Goal: Information Seeking & Learning: Learn about a topic

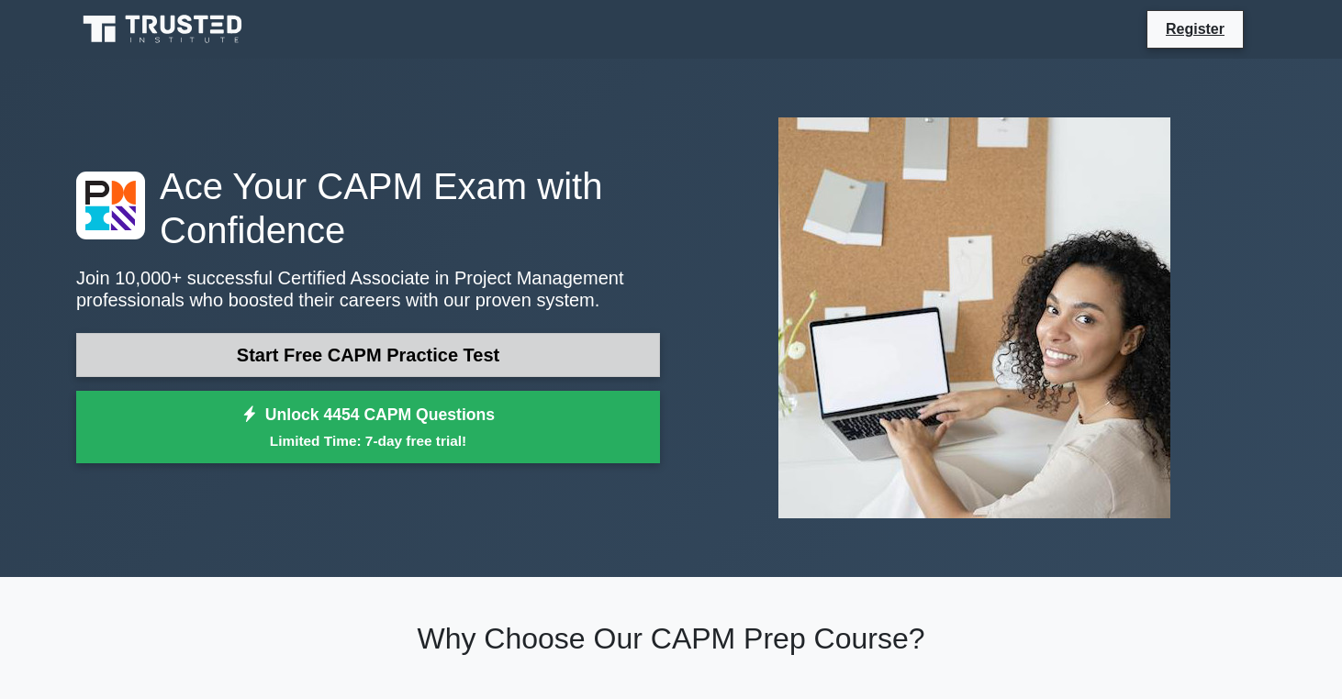
click at [500, 352] on link "Start Free CAPM Practice Test" at bounding box center [368, 355] width 584 height 44
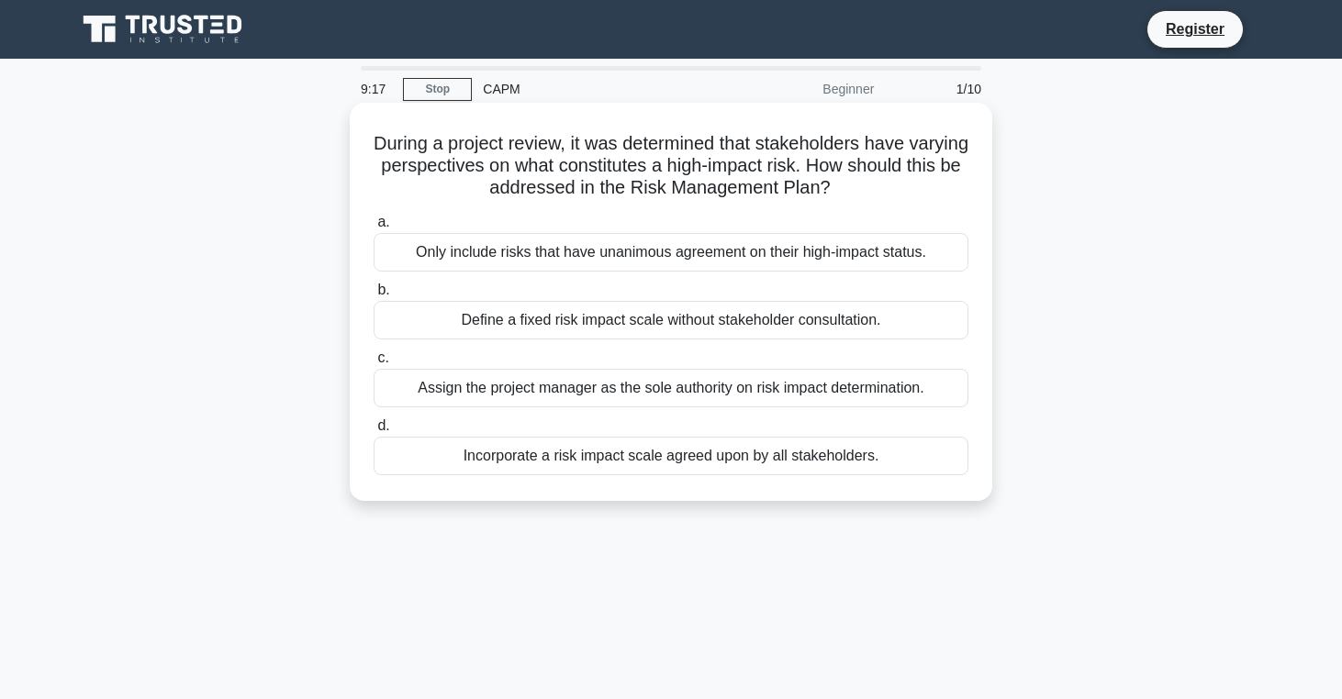
click at [590, 452] on div "Incorporate a risk impact scale agreed upon by all stakeholders." at bounding box center [671, 456] width 595 height 39
click at [374, 432] on input "d. Incorporate a risk impact scale agreed upon by all stakeholders." at bounding box center [374, 426] width 0 height 12
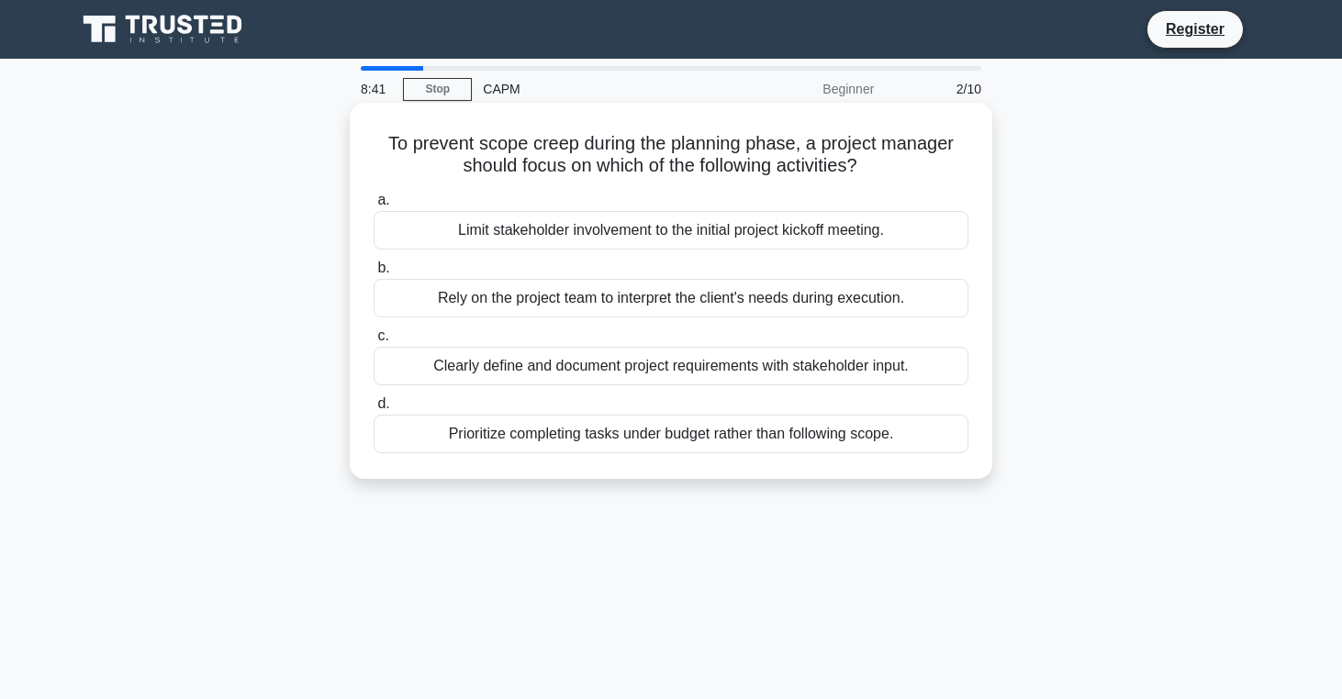
click at [522, 367] on div "Clearly define and document project requirements with stakeholder input." at bounding box center [671, 366] width 595 height 39
click at [374, 342] on input "c. Clearly define and document project requirements with stakeholder input." at bounding box center [374, 336] width 0 height 12
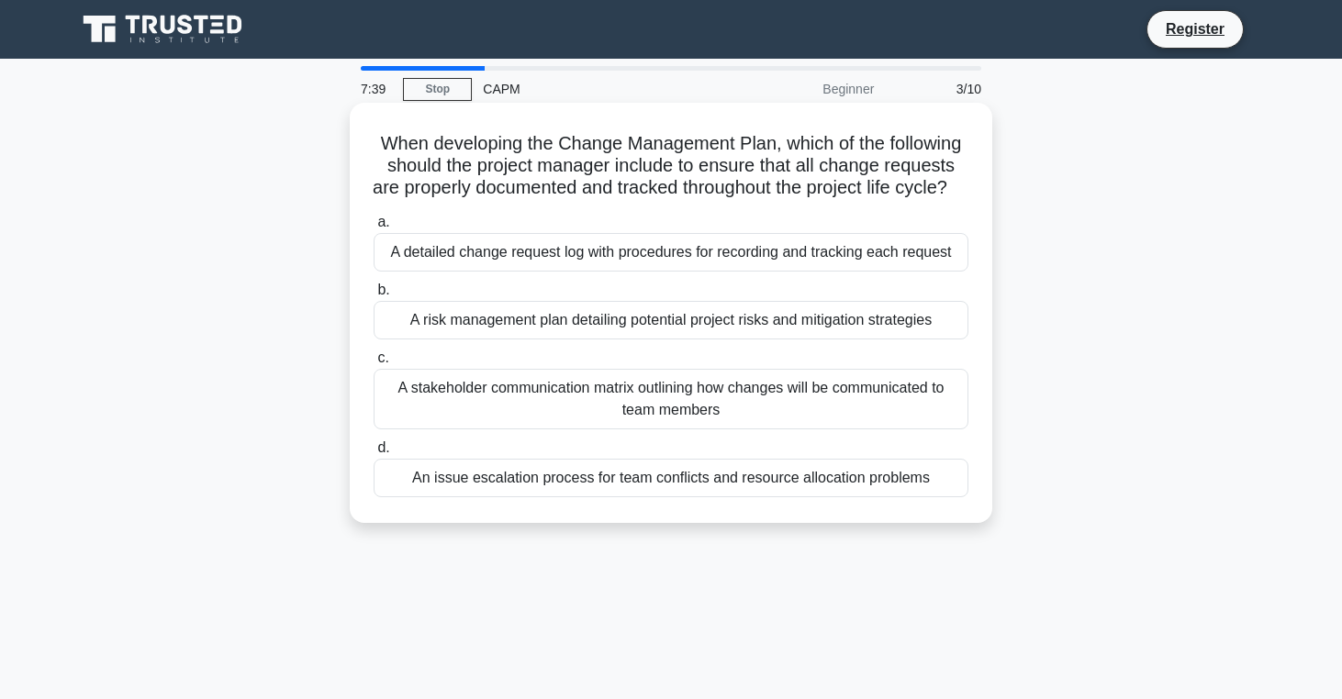
click at [629, 272] on div "A detailed change request log with procedures for recording and tracking each r…" at bounding box center [671, 252] width 595 height 39
click at [374, 229] on input "a. A detailed change request log with procedures for recording and tracking eac…" at bounding box center [374, 223] width 0 height 12
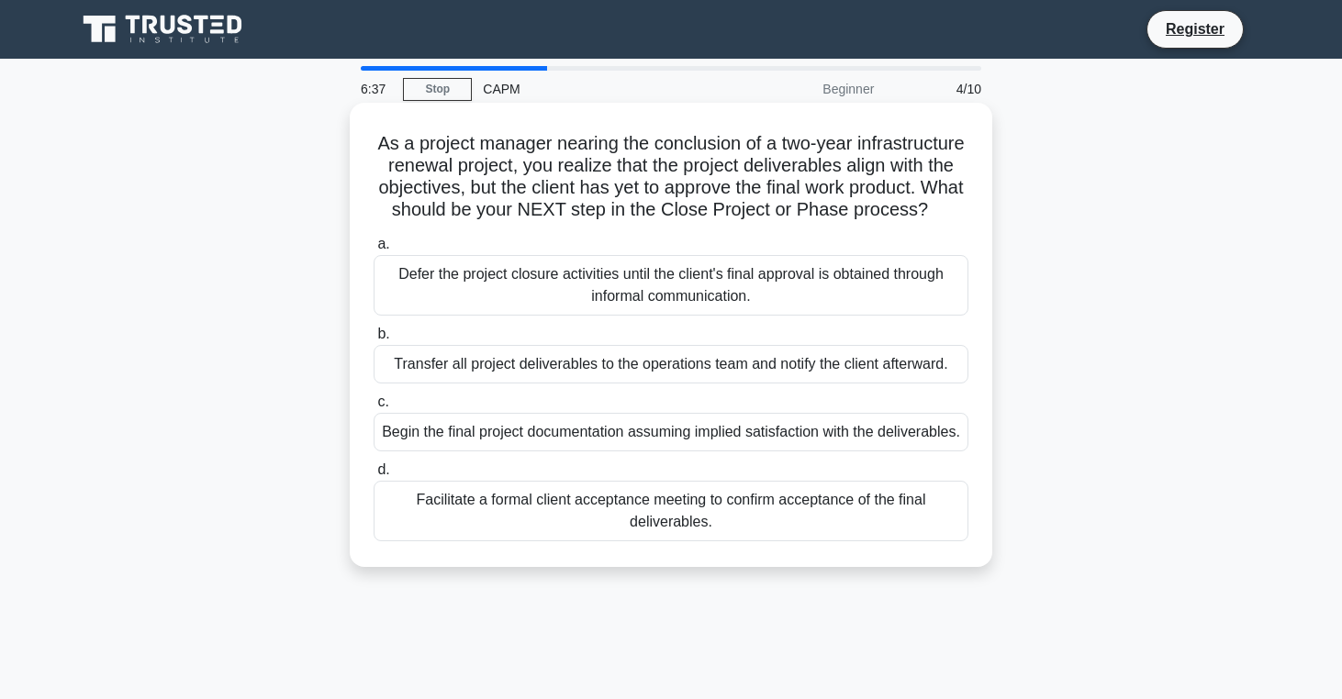
click at [570, 538] on div "Facilitate a formal client acceptance meeting to confirm acceptance of the fina…" at bounding box center [671, 511] width 595 height 61
click at [374, 476] on input "d. Facilitate a formal client acceptance meeting to confirm acceptance of the f…" at bounding box center [374, 470] width 0 height 12
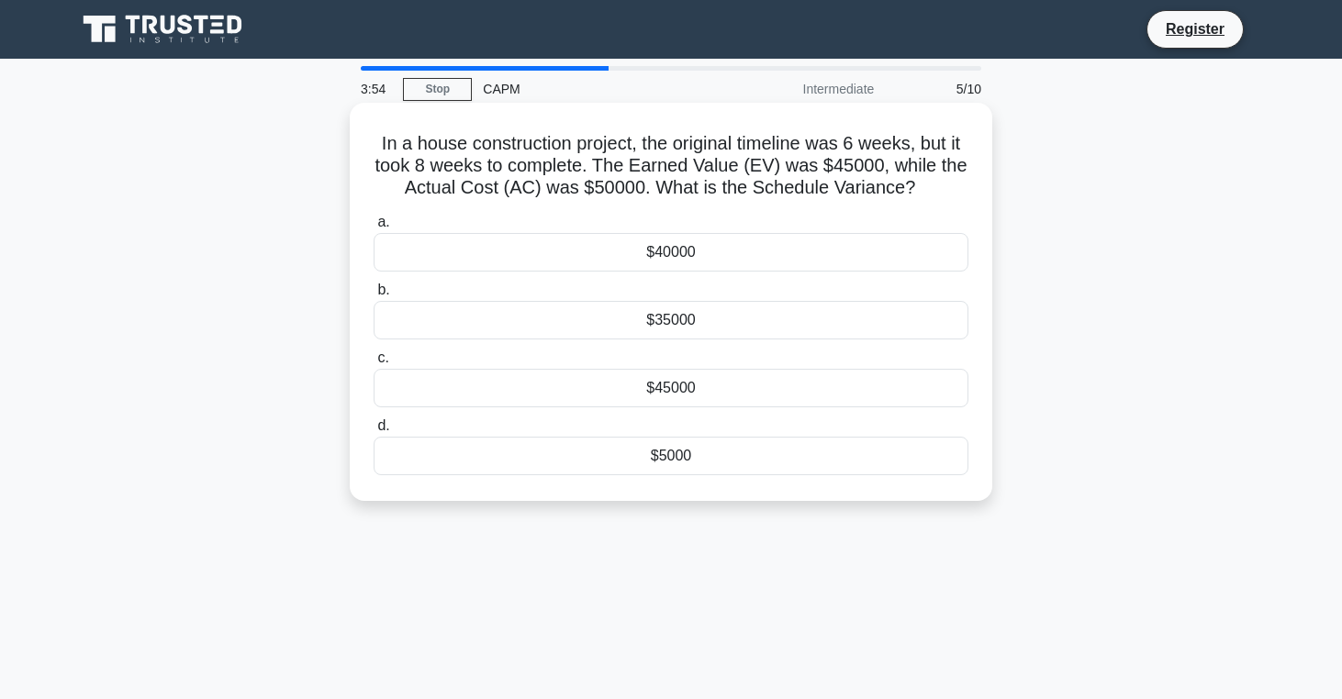
click at [655, 464] on div "$5000" at bounding box center [671, 456] width 595 height 39
click at [374, 432] on input "d. $5000" at bounding box center [374, 426] width 0 height 12
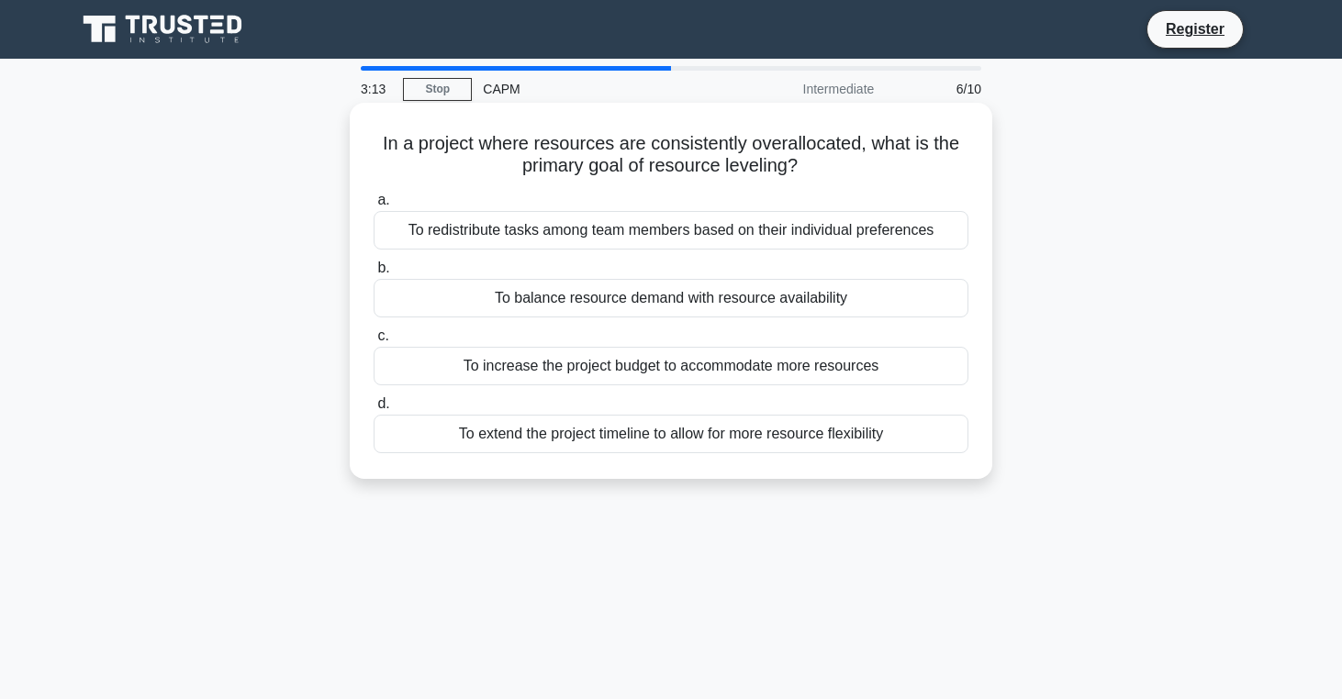
click at [633, 297] on div "To balance resource demand with resource availability" at bounding box center [671, 298] width 595 height 39
click at [374, 274] on input "b. To balance resource demand with resource availability" at bounding box center [374, 268] width 0 height 12
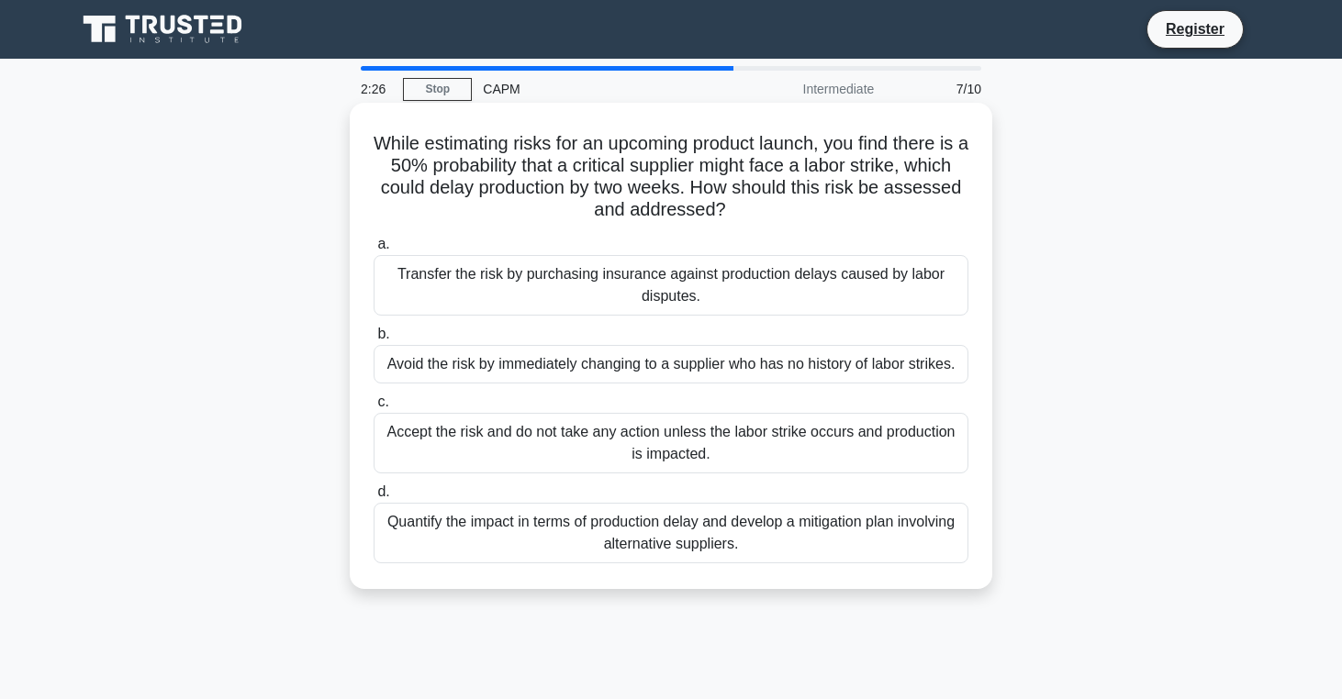
click at [556, 571] on div "While estimating risks for an upcoming product launch, you find there is a 50% …" at bounding box center [671, 346] width 628 height 472
click at [556, 540] on div "Quantify the impact in terms of production delay and develop a mitigation plan …" at bounding box center [671, 533] width 595 height 61
click at [374, 498] on input "d. Quantify the impact in terms of production delay and develop a mitigation pl…" at bounding box center [374, 492] width 0 height 12
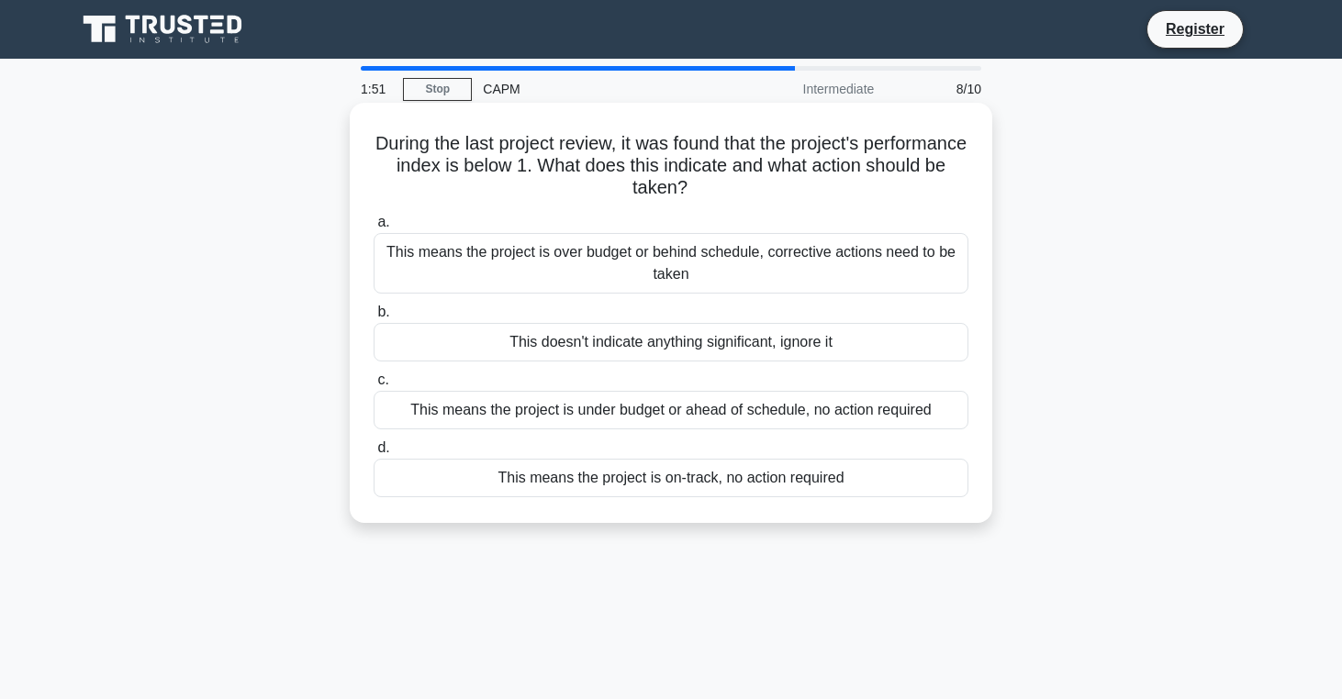
click at [577, 274] on div "This means the project is over budget or behind schedule, corrective actions ne…" at bounding box center [671, 263] width 595 height 61
click at [374, 229] on input "a. This means the project is over budget or behind schedule, corrective actions…" at bounding box center [374, 223] width 0 height 12
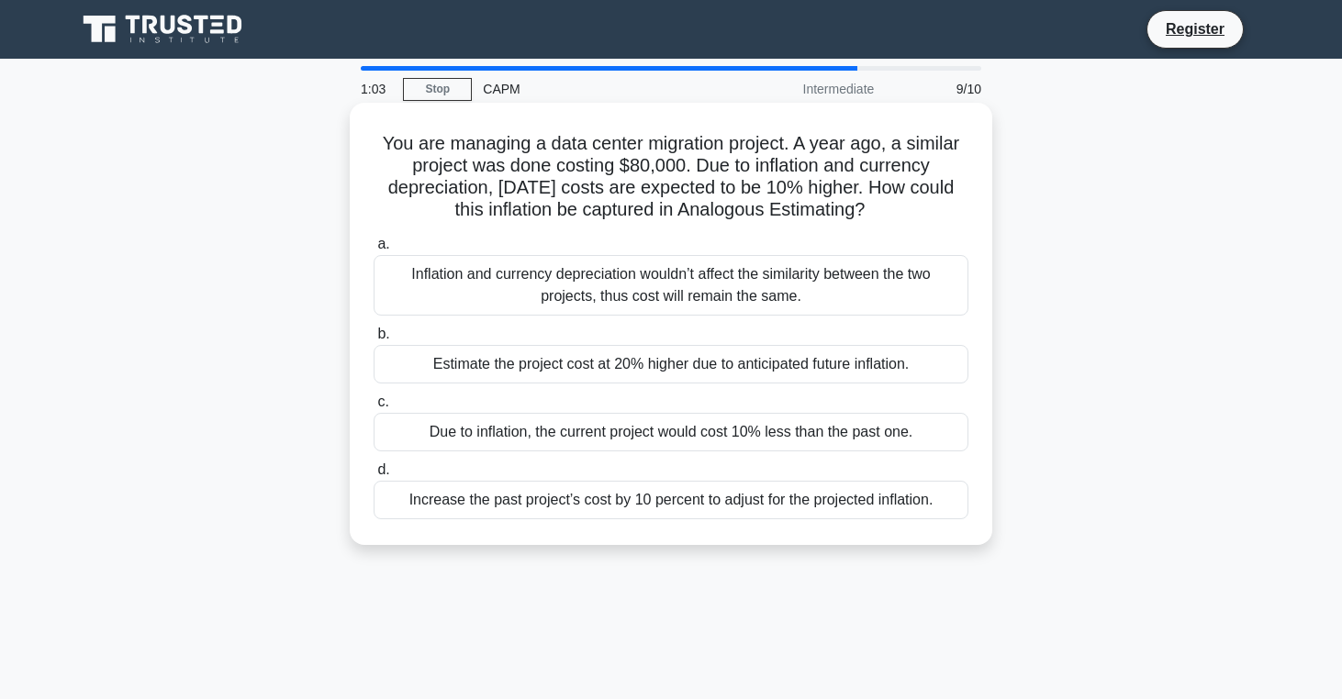
click at [675, 507] on div "Increase the past project’s cost by 10 percent to adjust for the projected infl…" at bounding box center [671, 500] width 595 height 39
click at [374, 476] on input "d. Increase the past project’s cost by 10 percent to adjust for the projected i…" at bounding box center [374, 470] width 0 height 12
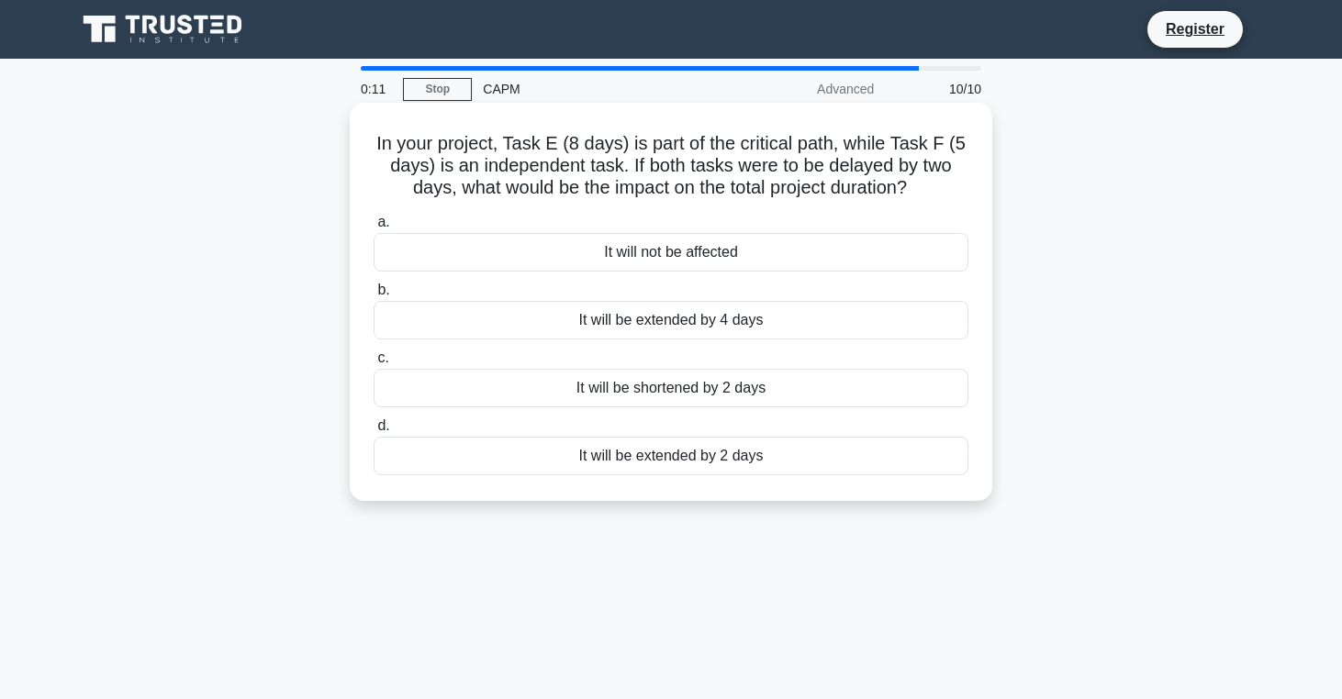
click at [652, 470] on div "It will be extended by 2 days" at bounding box center [671, 456] width 595 height 39
click at [374, 432] on input "d. It will be extended by 2 days" at bounding box center [374, 426] width 0 height 12
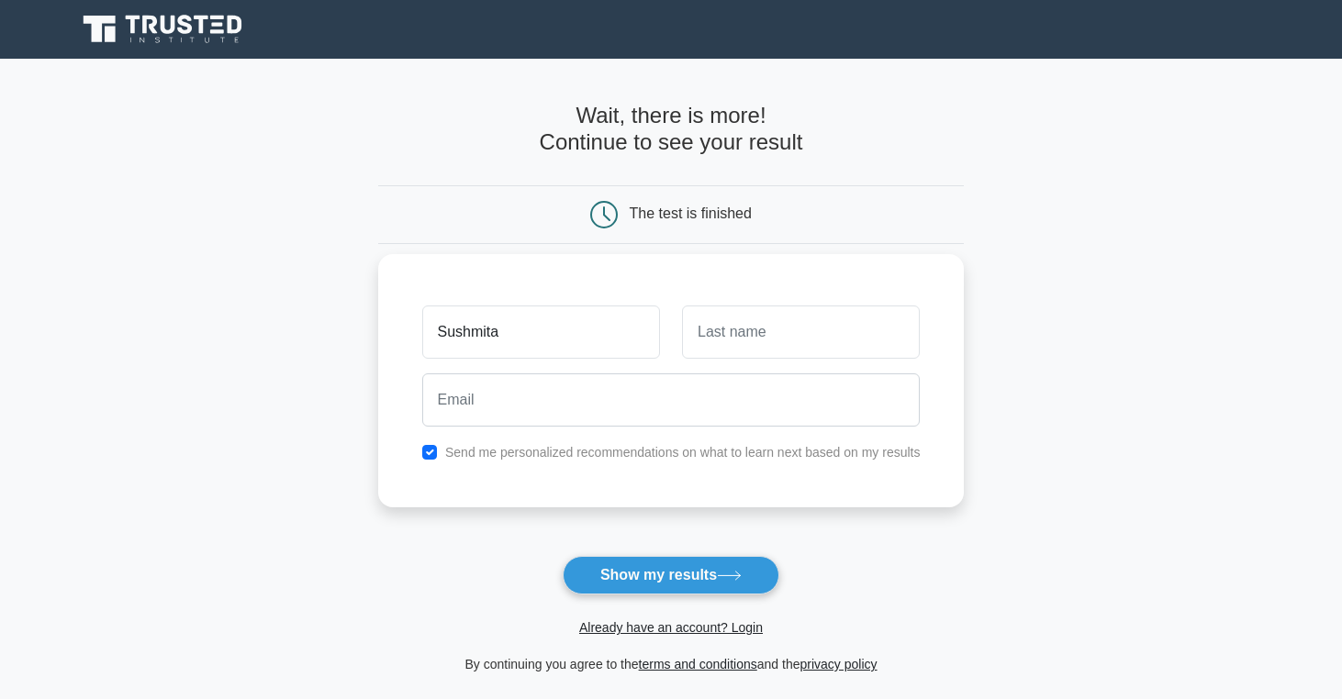
type input "Sushmita"
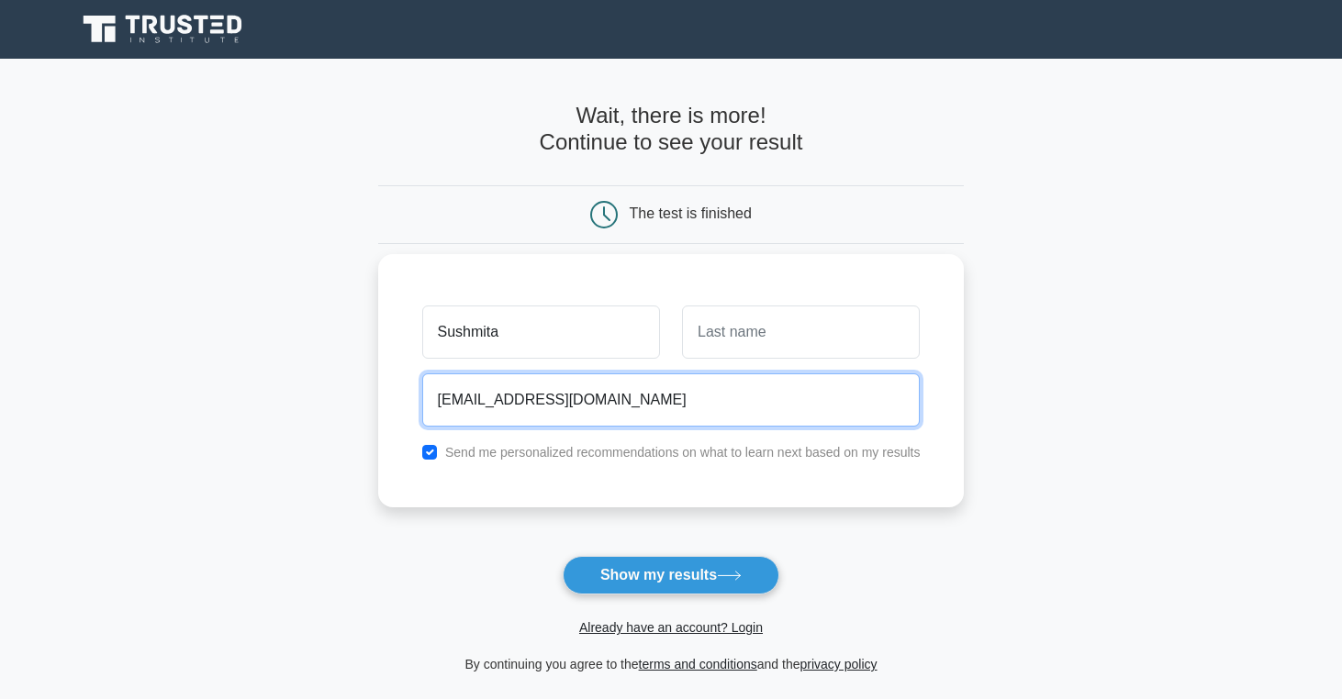
type input "nsaba017@gmail.com"
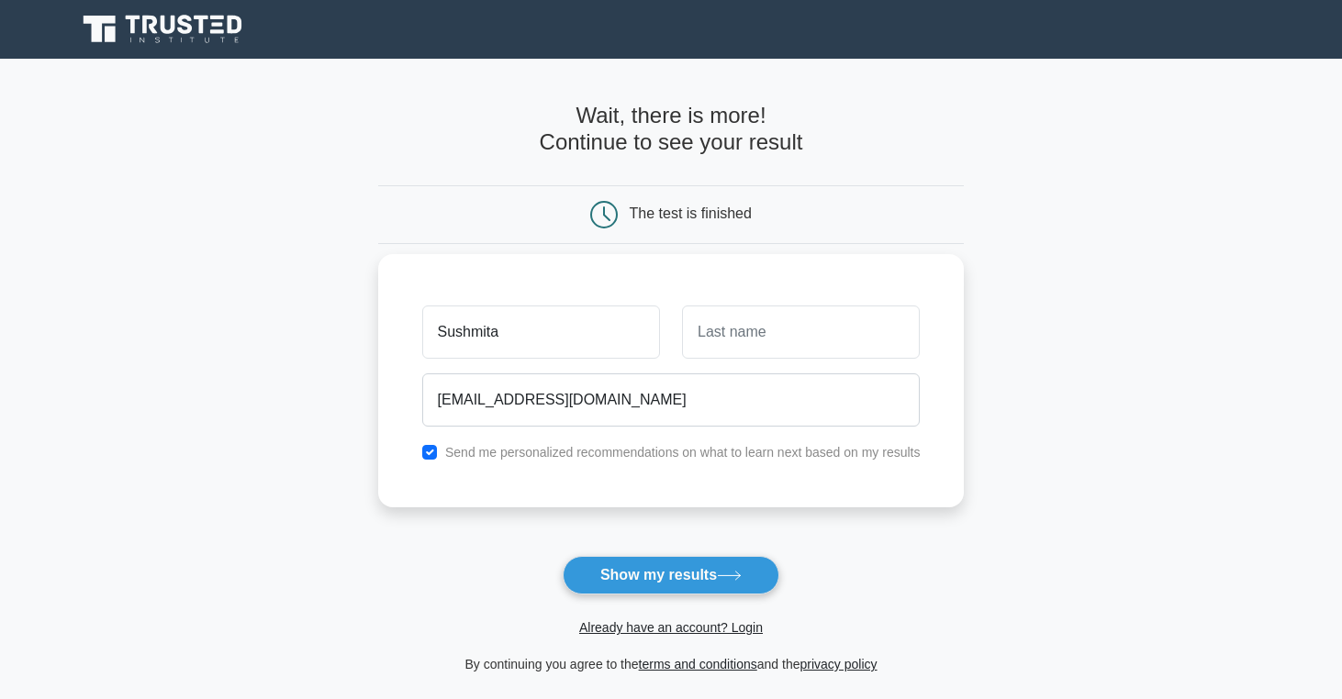
click at [433, 455] on input "checkbox" at bounding box center [429, 452] width 15 height 15
checkbox input "false"
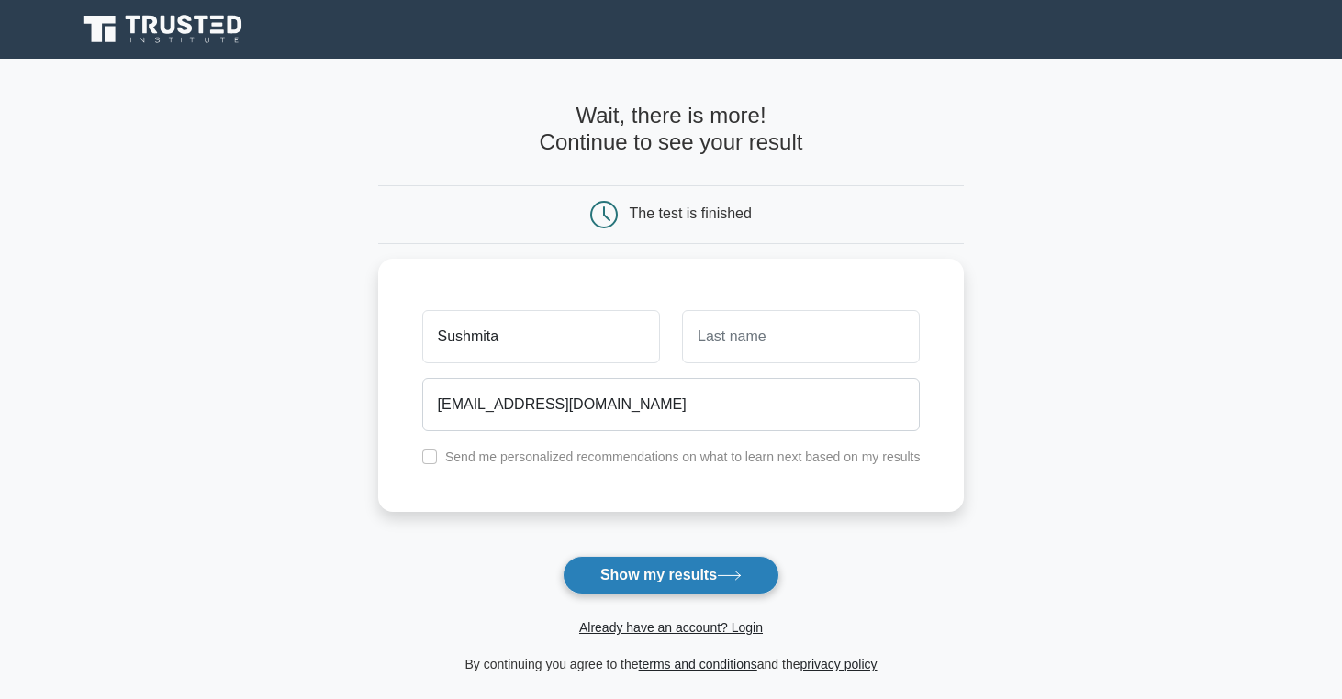
click at [649, 572] on button "Show my results" at bounding box center [671, 575] width 217 height 39
type input "S"
click at [665, 557] on button "Show my results" at bounding box center [671, 575] width 217 height 39
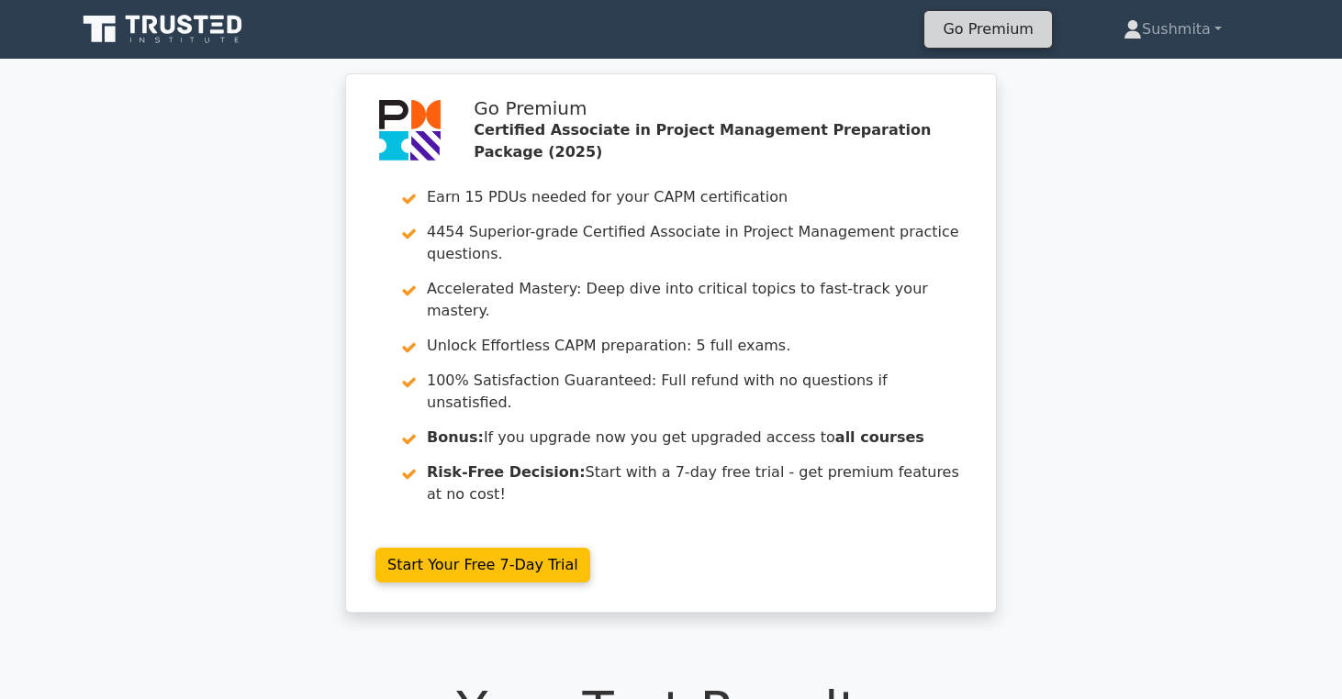
click at [1001, 32] on link "Go Premium" at bounding box center [987, 29] width 112 height 25
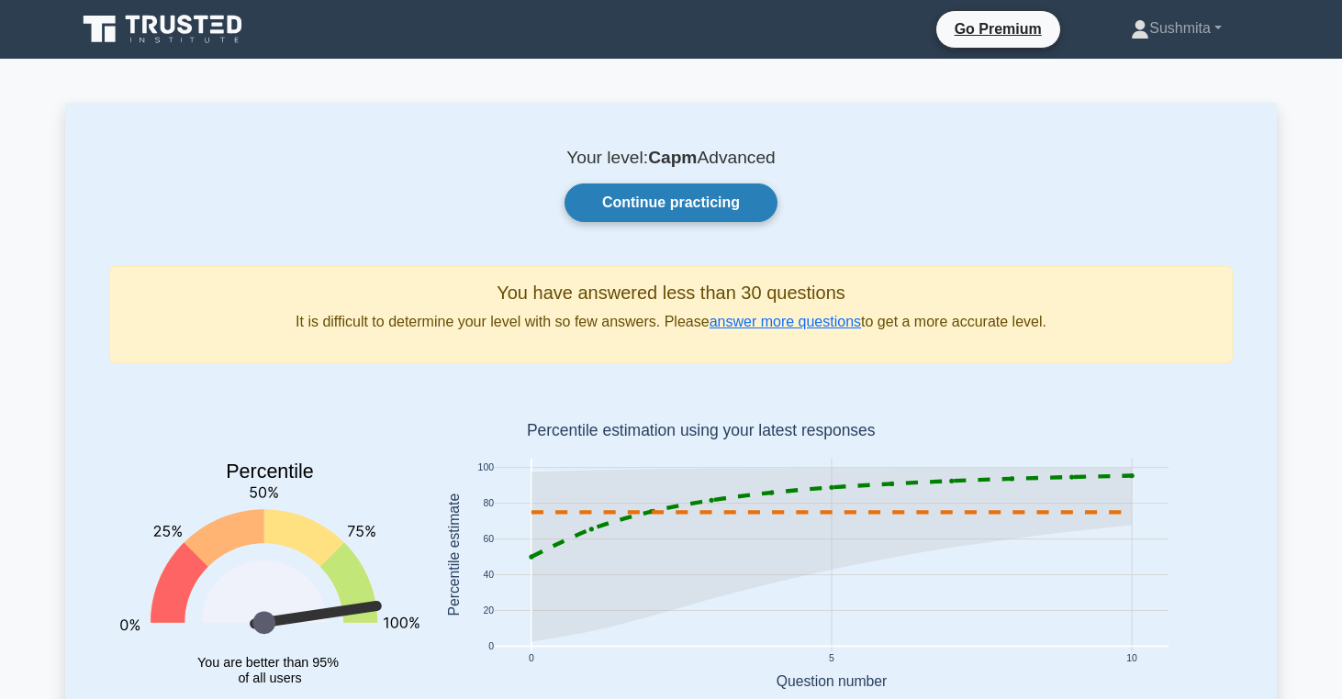
click at [662, 206] on link "Continue practicing" at bounding box center [670, 203] width 213 height 39
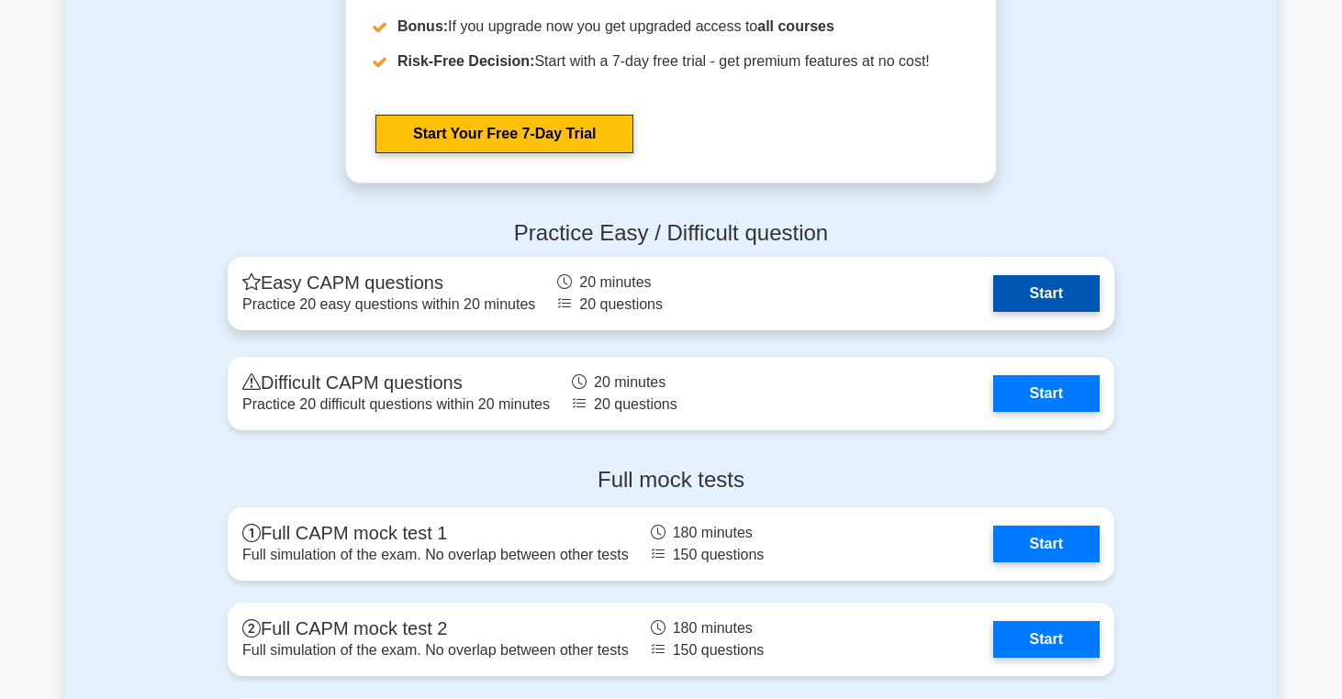
scroll to position [5106, 0]
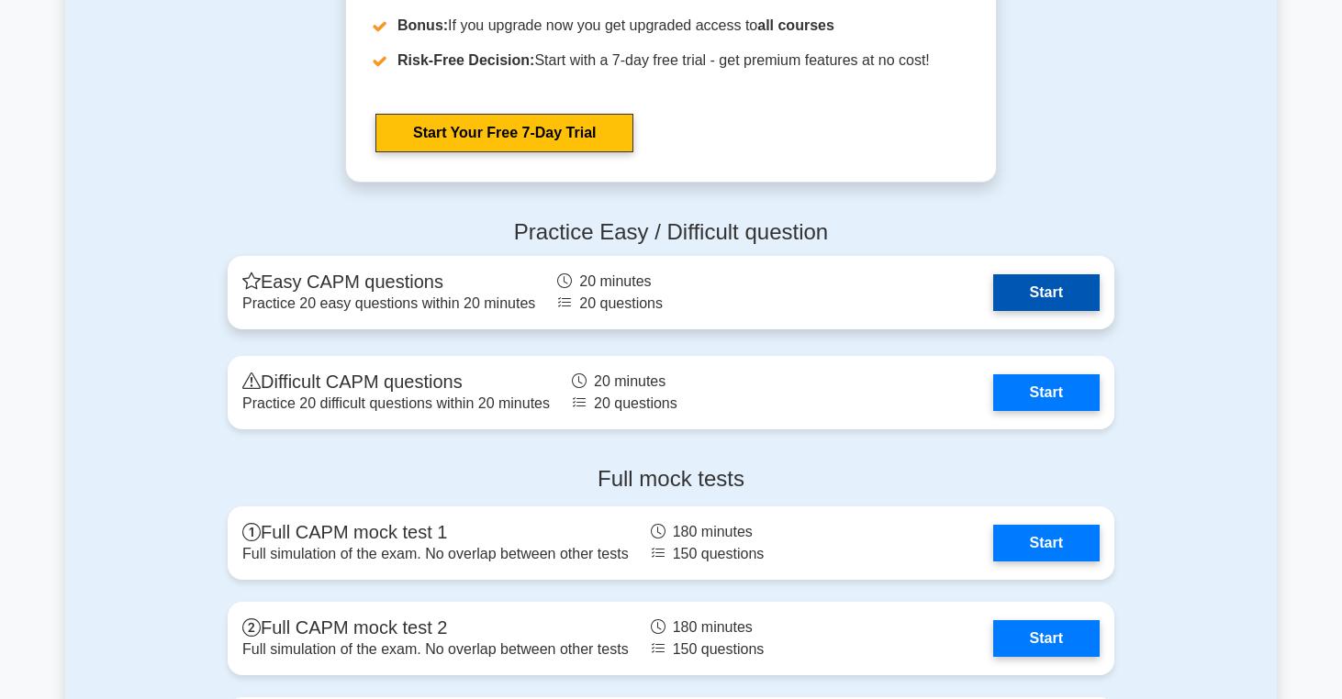
click at [1042, 278] on link "Start" at bounding box center [1046, 292] width 106 height 37
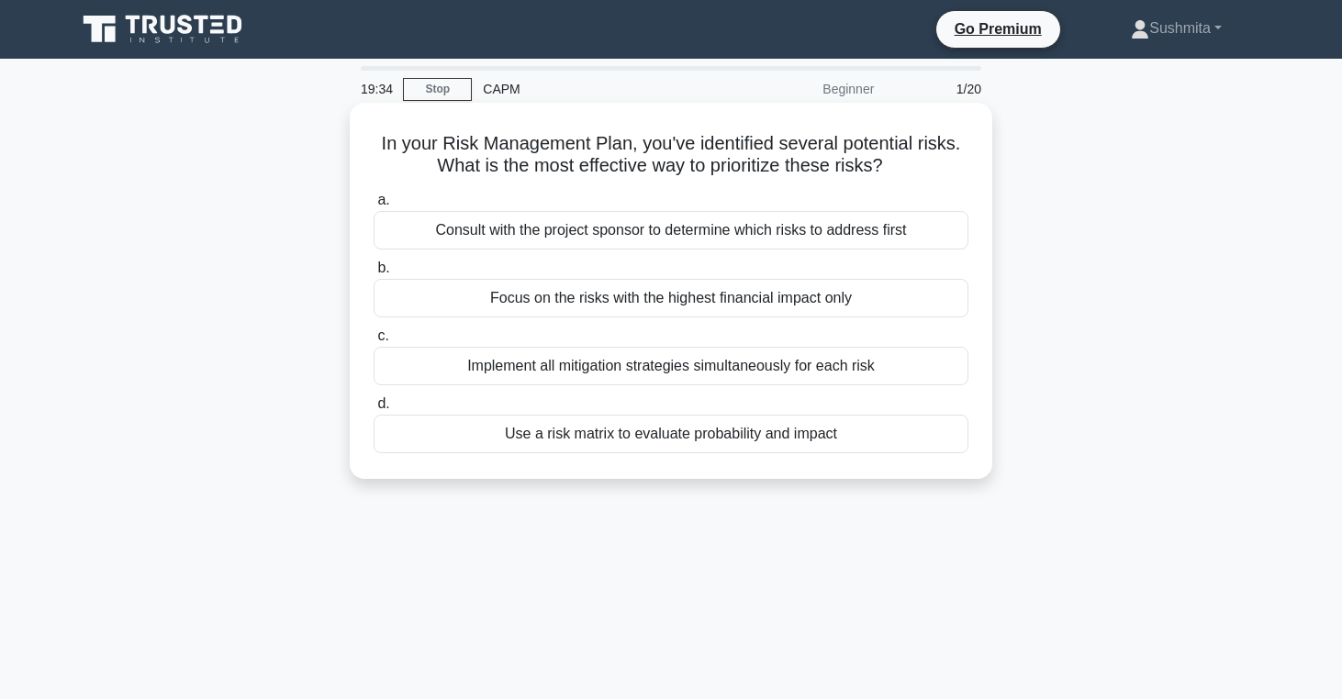
click at [605, 438] on div "Use a risk matrix to evaluate probability and impact" at bounding box center [671, 434] width 595 height 39
click at [374, 410] on input "d. Use a risk matrix to evaluate probability and impact" at bounding box center [374, 404] width 0 height 12
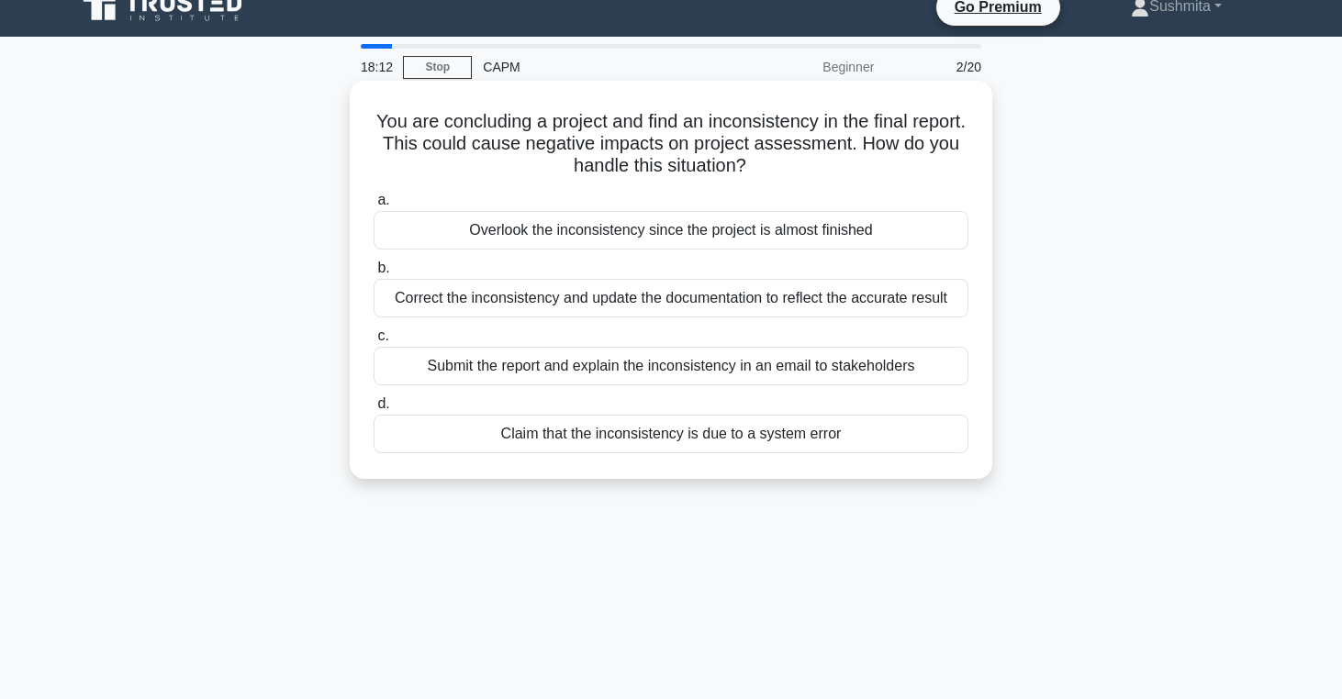
scroll to position [29, 0]
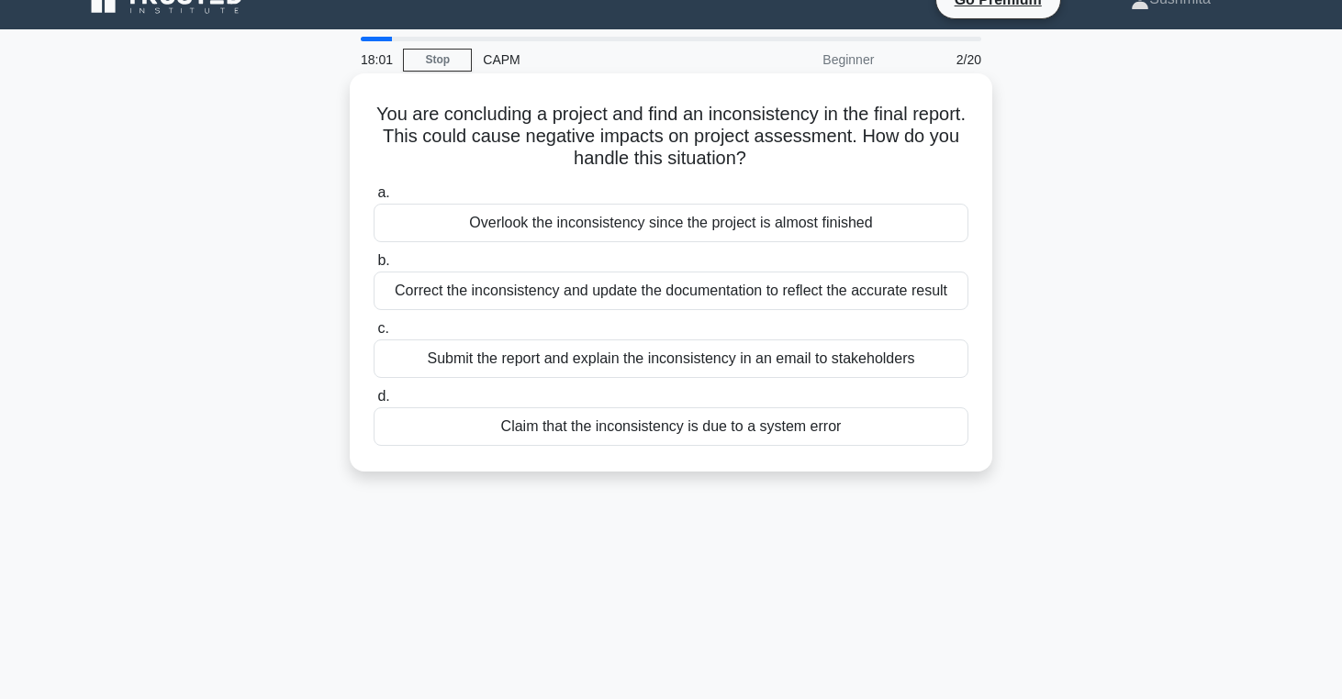
click at [619, 290] on div "Correct the inconsistency and update the documentation to reflect the accurate …" at bounding box center [671, 291] width 595 height 39
click at [374, 267] on input "b. Correct the inconsistency and update the documentation to reflect the accura…" at bounding box center [374, 261] width 0 height 12
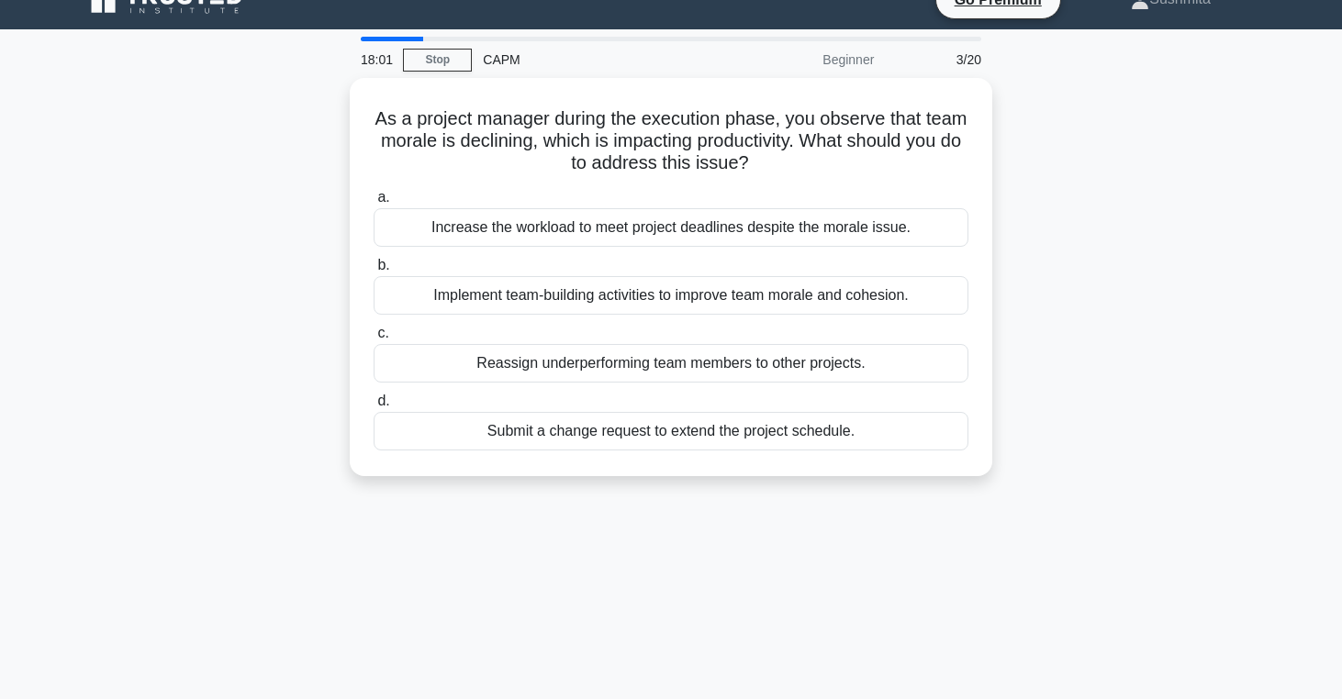
scroll to position [0, 0]
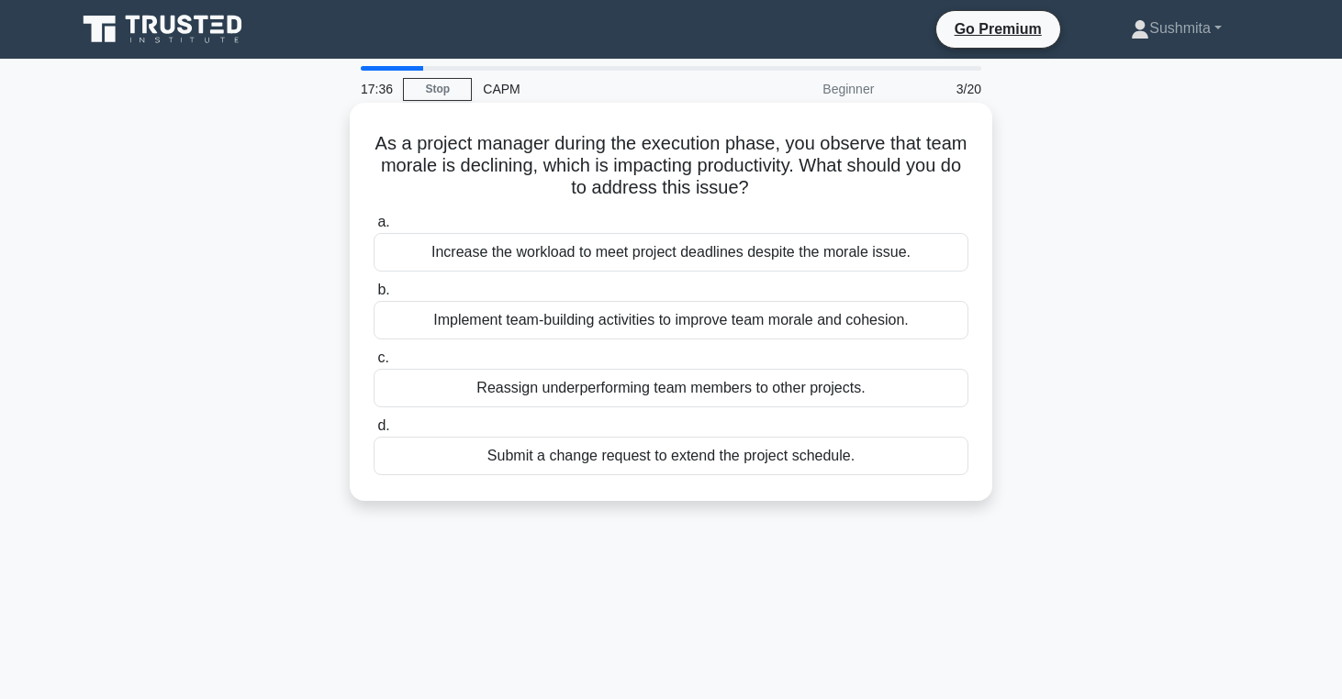
click at [608, 328] on div "Implement team-building activities to improve team morale and cohesion." at bounding box center [671, 320] width 595 height 39
click at [374, 296] on input "b. Implement team-building activities to improve team morale and cohesion." at bounding box center [374, 290] width 0 height 12
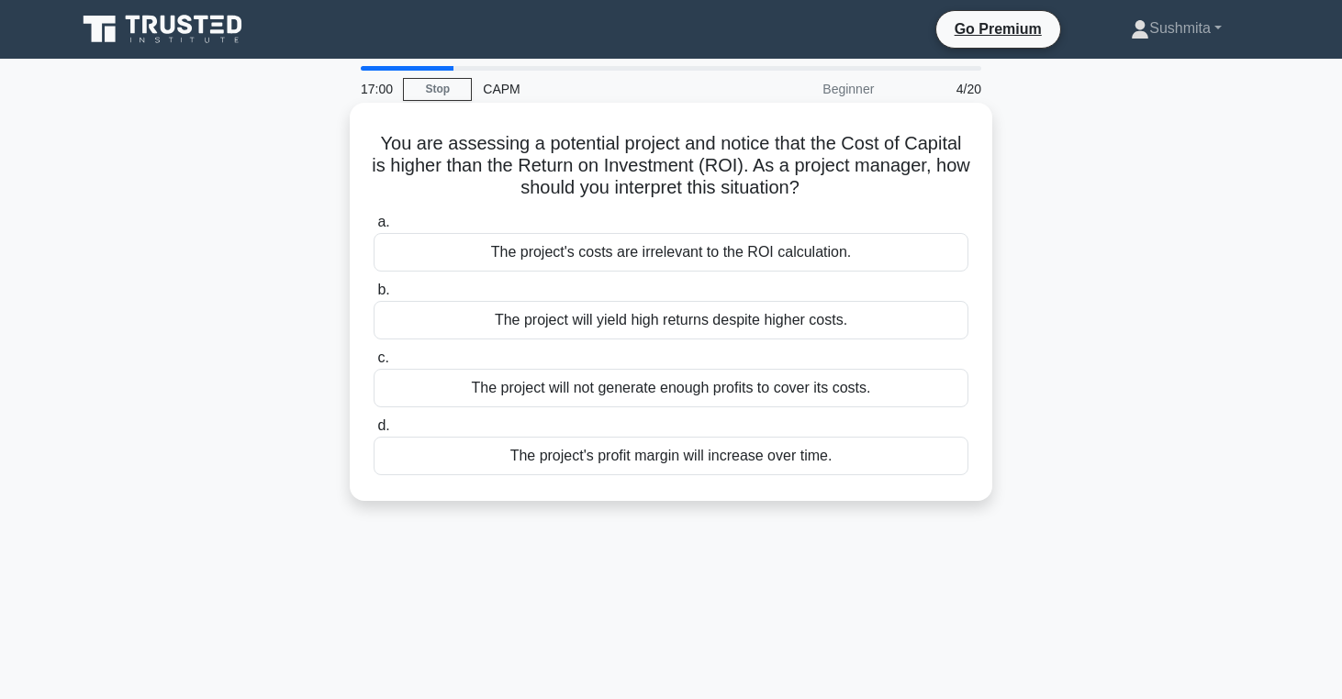
click at [646, 452] on div "The project's profit margin will increase over time." at bounding box center [671, 456] width 595 height 39
click at [374, 432] on input "d. The project's profit margin will increase over time." at bounding box center [374, 426] width 0 height 12
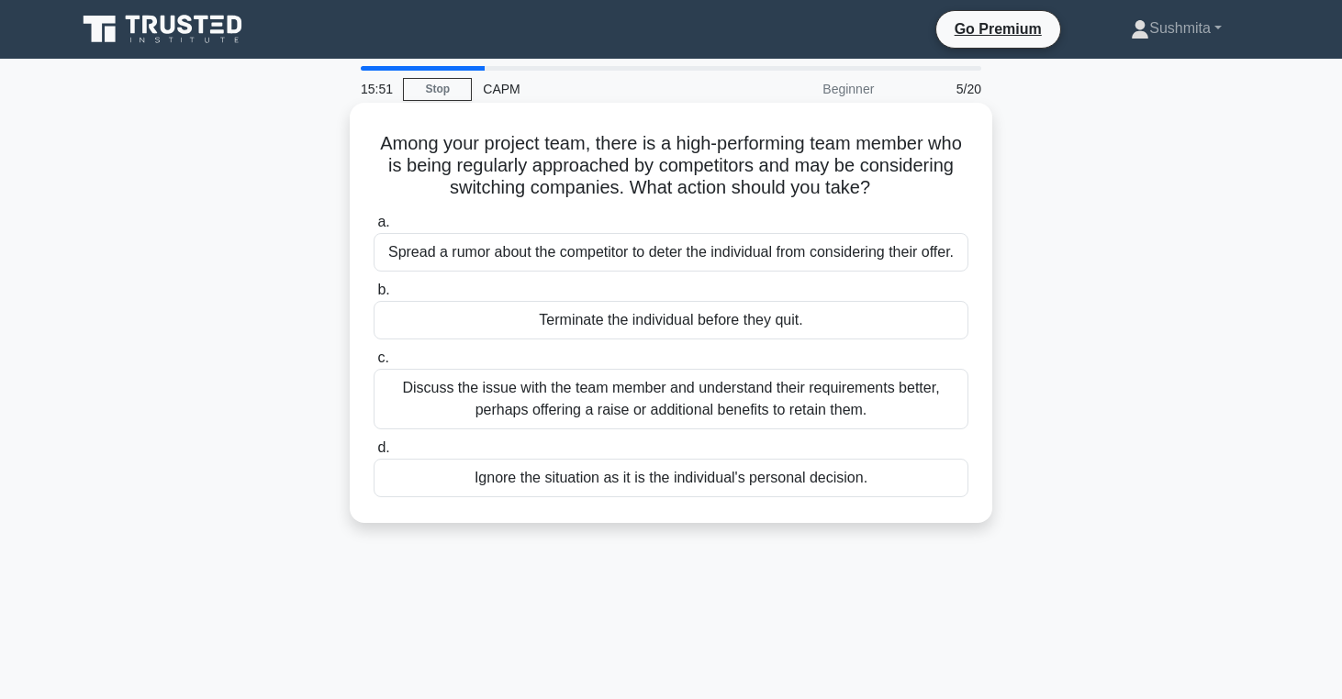
click at [617, 418] on div "Discuss the issue with the team member and understand their requirements better…" at bounding box center [671, 399] width 595 height 61
click at [374, 364] on input "c. Discuss the issue with the team member and understand their requirements bet…" at bounding box center [374, 358] width 0 height 12
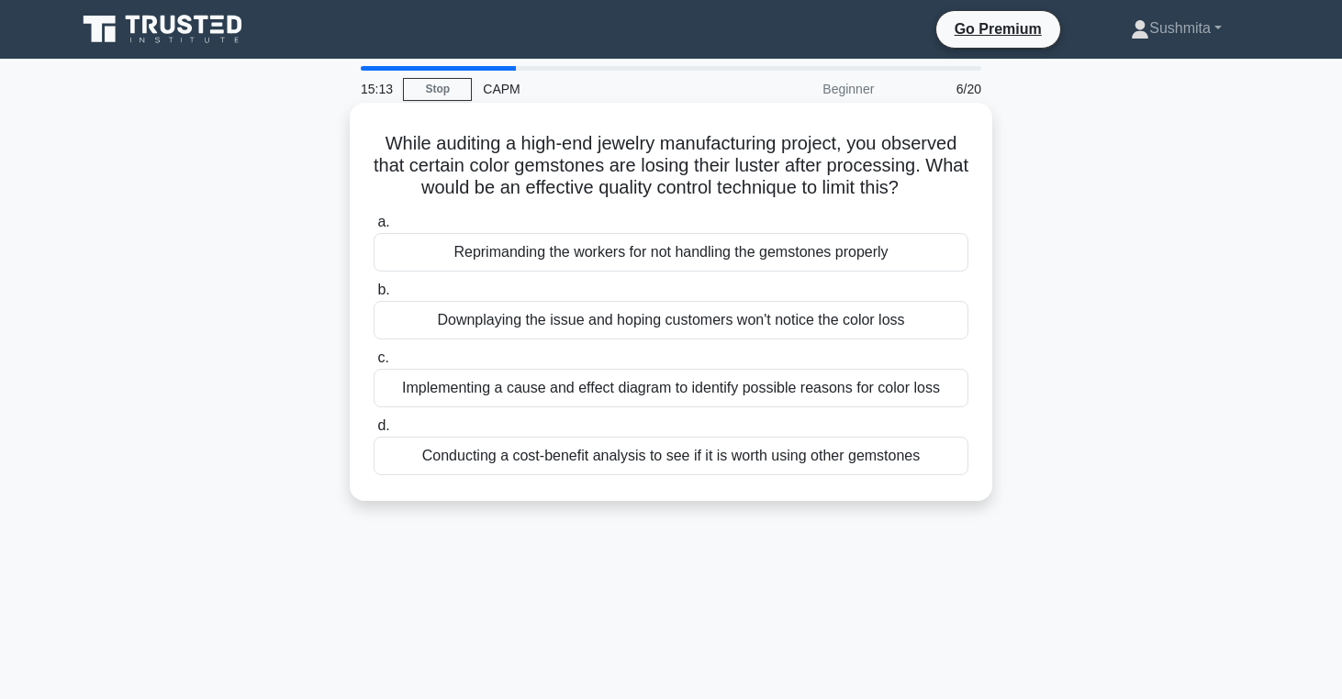
click at [652, 392] on div "Implementing a cause and effect diagram to identify possible reasons for color …" at bounding box center [671, 388] width 595 height 39
click at [374, 364] on input "c. Implementing a cause and effect diagram to identify possible reasons for col…" at bounding box center [374, 358] width 0 height 12
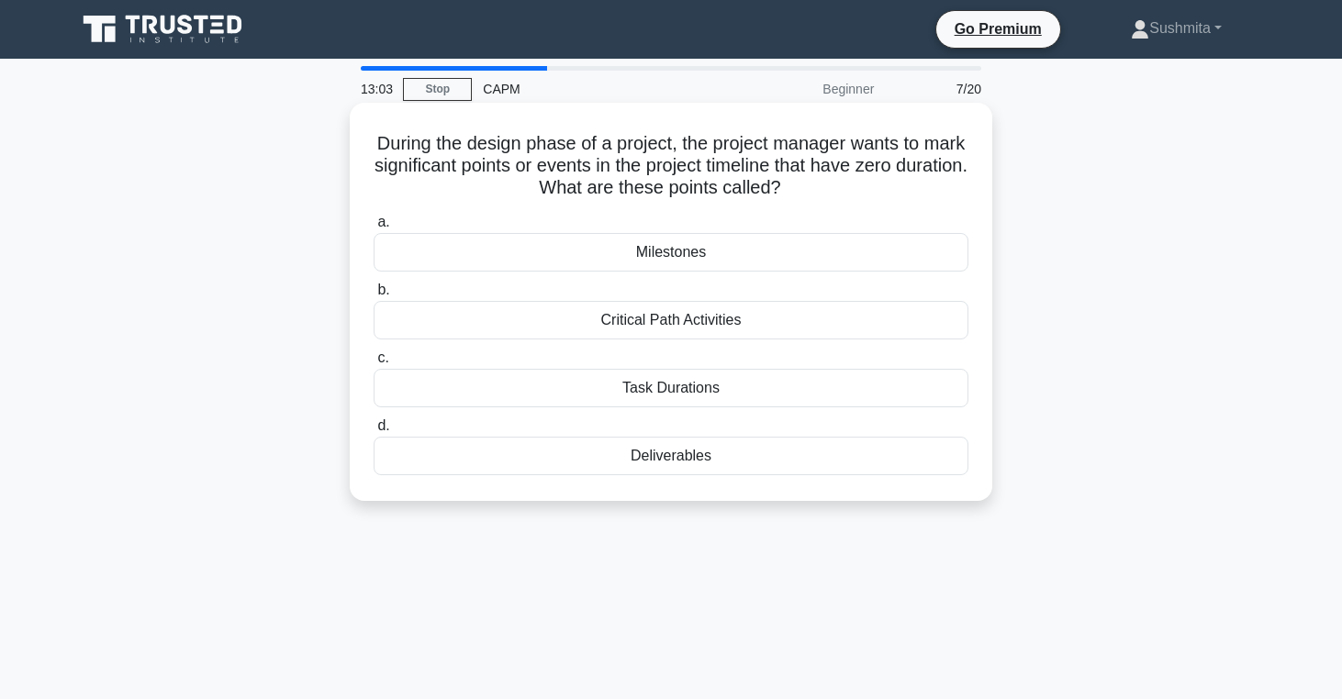
click at [763, 237] on div "Milestones" at bounding box center [671, 252] width 595 height 39
click at [374, 229] on input "a. Milestones" at bounding box center [374, 223] width 0 height 12
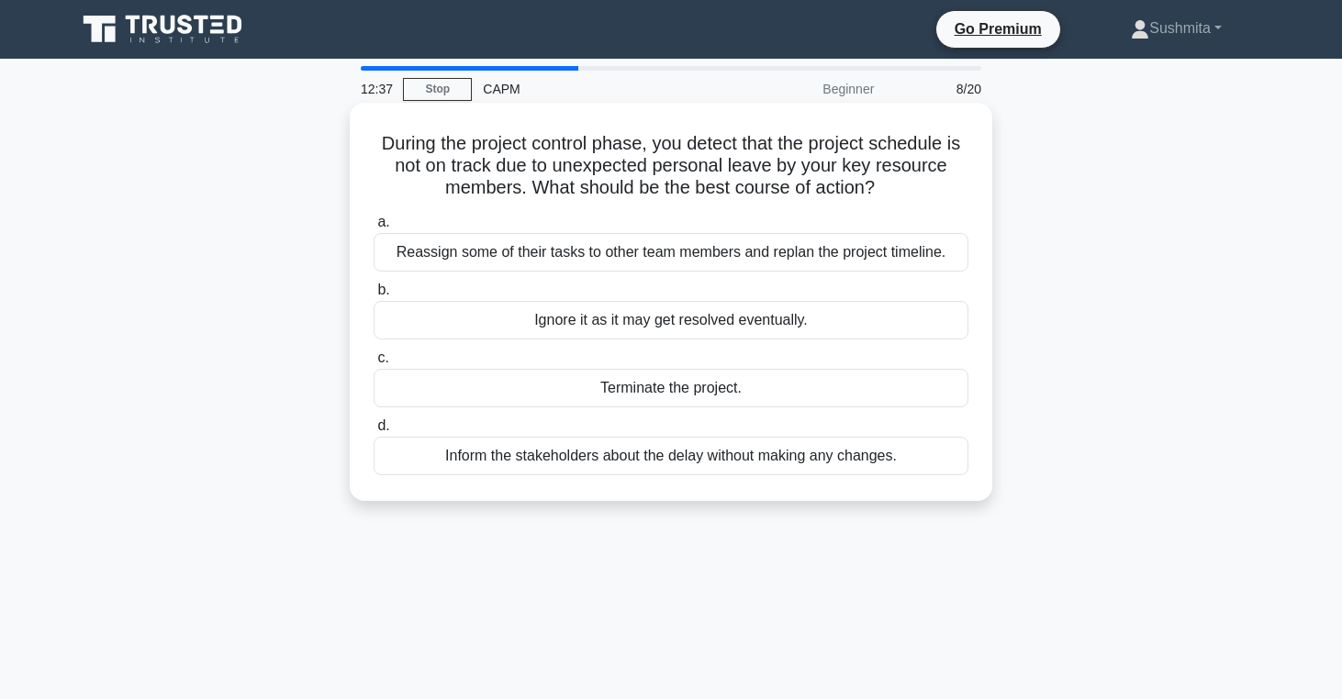
click at [696, 452] on div "Inform the stakeholders about the delay without making any changes." at bounding box center [671, 456] width 595 height 39
click at [374, 432] on input "d. Inform the stakeholders about the delay without making any changes." at bounding box center [374, 426] width 0 height 12
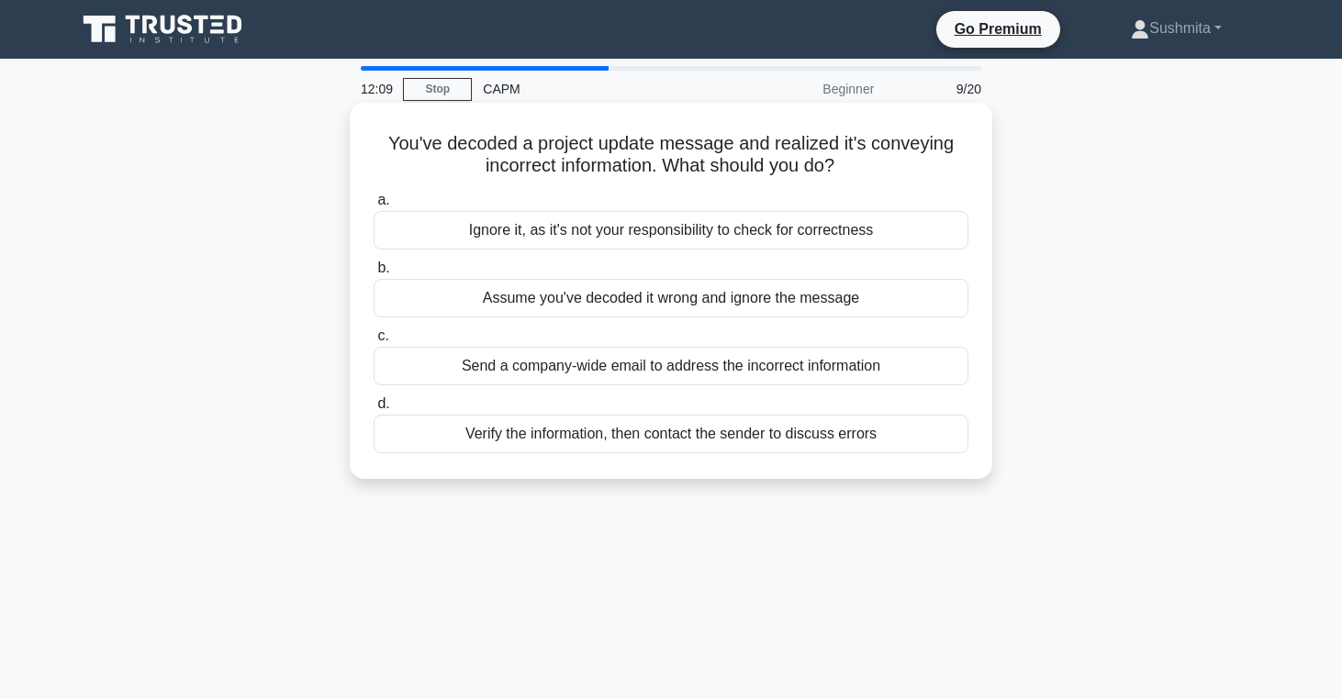
click at [578, 433] on div "Verify the information, then contact the sender to discuss errors" at bounding box center [671, 434] width 595 height 39
click at [374, 410] on input "d. Verify the information, then contact the sender to discuss errors" at bounding box center [374, 404] width 0 height 12
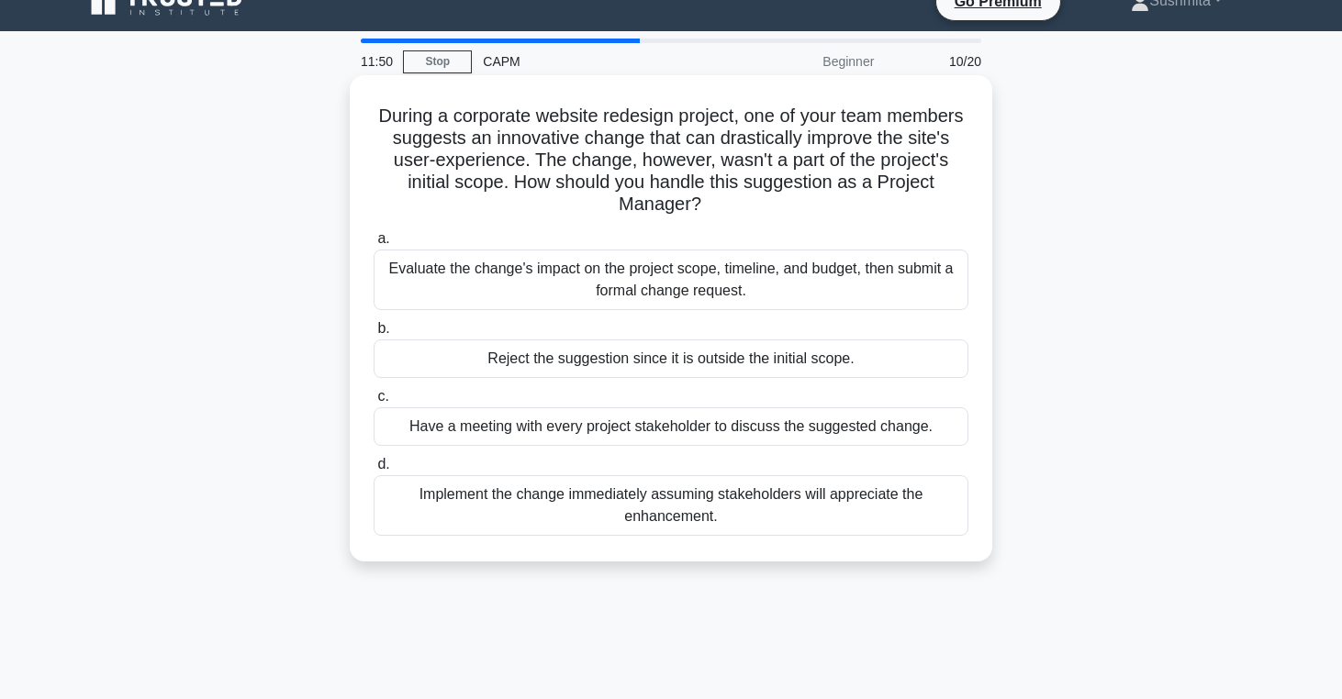
scroll to position [34, 0]
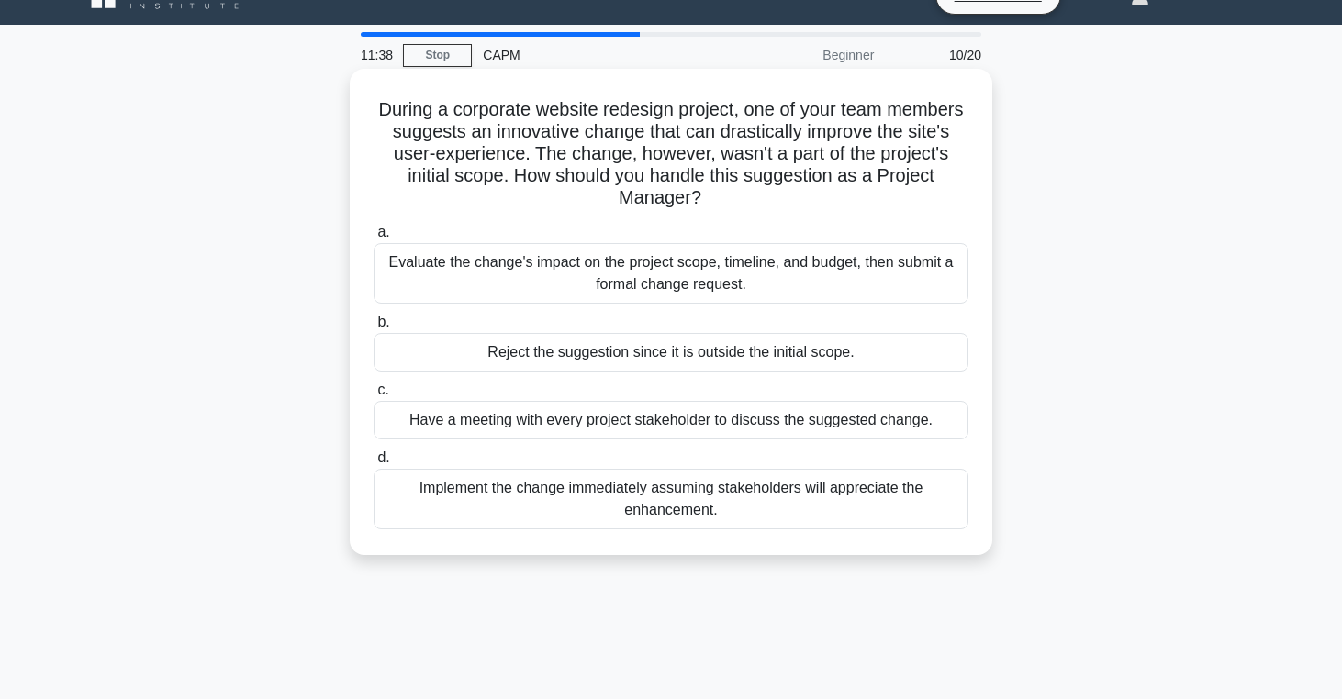
click at [778, 273] on div "Evaluate the change's impact on the project scope, timeline, and budget, then s…" at bounding box center [671, 273] width 595 height 61
click at [374, 239] on input "a. Evaluate the change's impact on the project scope, timeline, and budget, the…" at bounding box center [374, 233] width 0 height 12
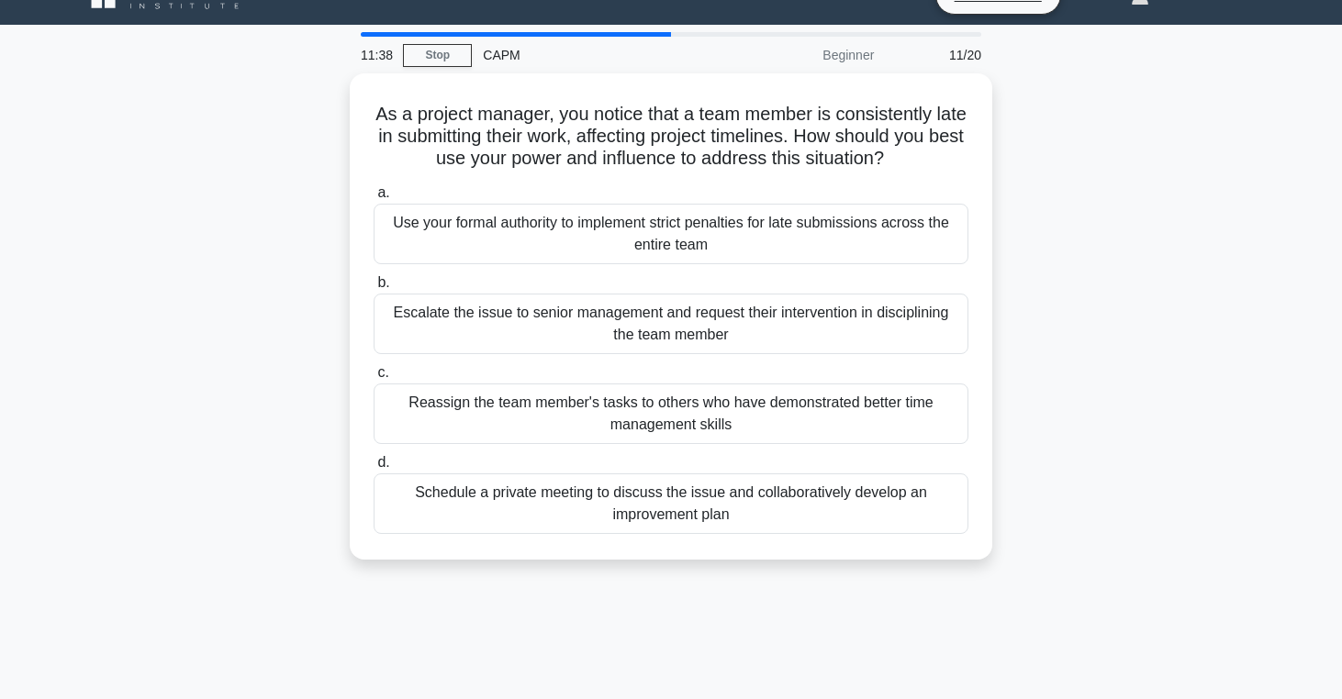
scroll to position [0, 0]
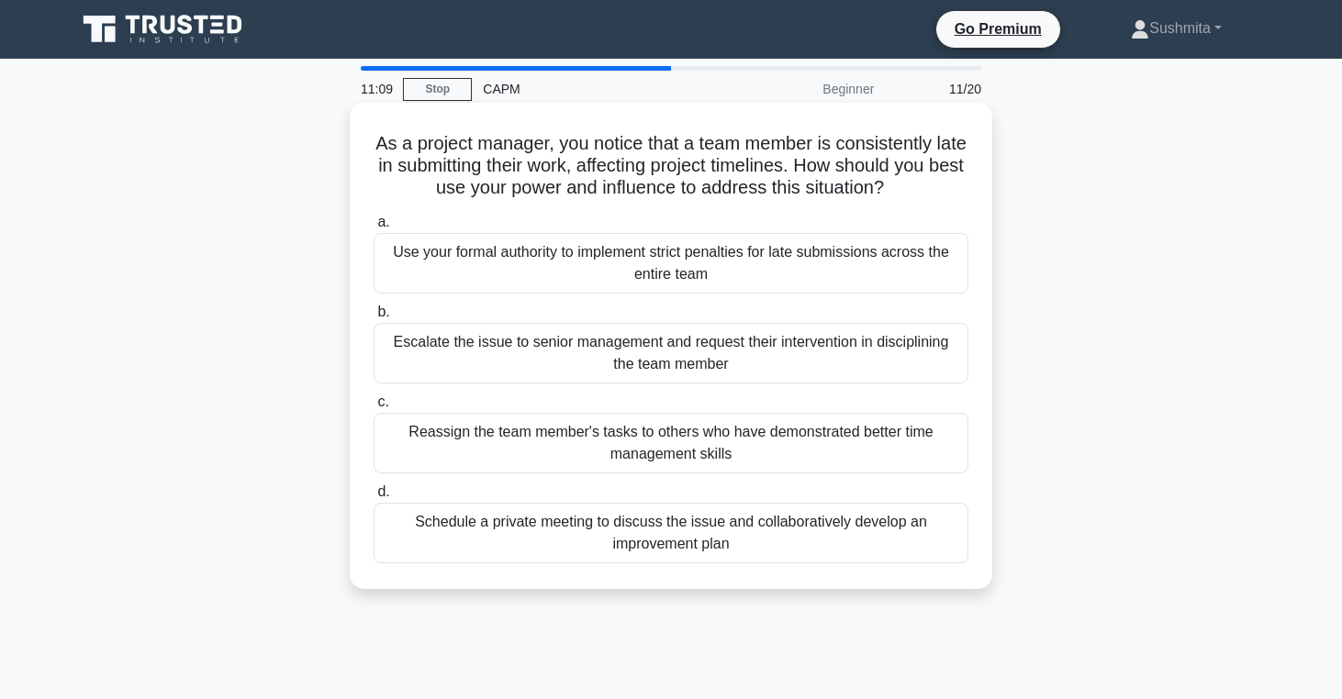
click at [784, 537] on div "Schedule a private meeting to discuss the issue and collaboratively develop an …" at bounding box center [671, 533] width 595 height 61
click at [374, 498] on input "d. Schedule a private meeting to discuss the issue and collaboratively develop …" at bounding box center [374, 492] width 0 height 12
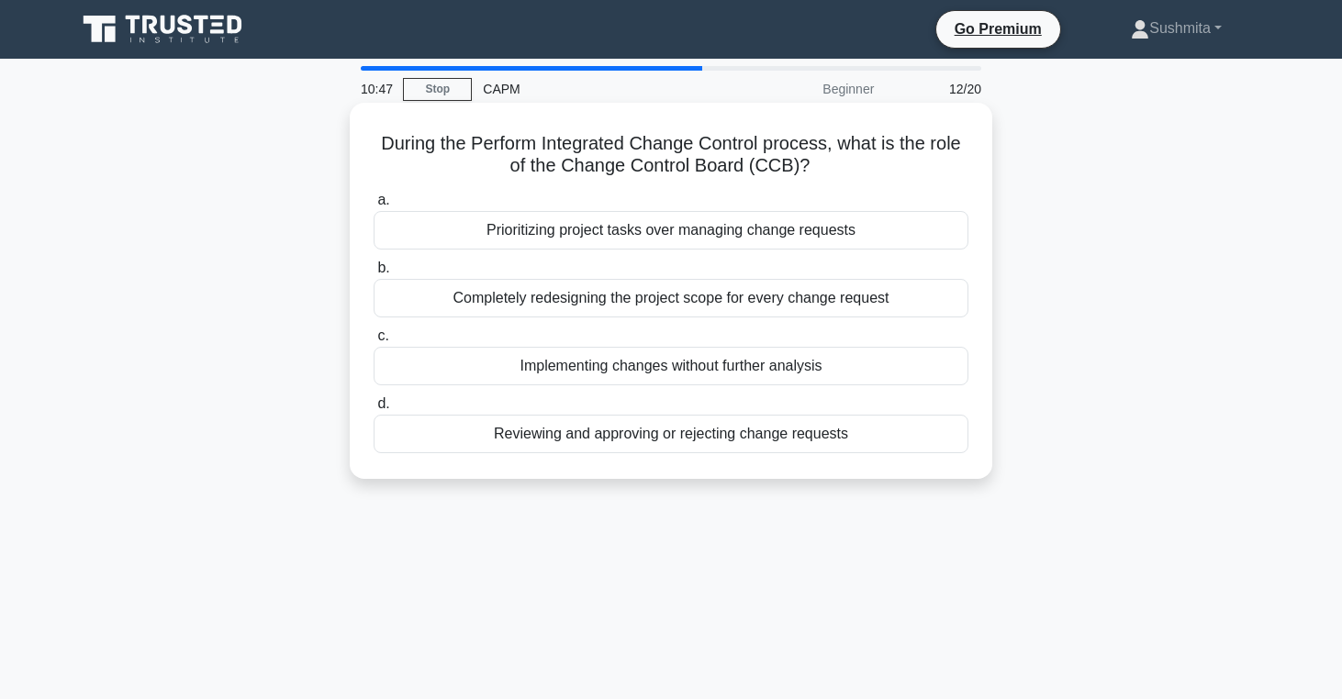
click at [651, 445] on div "Reviewing and approving or rejecting change requests" at bounding box center [671, 434] width 595 height 39
click at [374, 410] on input "d. Reviewing and approving or rejecting change requests" at bounding box center [374, 404] width 0 height 12
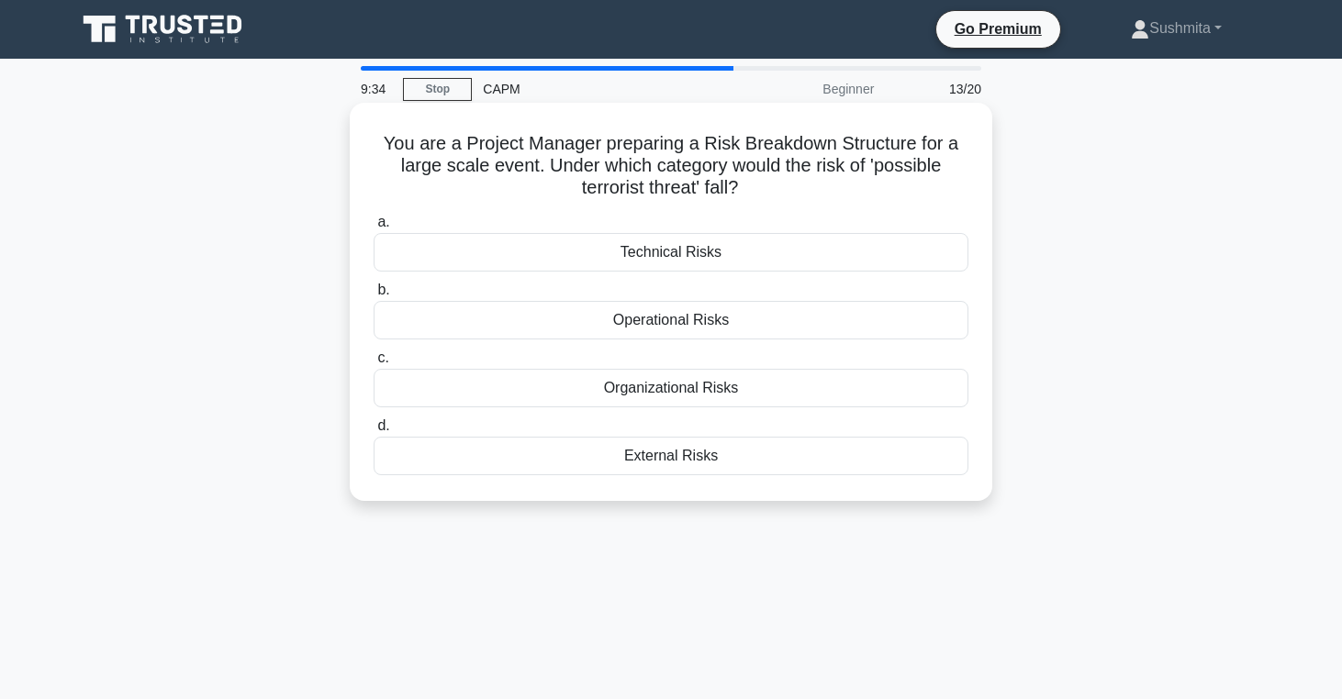
click at [747, 459] on div "External Risks" at bounding box center [671, 456] width 595 height 39
click at [374, 432] on input "d. External Risks" at bounding box center [374, 426] width 0 height 12
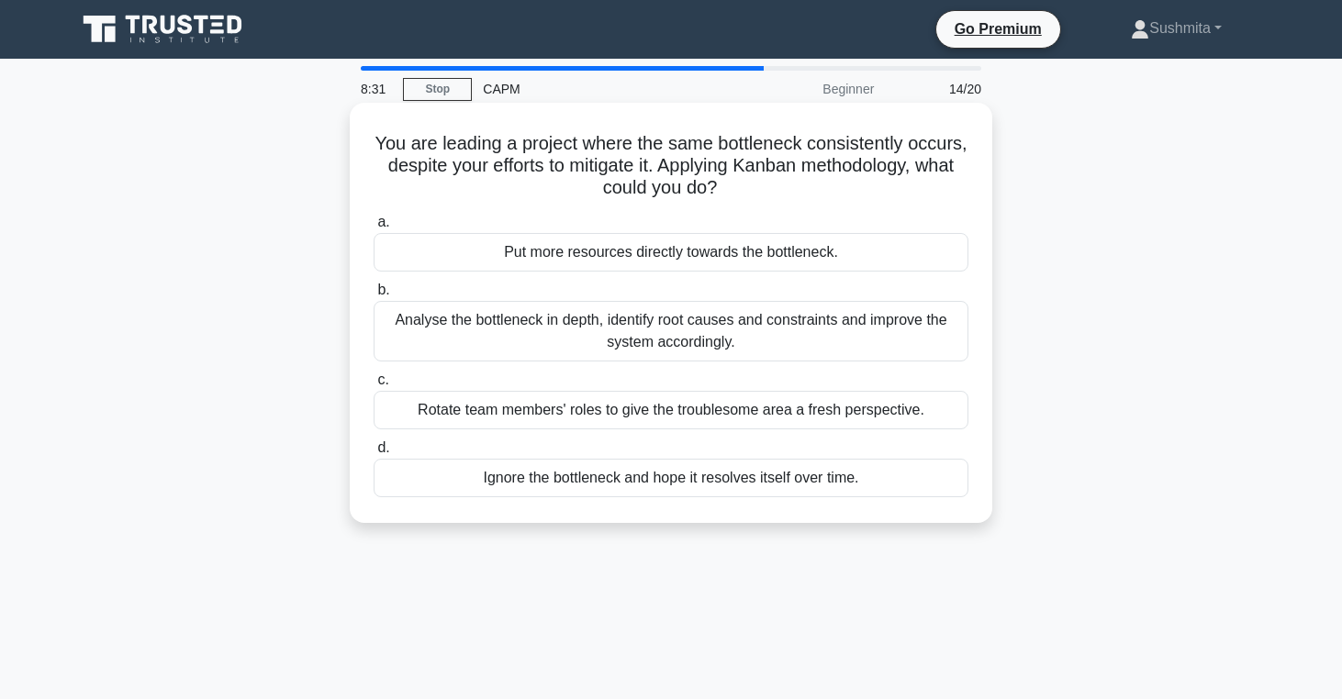
click at [596, 347] on div "Analyse the bottleneck in depth, identify root causes and constraints and impro…" at bounding box center [671, 331] width 595 height 61
click at [374, 296] on input "b. Analyse the bottleneck in depth, identify root causes and constraints and im…" at bounding box center [374, 290] width 0 height 12
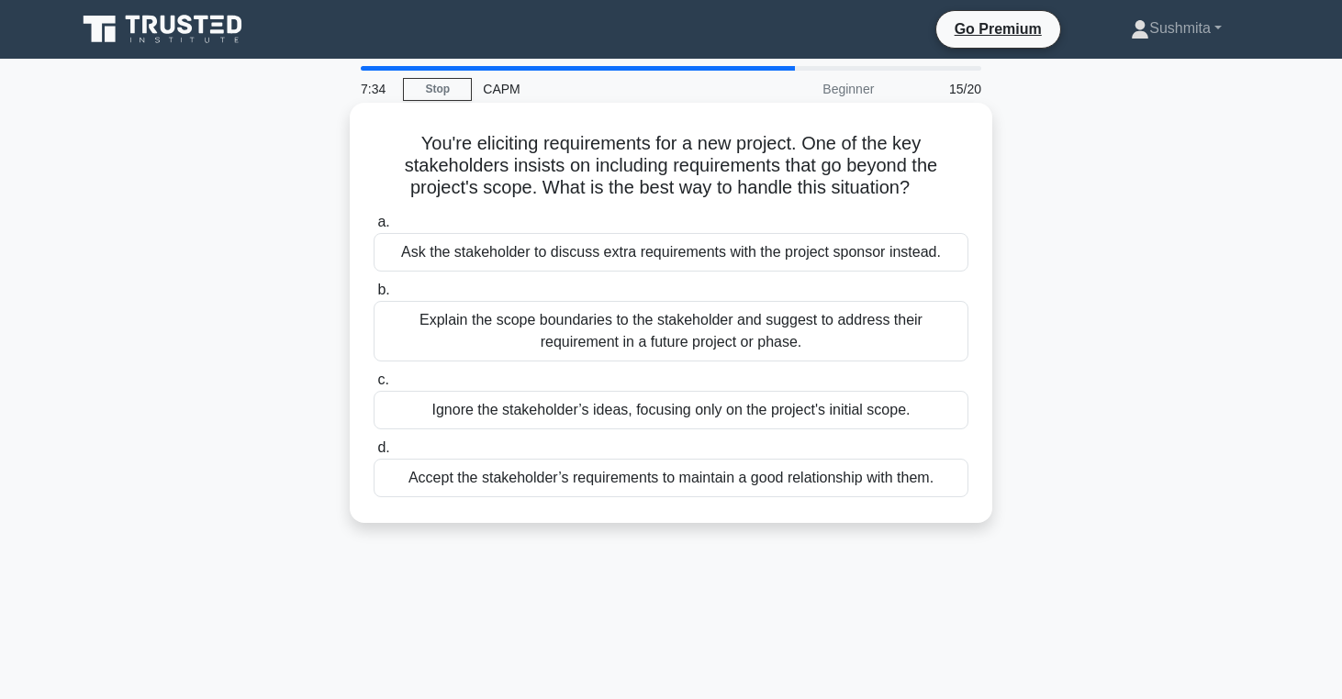
click at [574, 333] on div "Explain the scope boundaries to the stakeholder and suggest to address their re…" at bounding box center [671, 331] width 595 height 61
click at [374, 296] on input "b. Explain the scope boundaries to the stakeholder and suggest to address their…" at bounding box center [374, 290] width 0 height 12
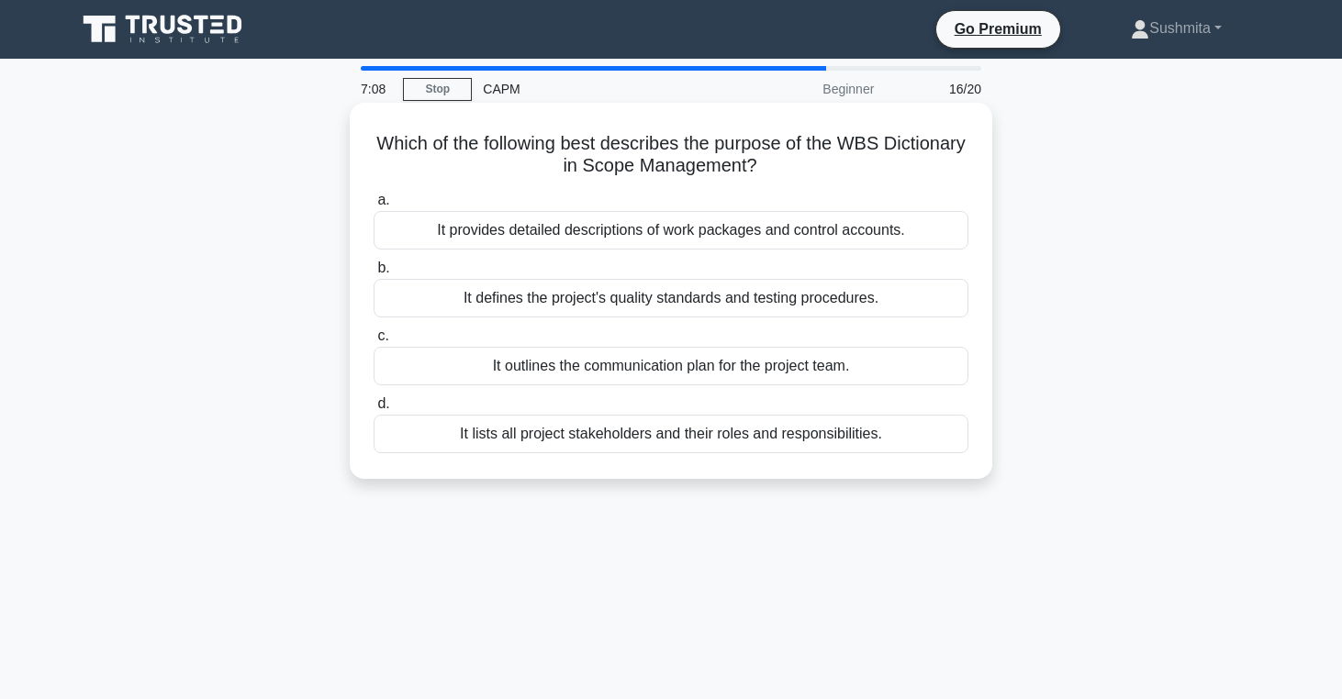
click at [673, 234] on div "It provides detailed descriptions of work packages and control accounts." at bounding box center [671, 230] width 595 height 39
click at [374, 206] on input "a. It provides detailed descriptions of work packages and control accounts." at bounding box center [374, 201] width 0 height 12
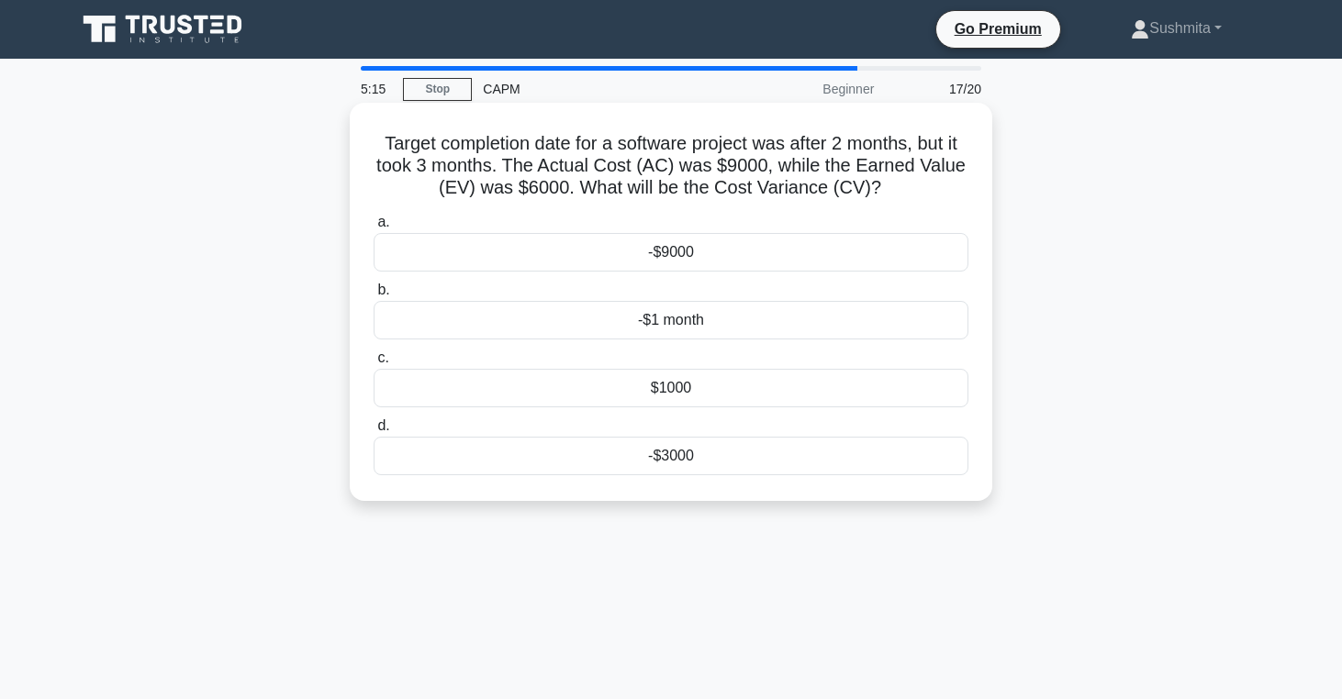
click at [727, 449] on div "-$3000" at bounding box center [671, 456] width 595 height 39
click at [374, 432] on input "d. -$3000" at bounding box center [374, 426] width 0 height 12
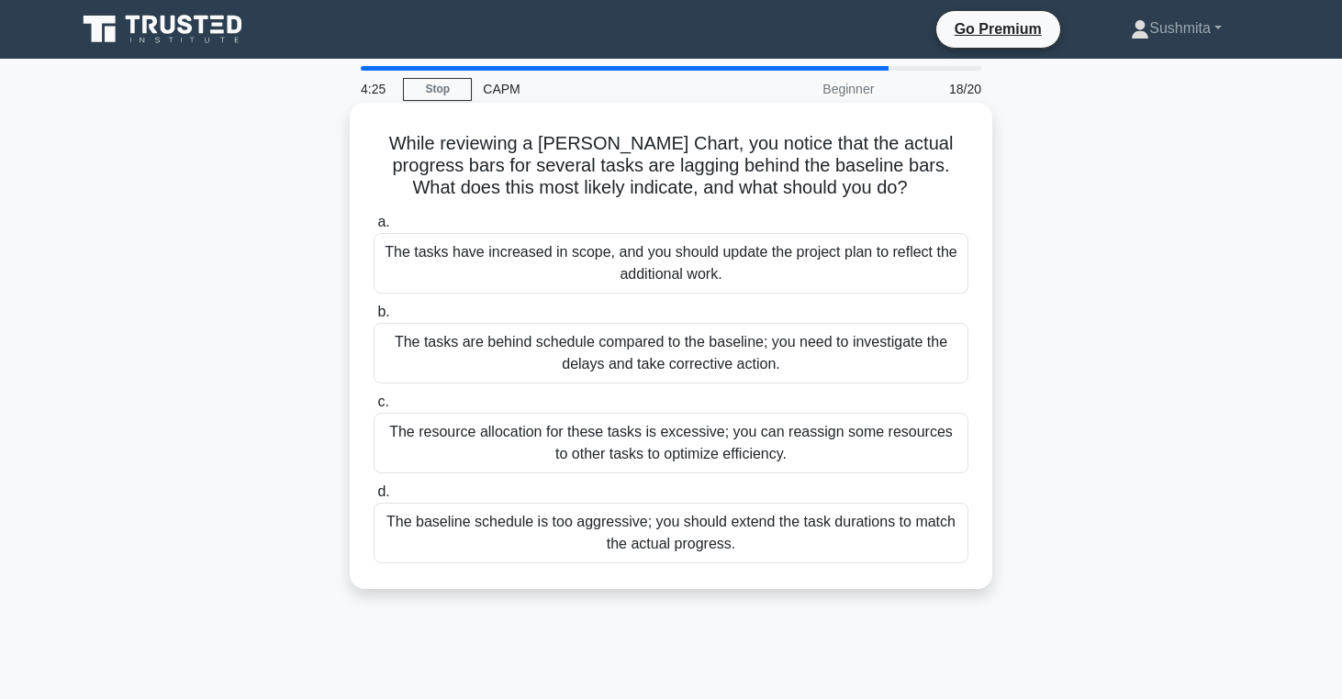
click at [708, 356] on div "The tasks are behind schedule compared to the baseline; you need to investigate…" at bounding box center [671, 353] width 595 height 61
click at [374, 318] on input "b. The tasks are behind schedule compared to the baseline; you need to investig…" at bounding box center [374, 313] width 0 height 12
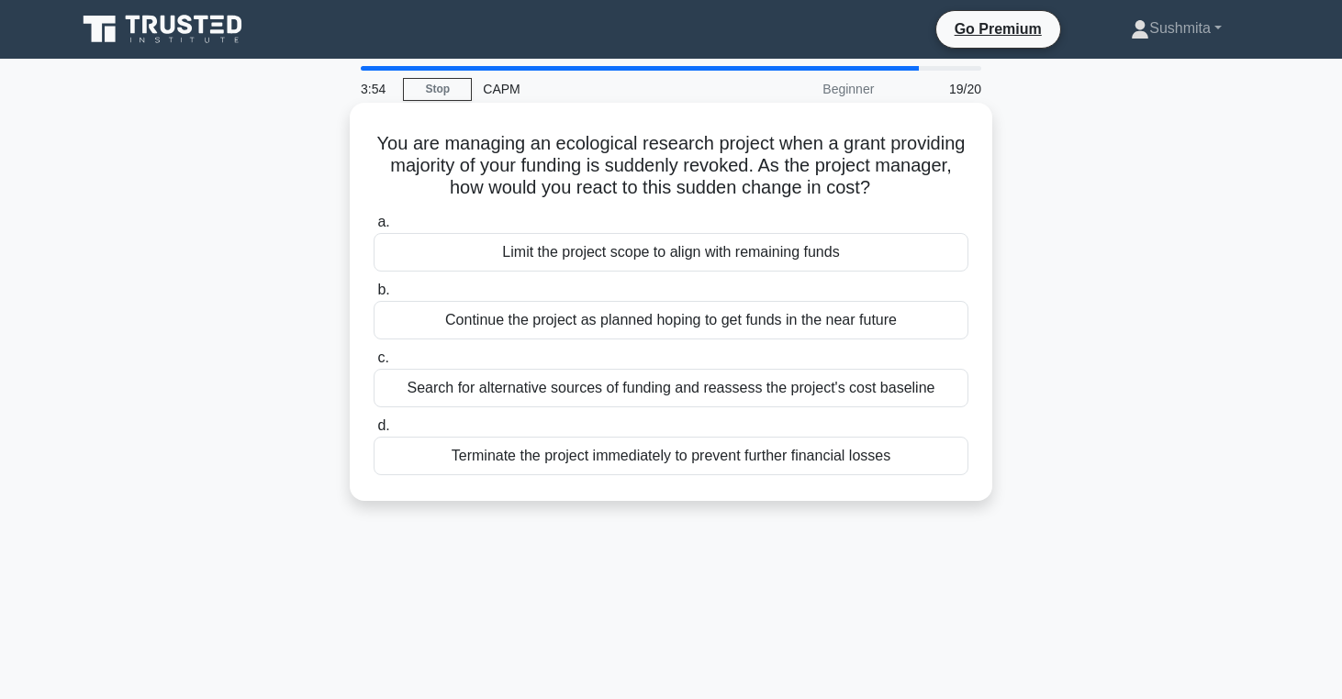
click at [730, 251] on div "Limit the project scope to align with remaining funds" at bounding box center [671, 252] width 595 height 39
click at [374, 229] on input "a. Limit the project scope to align with remaining funds" at bounding box center [374, 223] width 0 height 12
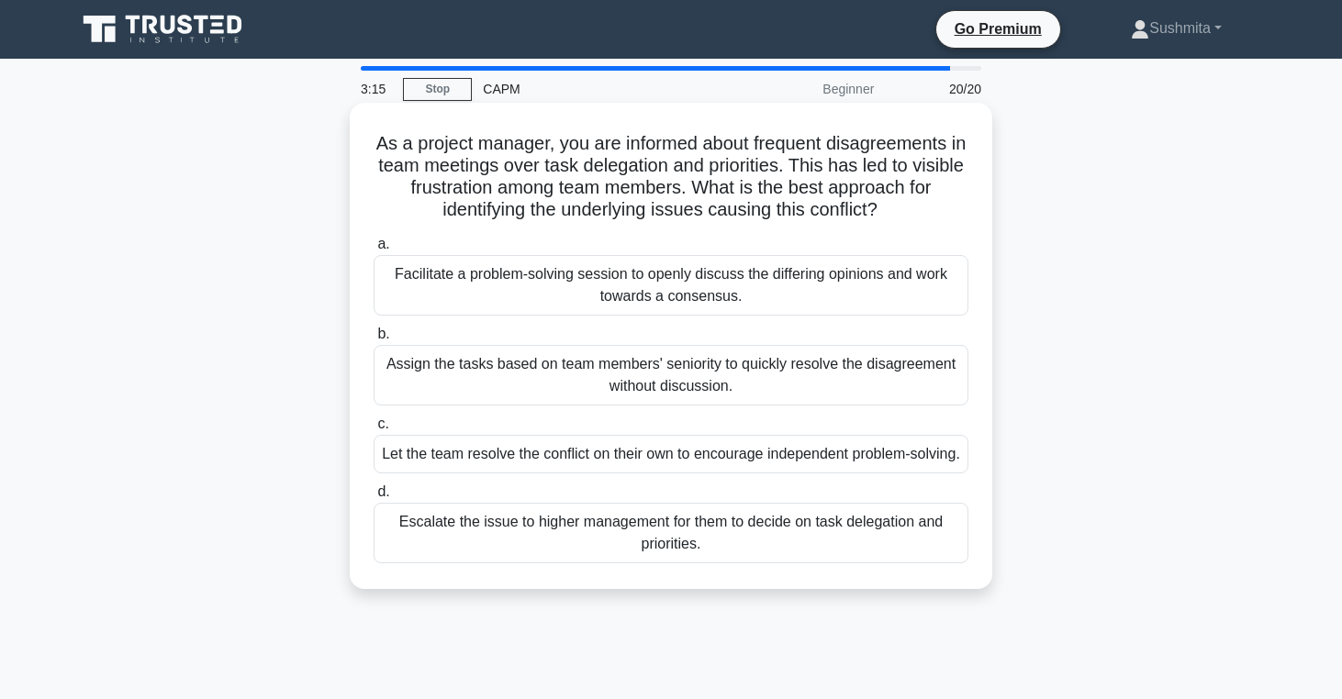
click at [784, 267] on div "Facilitate a problem-solving session to openly discuss the differing opinions a…" at bounding box center [671, 285] width 595 height 61
click at [374, 251] on input "a. Facilitate a problem-solving session to openly discuss the differing opinion…" at bounding box center [374, 245] width 0 height 12
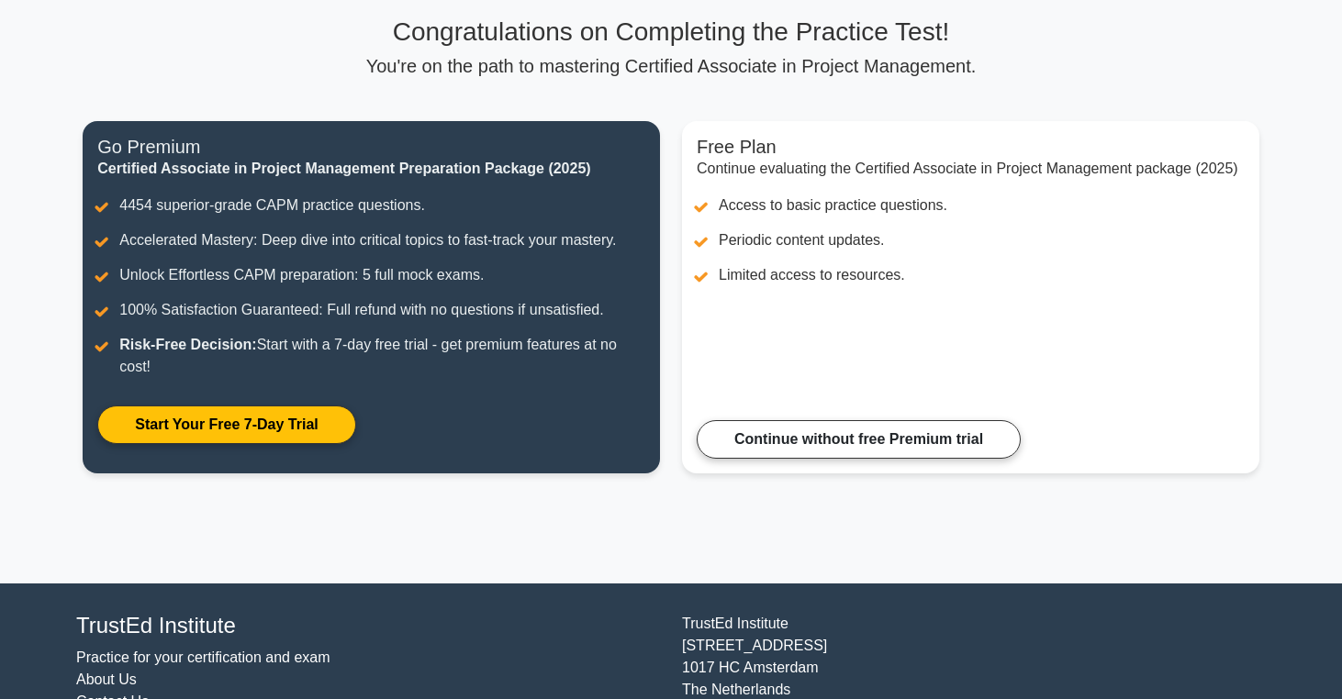
scroll to position [129, 0]
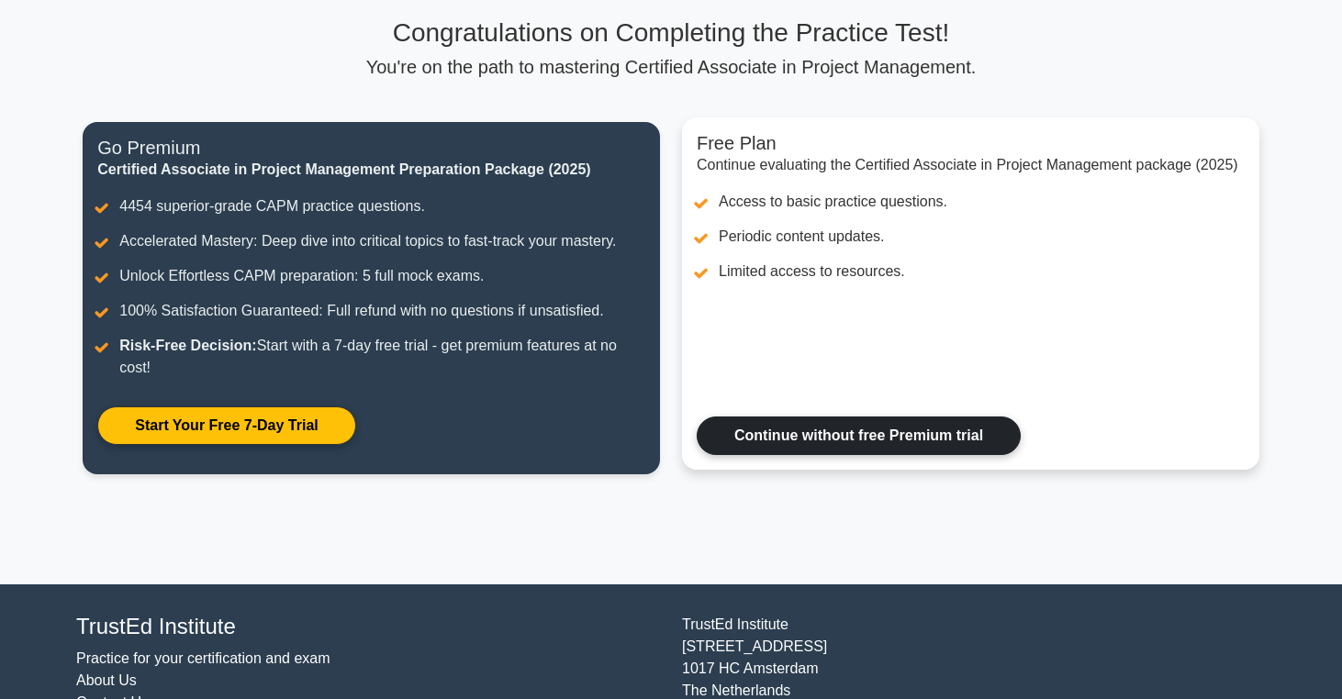
click at [831, 440] on link "Continue without free Premium trial" at bounding box center [859, 436] width 324 height 39
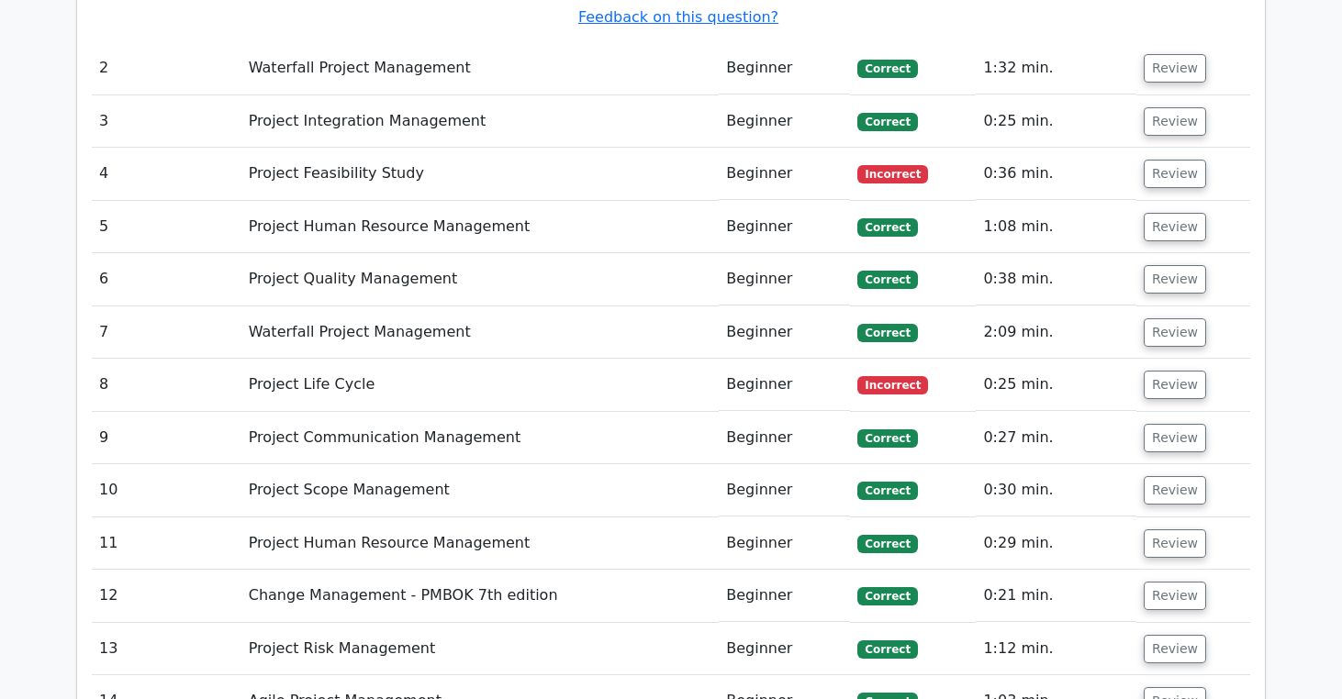
scroll to position [3426, 0]
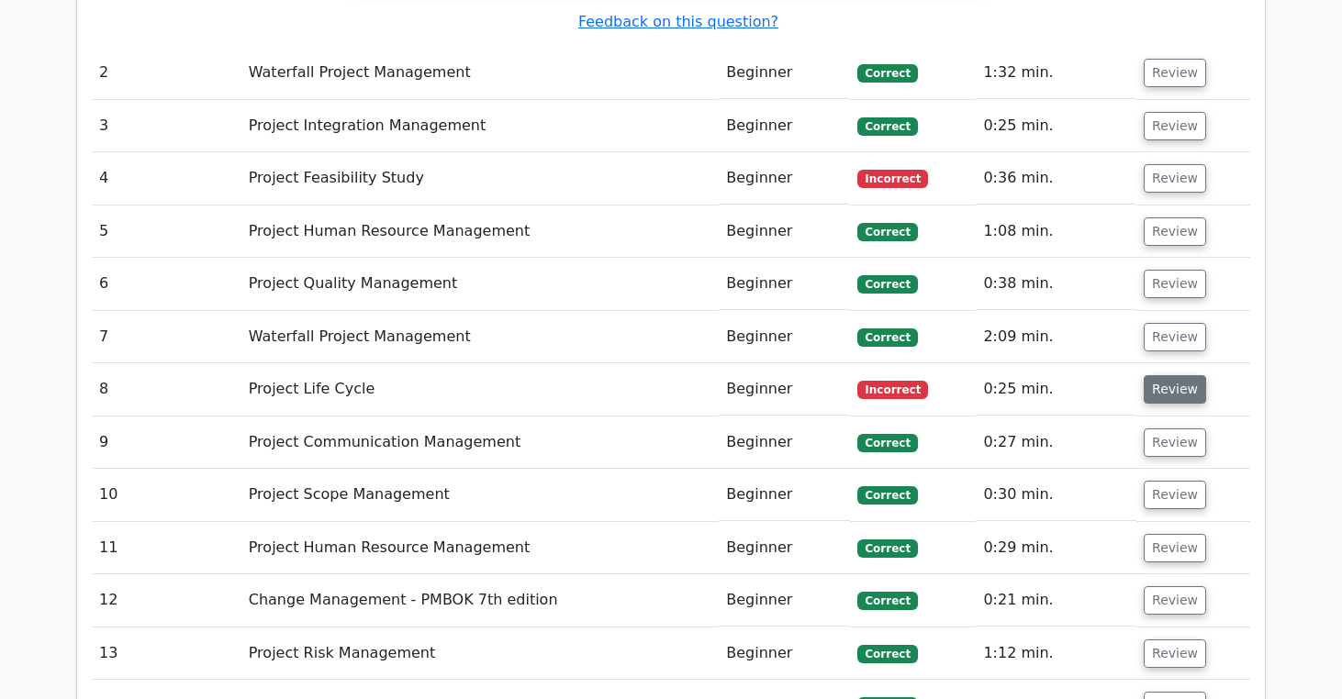
click at [1165, 375] on button "Review" at bounding box center [1174, 389] width 62 height 28
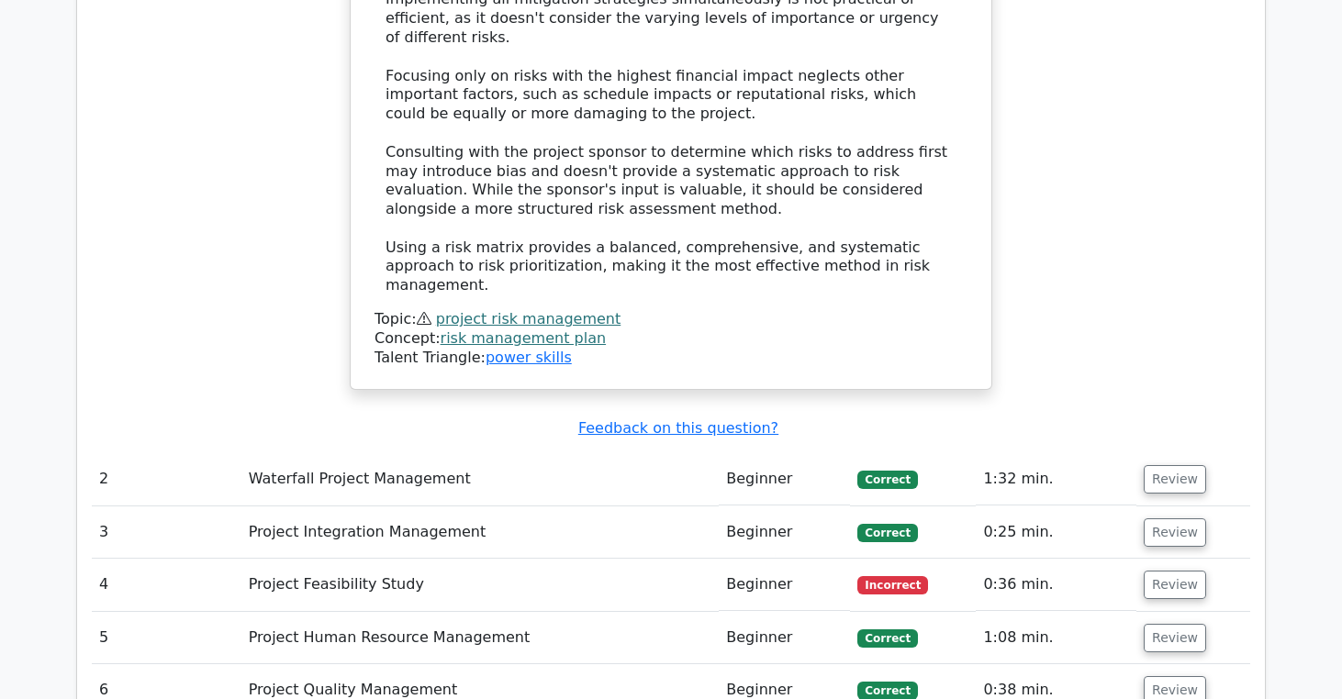
scroll to position [2968, 0]
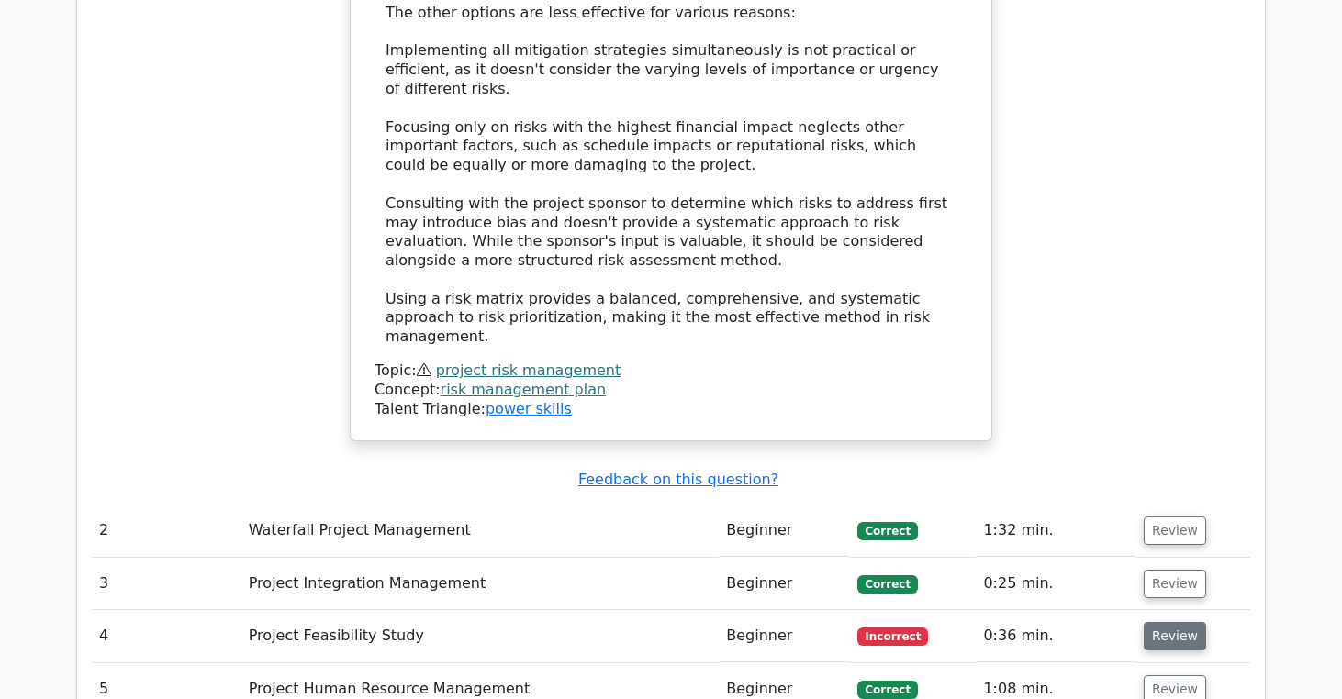
click at [1149, 622] on button "Review" at bounding box center [1174, 636] width 62 height 28
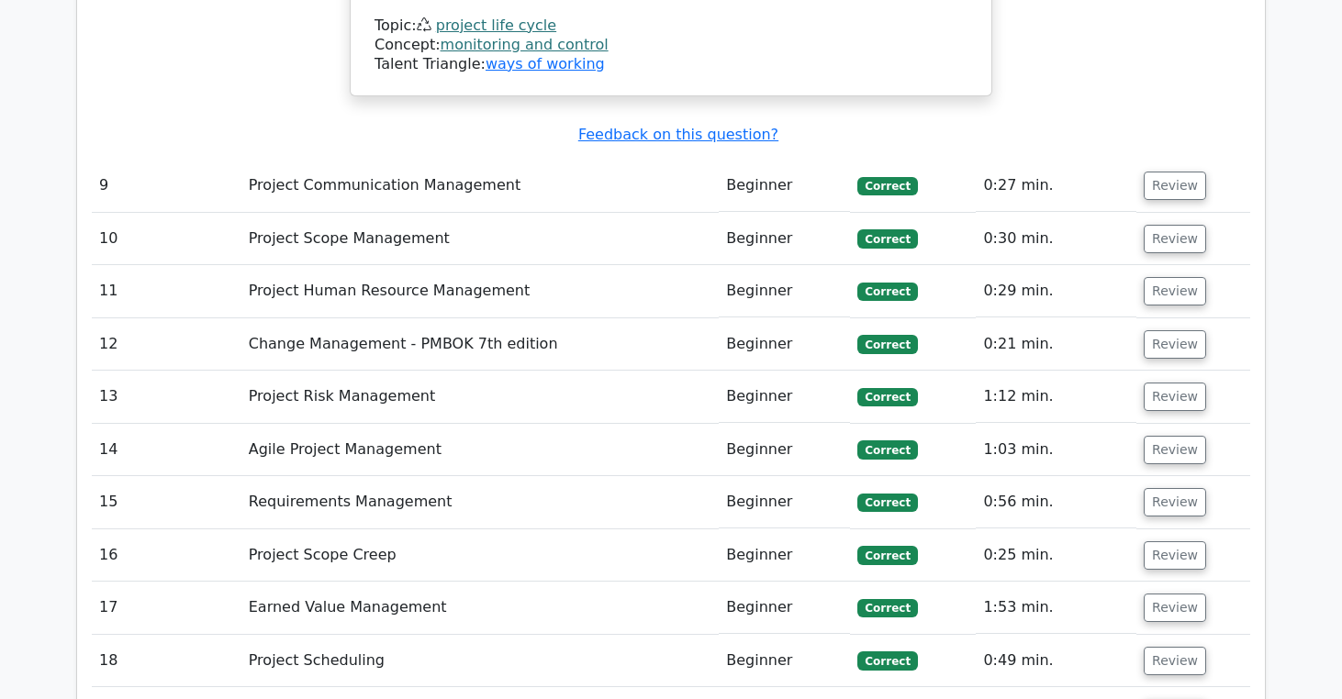
scroll to position [5445, 0]
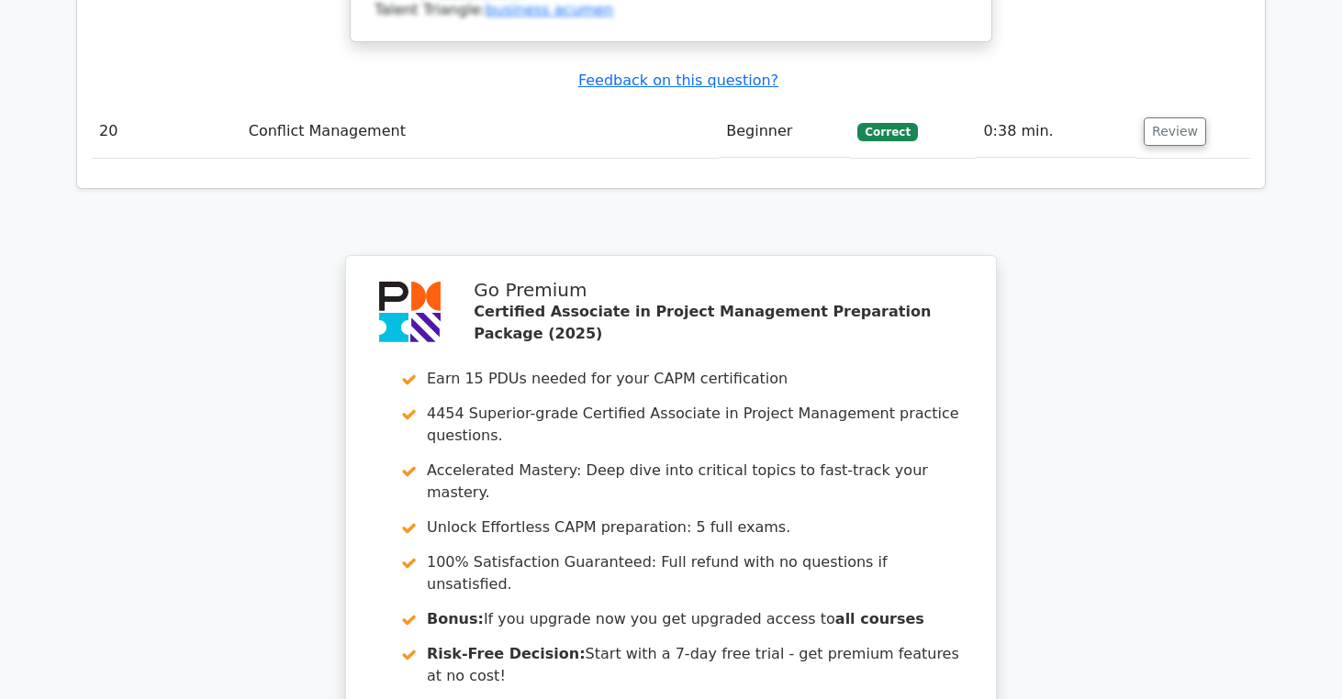
scroll to position [6994, 0]
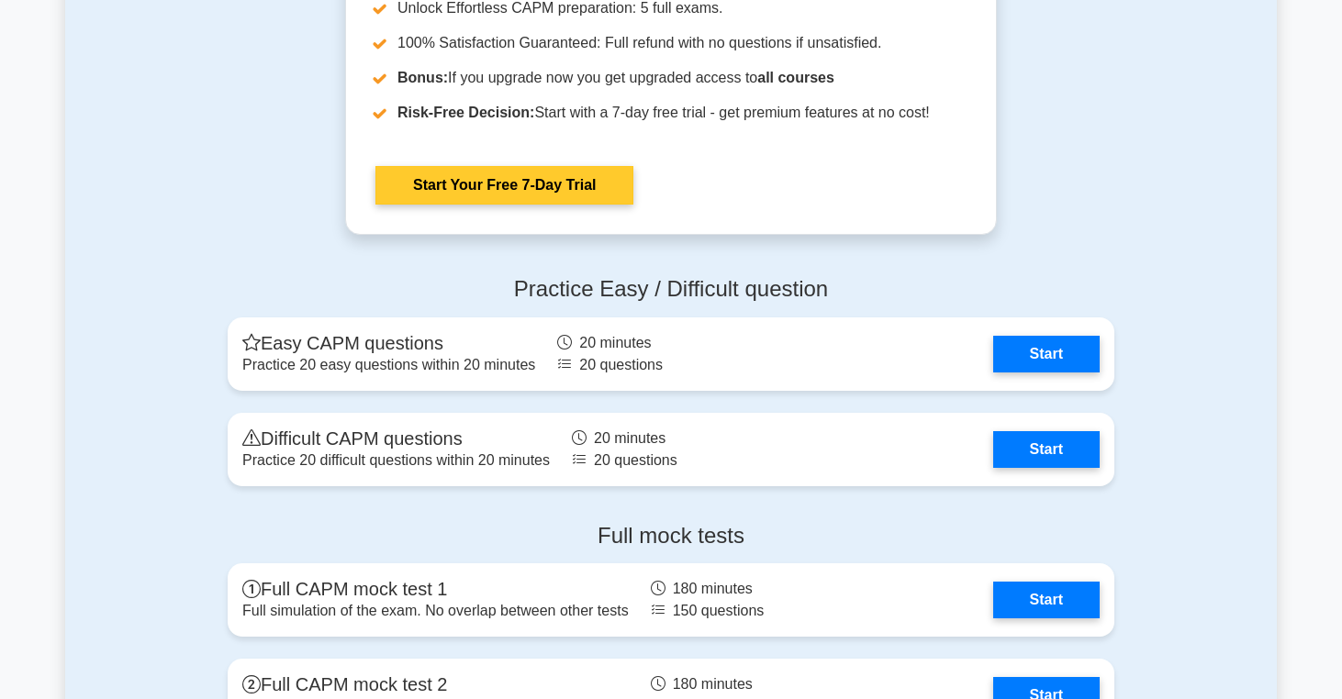
scroll to position [5717, 0]
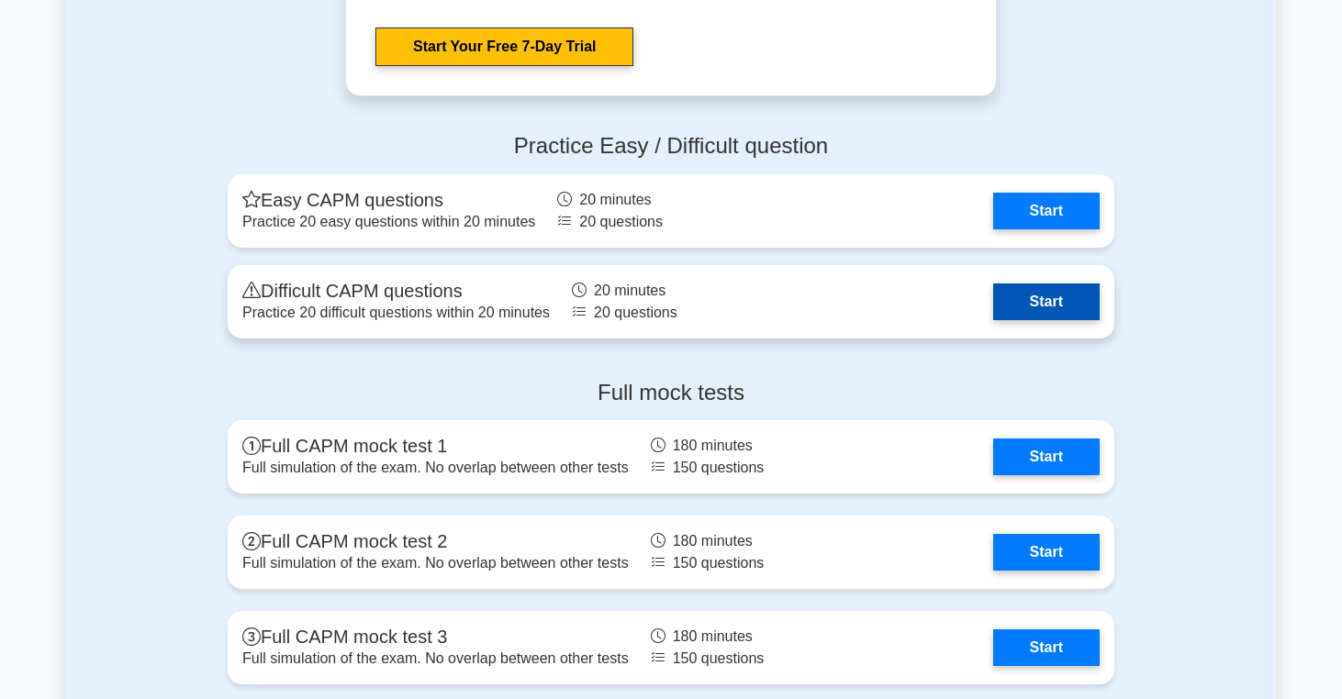
click at [1023, 308] on link "Start" at bounding box center [1046, 302] width 106 height 37
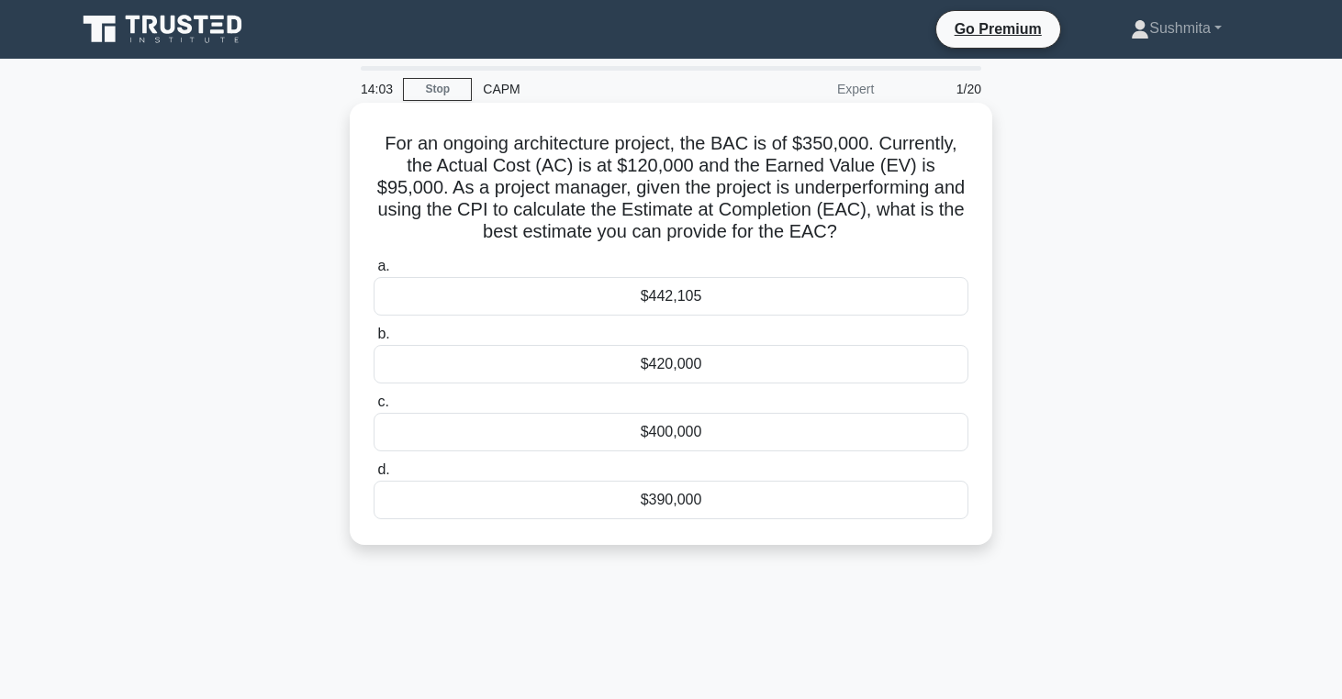
click at [654, 297] on div "$442,105" at bounding box center [671, 296] width 595 height 39
click at [374, 273] on input "a. $442,105" at bounding box center [374, 267] width 0 height 12
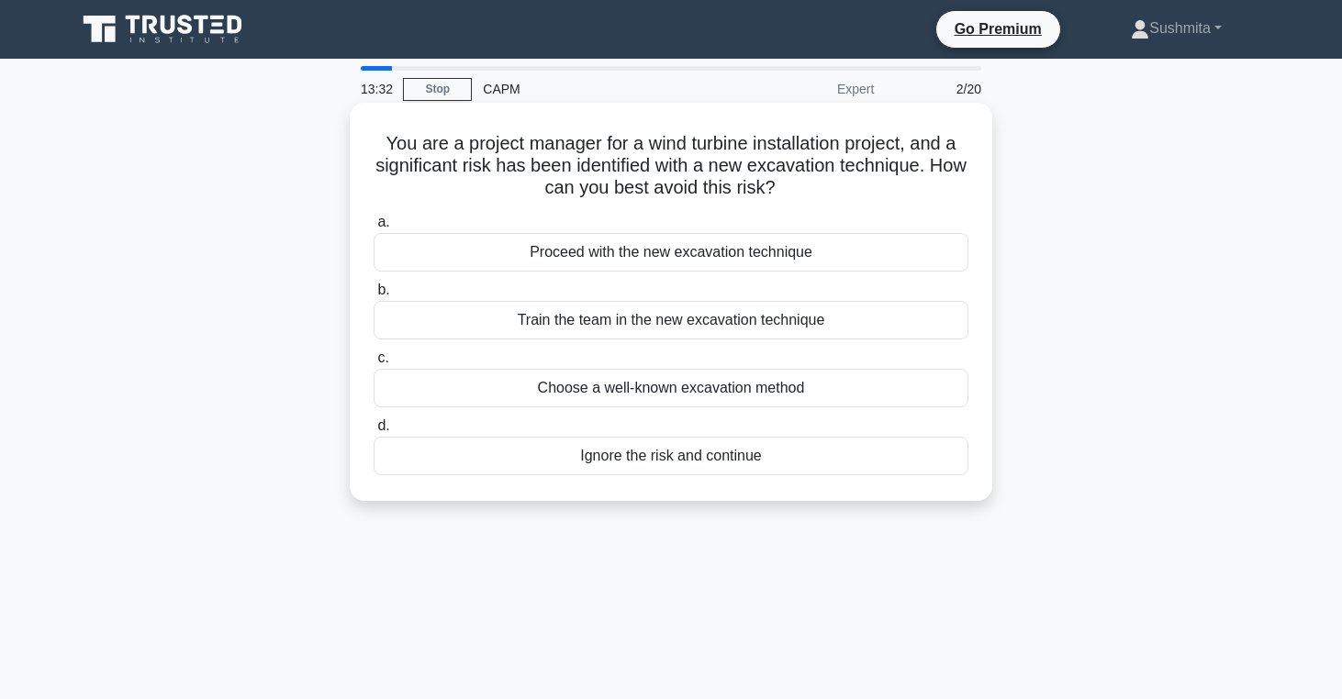
click at [761, 307] on div "Train the team in the new excavation technique" at bounding box center [671, 320] width 595 height 39
click at [374, 296] on input "b. Train the team in the new excavation technique" at bounding box center [374, 290] width 0 height 12
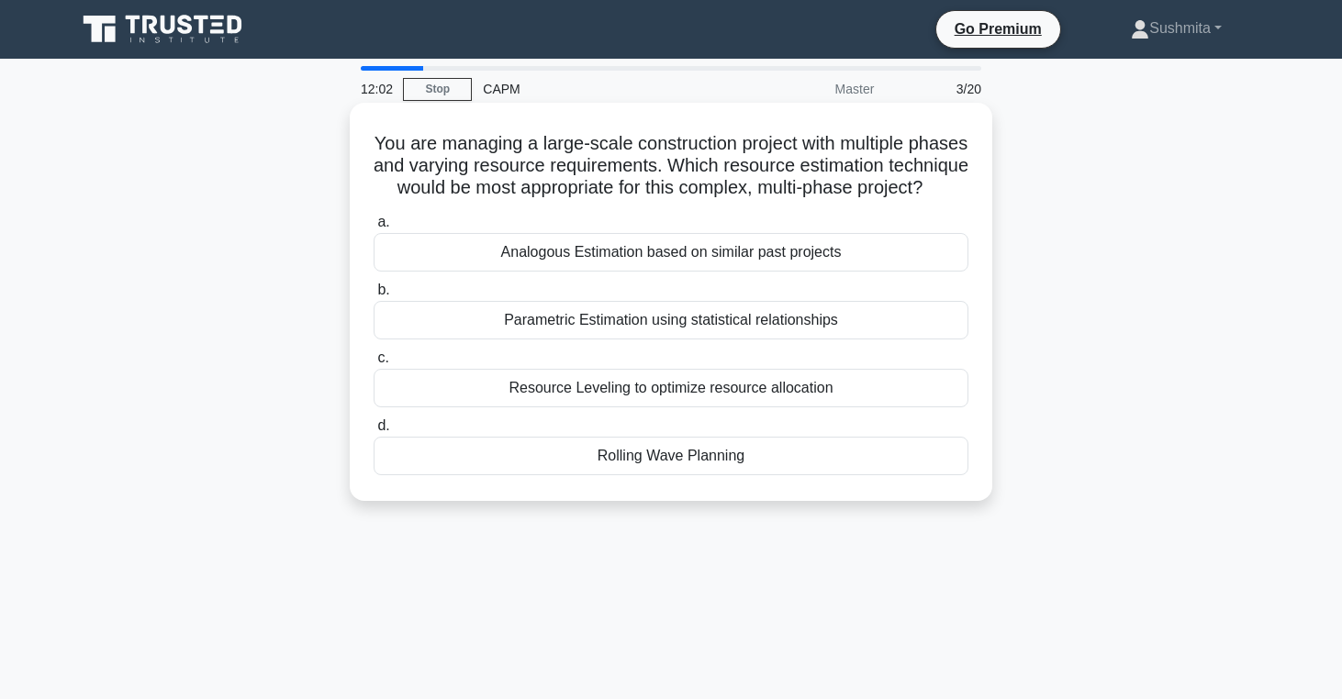
click at [856, 313] on div "Parametric Estimation using statistical relationships" at bounding box center [671, 320] width 595 height 39
click at [374, 296] on input "b. Parametric Estimation using statistical relationships" at bounding box center [374, 290] width 0 height 12
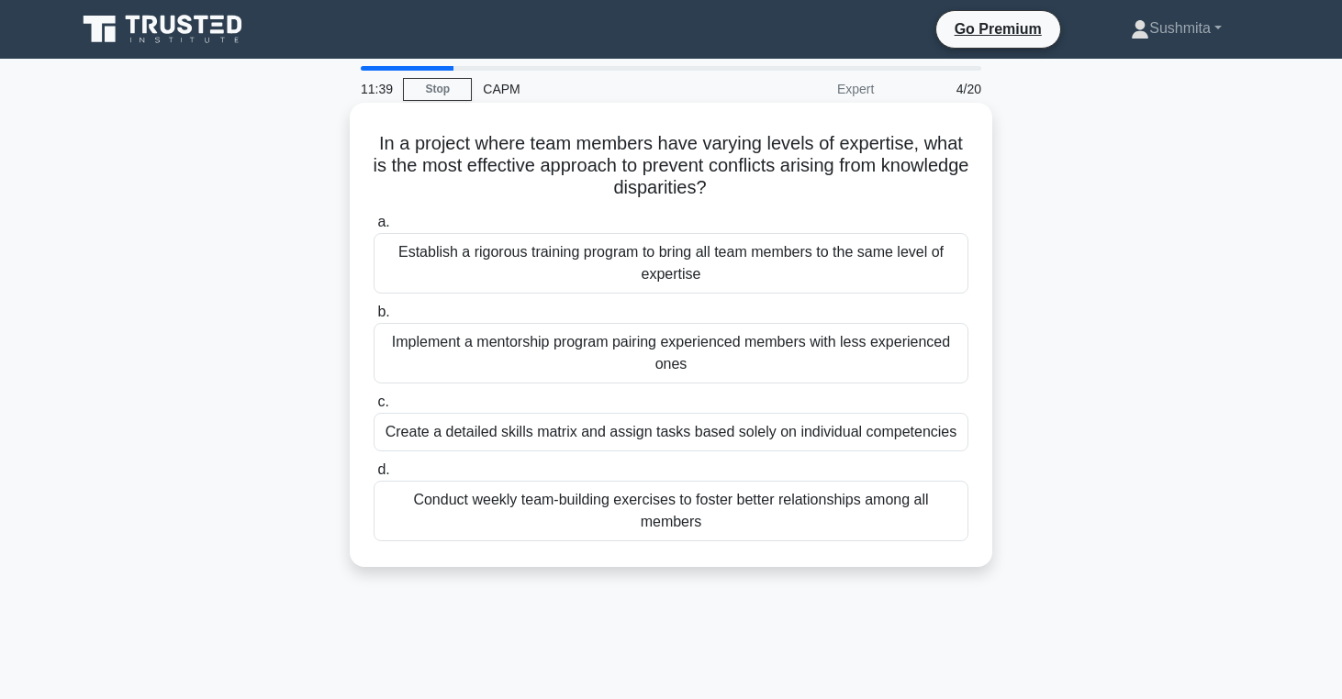
scroll to position [51, 0]
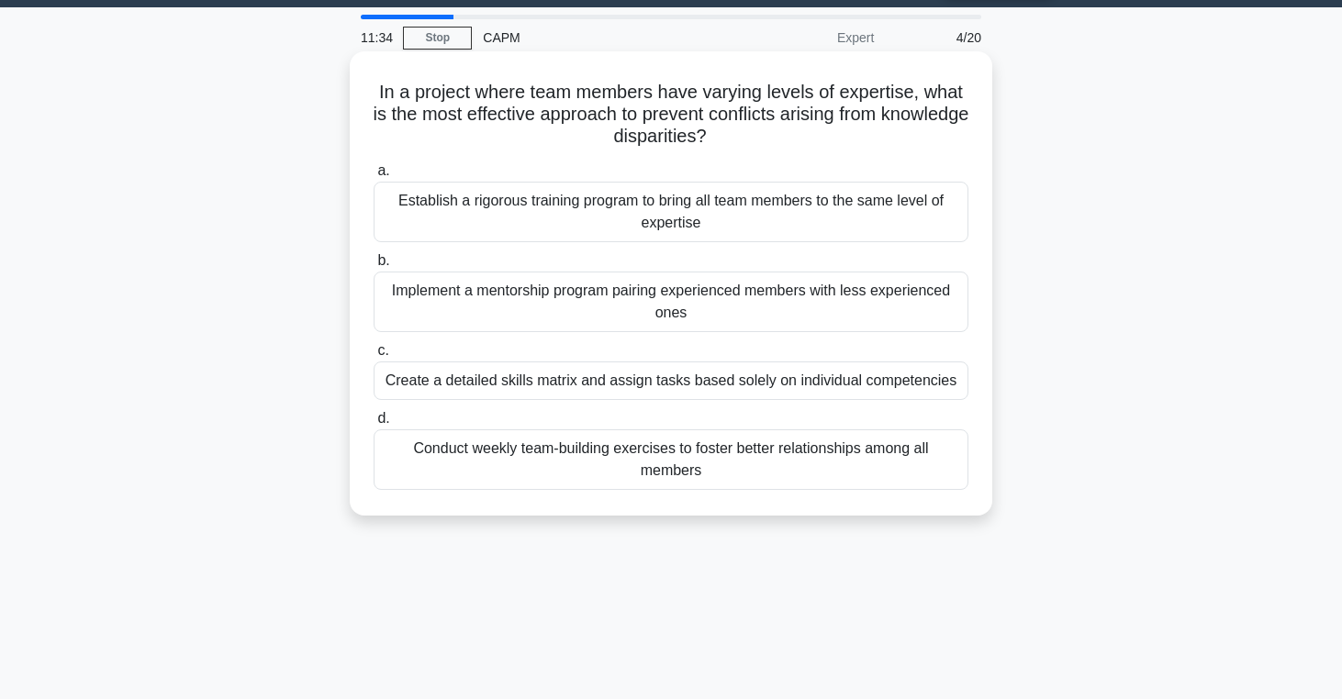
click at [697, 282] on div "Implement a mentorship program pairing experienced members with less experience…" at bounding box center [671, 302] width 595 height 61
click at [374, 267] on input "b. Implement a mentorship program pairing experienced members with less experie…" at bounding box center [374, 261] width 0 height 12
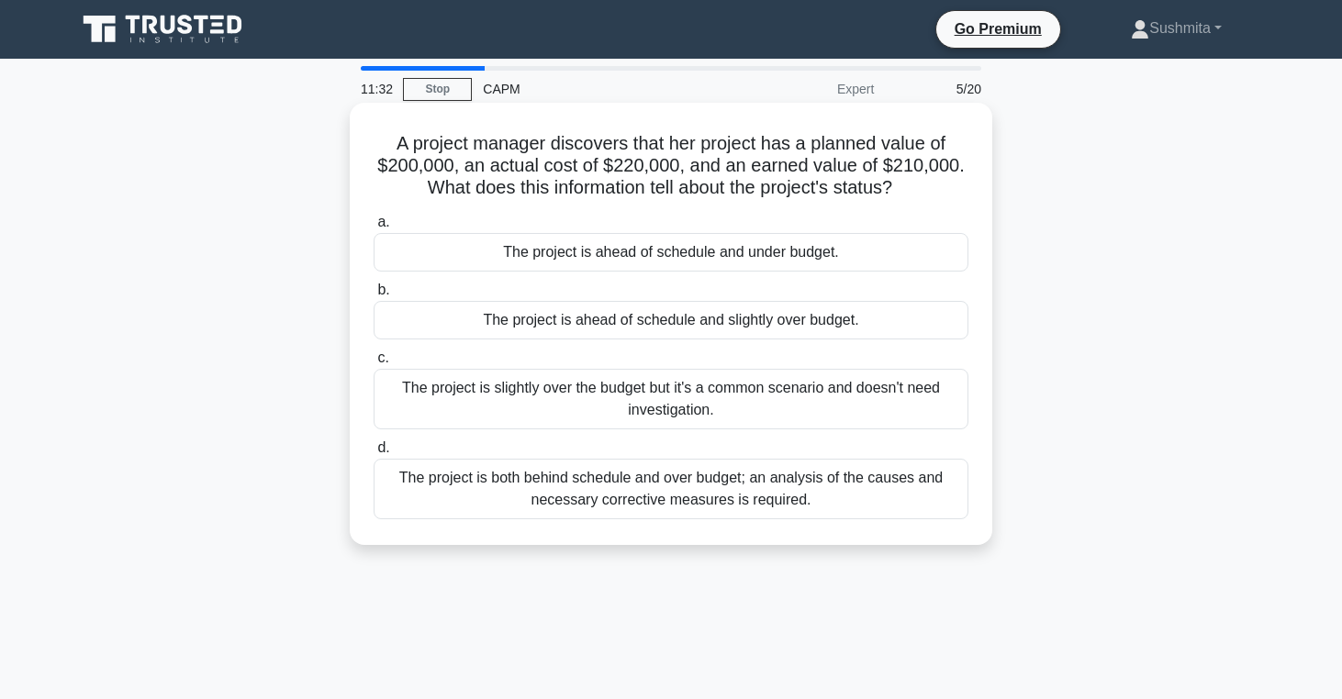
scroll to position [0, 0]
click at [784, 316] on div "The project is ahead of schedule and slightly over budget." at bounding box center [671, 320] width 595 height 39
click at [374, 296] on input "b. The project is ahead of schedule and slightly over budget." at bounding box center [374, 290] width 0 height 12
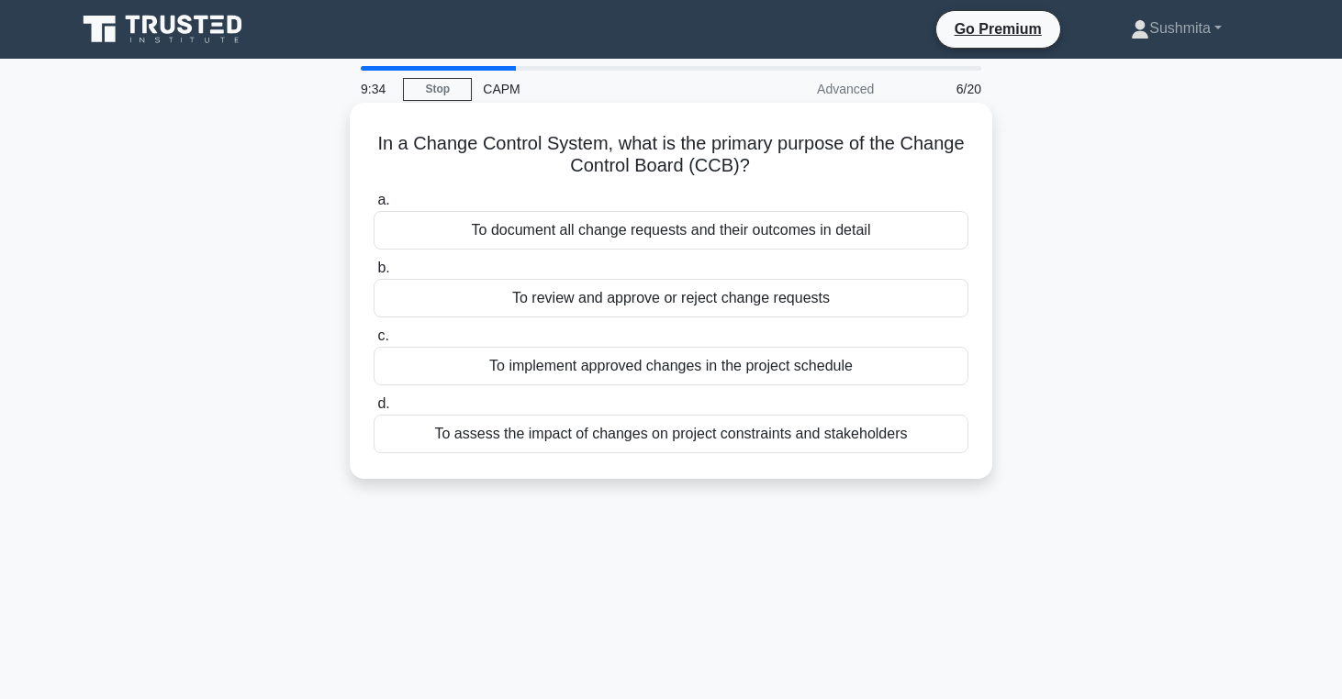
click at [660, 303] on div "To review and approve or reject change requests" at bounding box center [671, 298] width 595 height 39
click at [374, 274] on input "b. To review and approve or reject change requests" at bounding box center [374, 268] width 0 height 12
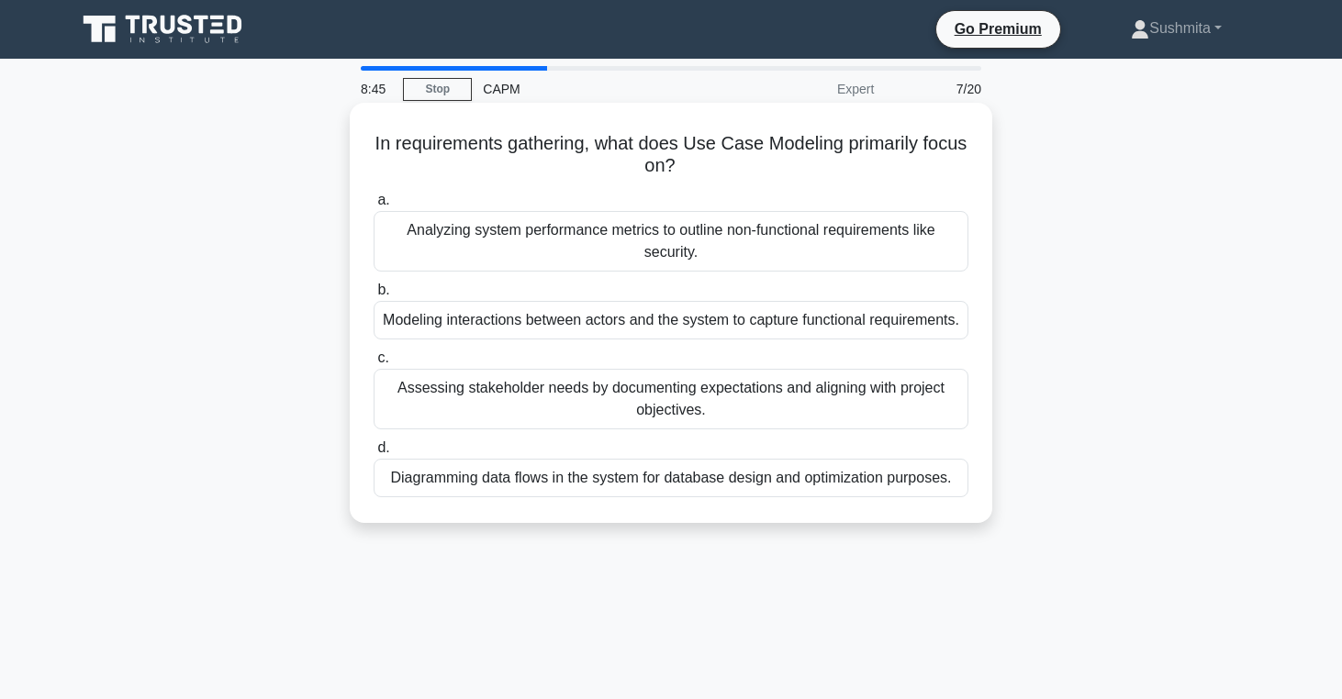
click at [691, 318] on div "Modeling interactions between actors and the system to capture functional requi…" at bounding box center [671, 320] width 595 height 39
click at [374, 296] on input "b. Modeling interactions between actors and the system to capture functional re…" at bounding box center [374, 290] width 0 height 12
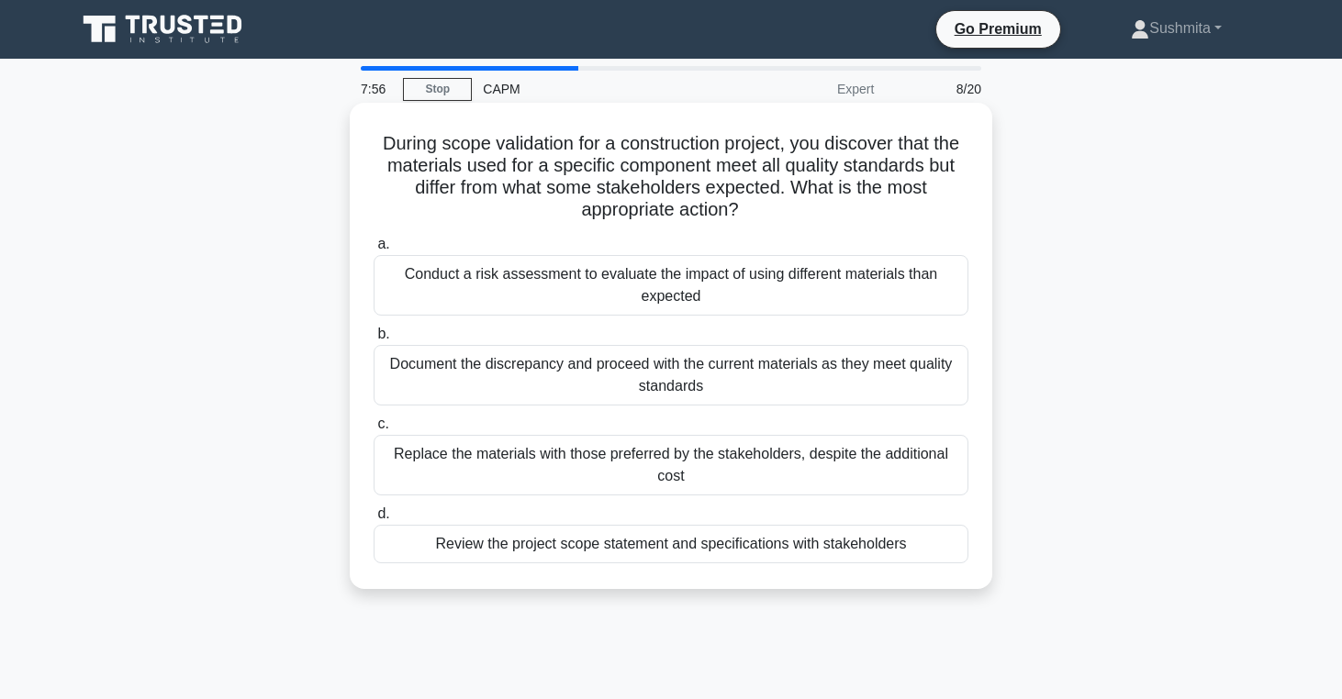
click at [676, 287] on div "Conduct a risk assessment to evaluate the impact of using different materials t…" at bounding box center [671, 285] width 595 height 61
click at [374, 251] on input "a. Conduct a risk assessment to evaluate the impact of using different material…" at bounding box center [374, 245] width 0 height 12
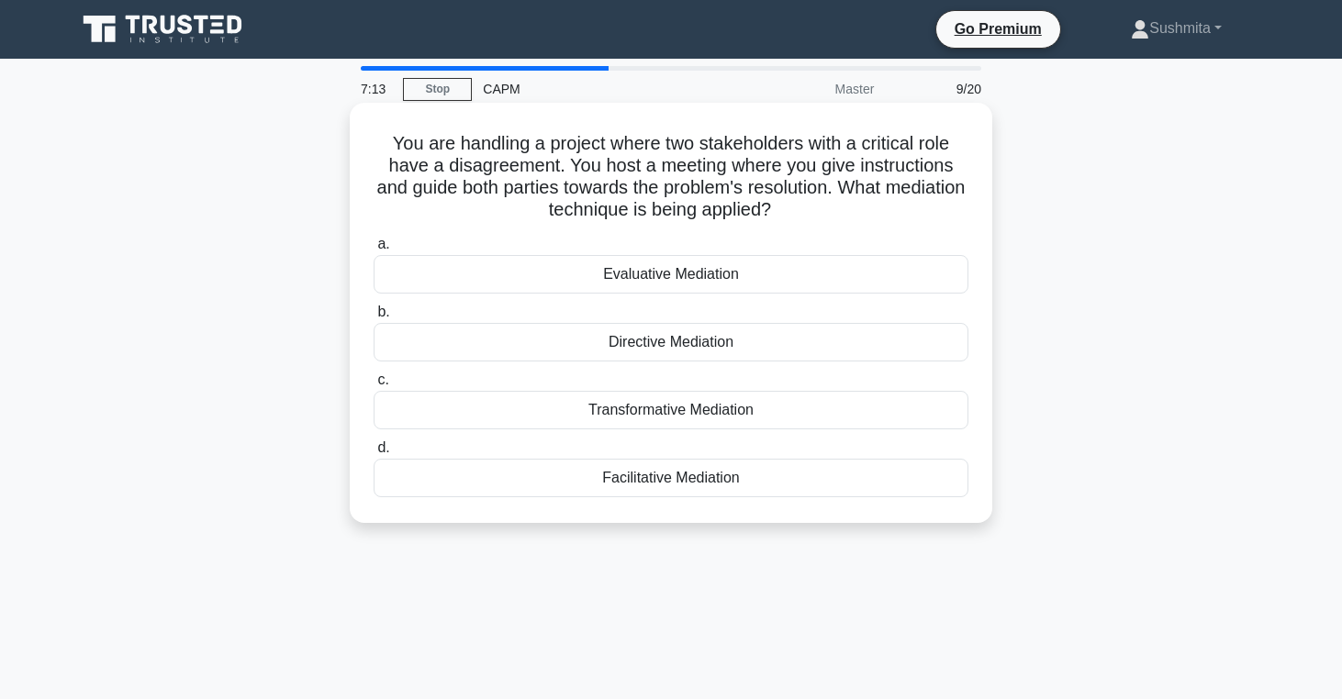
click at [660, 344] on div "Directive Mediation" at bounding box center [671, 342] width 595 height 39
click at [374, 318] on input "b. Directive Mediation" at bounding box center [374, 313] width 0 height 12
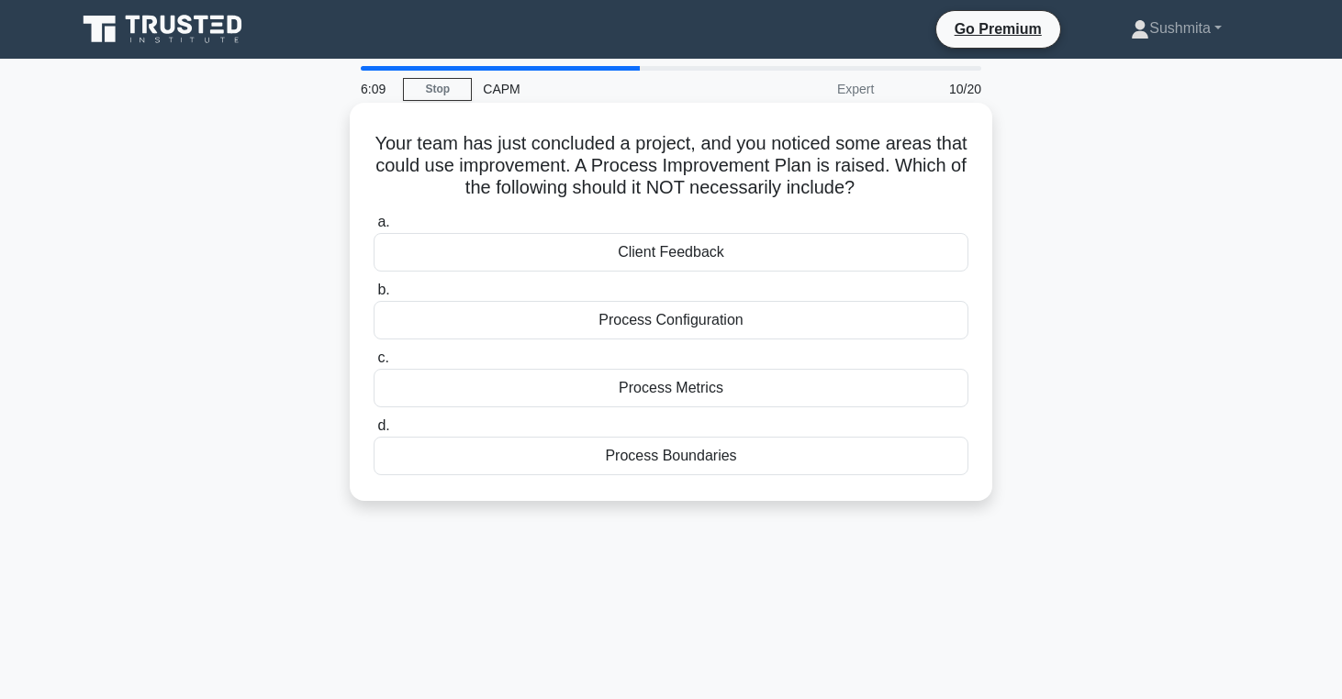
click at [663, 256] on div "Client Feedback" at bounding box center [671, 252] width 595 height 39
click at [374, 229] on input "a. Client Feedback" at bounding box center [374, 223] width 0 height 12
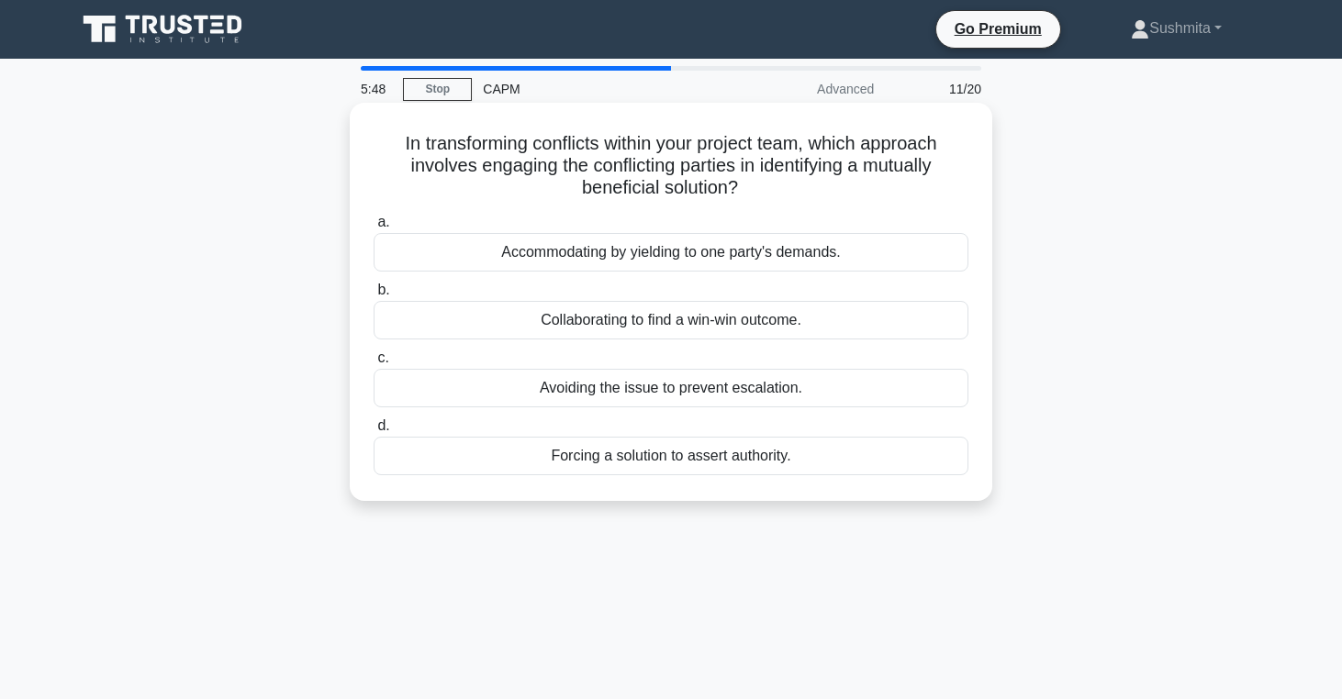
click at [714, 331] on div "Collaborating to find a win-win outcome." at bounding box center [671, 320] width 595 height 39
click at [374, 296] on input "b. Collaborating to find a win-win outcome." at bounding box center [374, 290] width 0 height 12
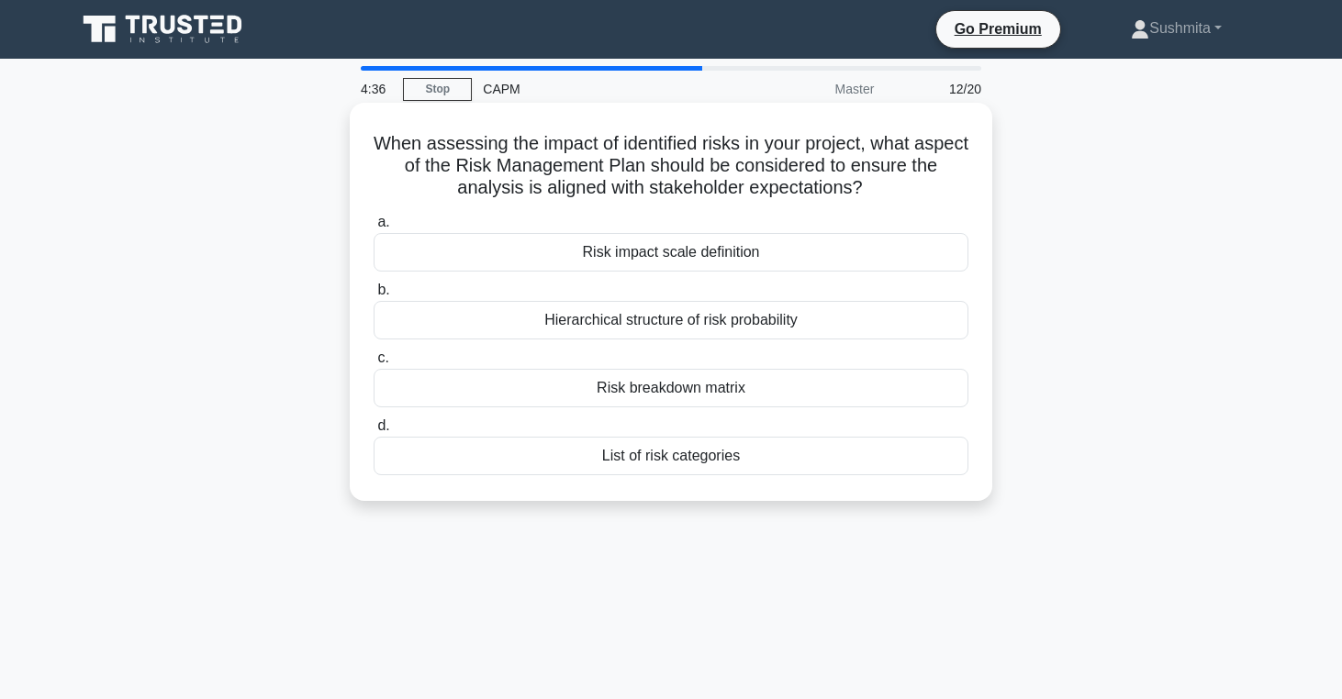
click at [768, 383] on div "Risk breakdown matrix" at bounding box center [671, 388] width 595 height 39
click at [374, 364] on input "c. Risk breakdown matrix" at bounding box center [374, 358] width 0 height 12
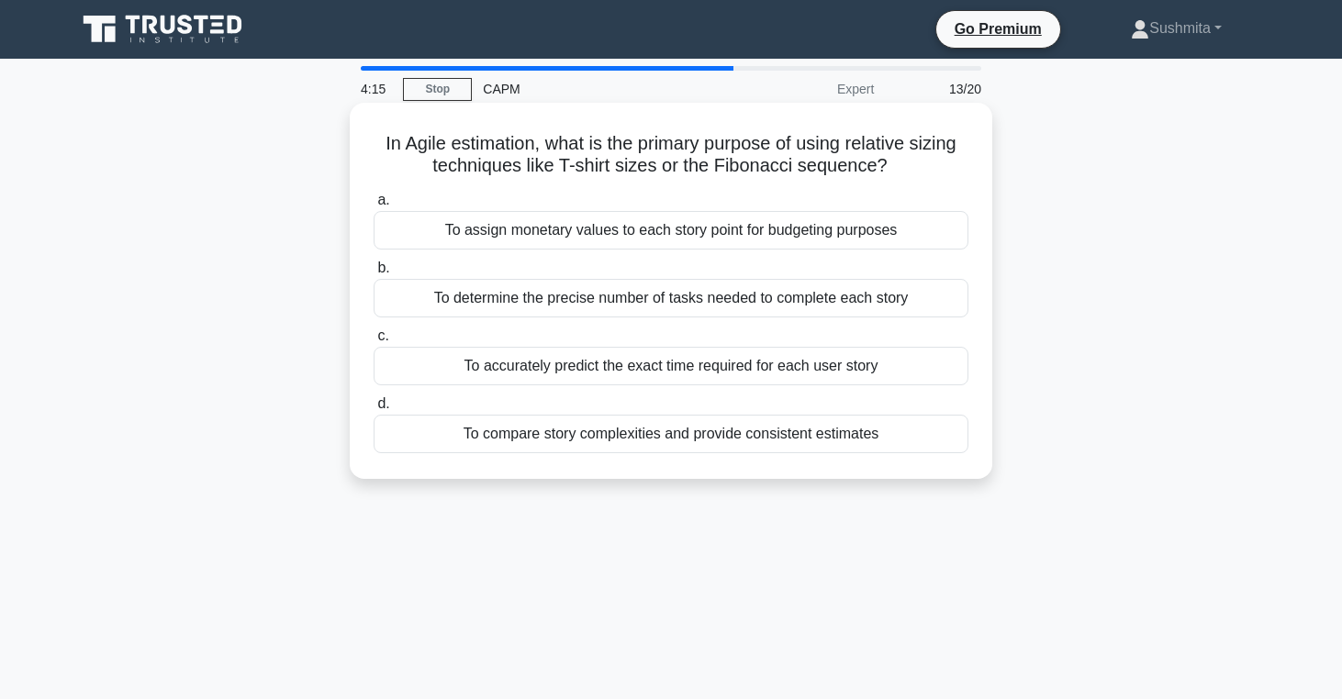
click at [751, 439] on div "To compare story complexities and provide consistent estimates" at bounding box center [671, 434] width 595 height 39
click at [374, 410] on input "d. To compare story complexities and provide consistent estimates" at bounding box center [374, 404] width 0 height 12
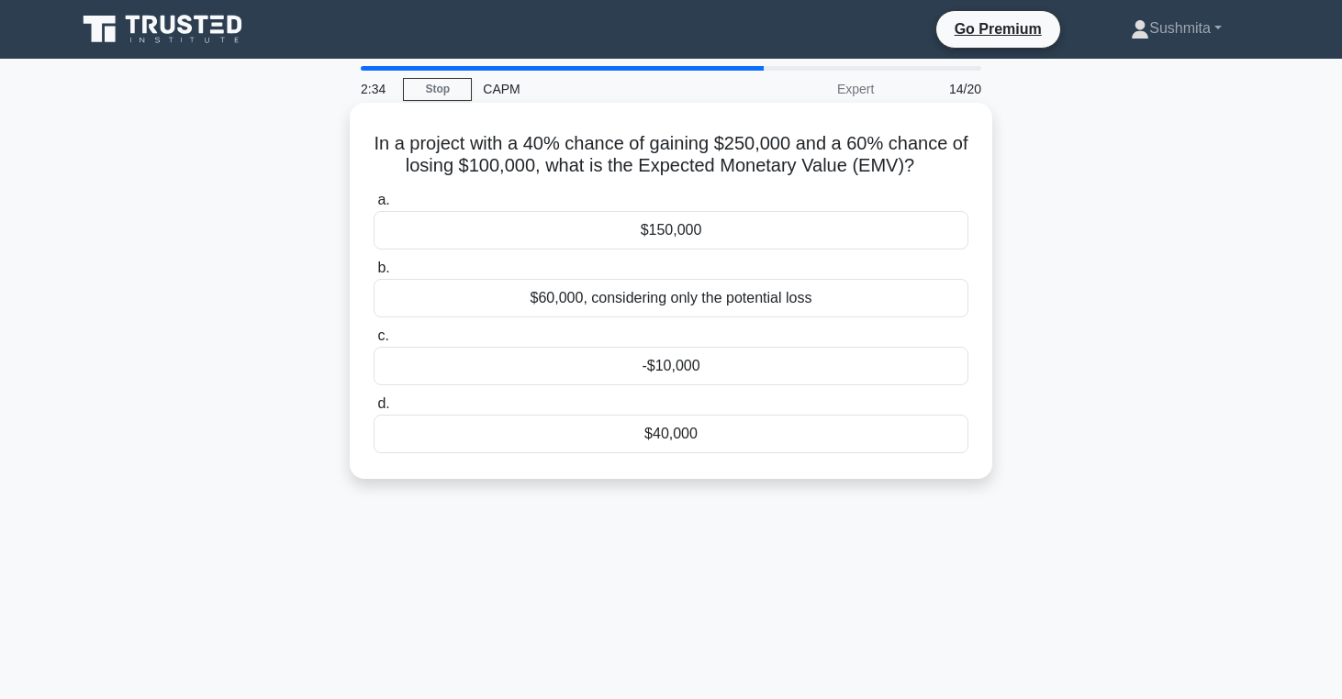
click at [712, 452] on div "$40,000" at bounding box center [671, 434] width 595 height 39
click at [374, 410] on input "d. $40,000" at bounding box center [374, 404] width 0 height 12
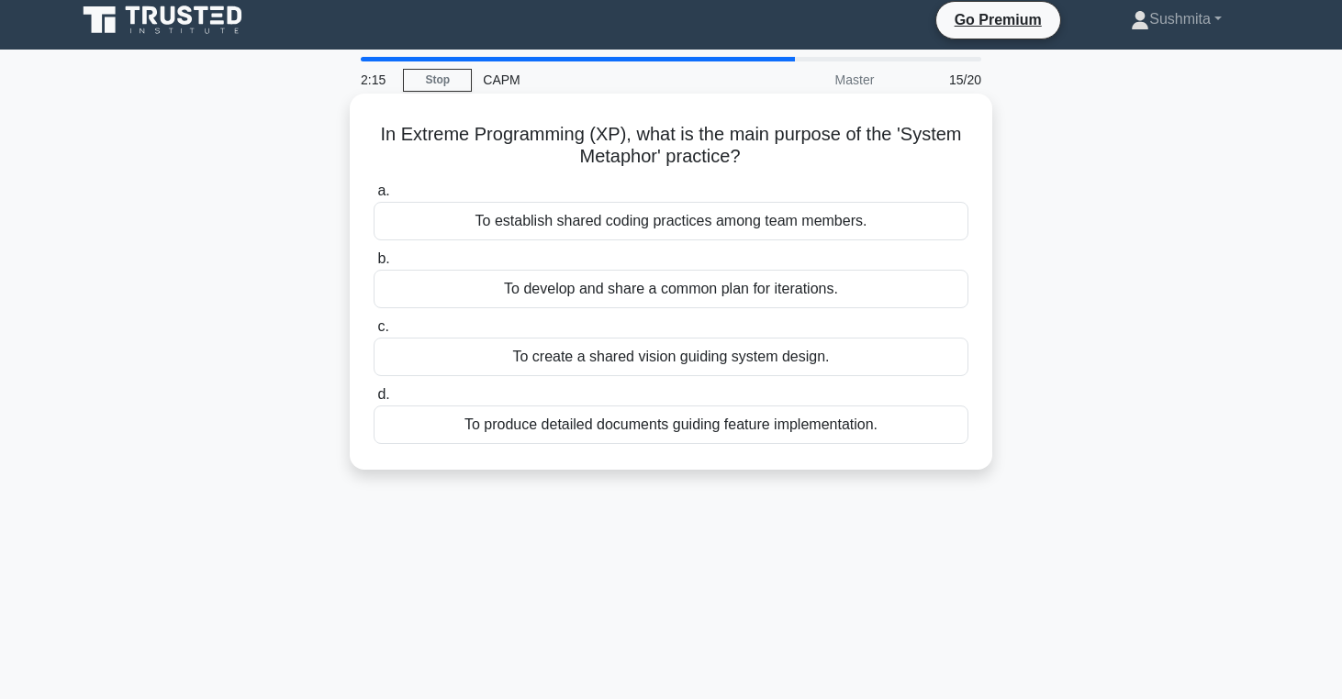
scroll to position [8, 0]
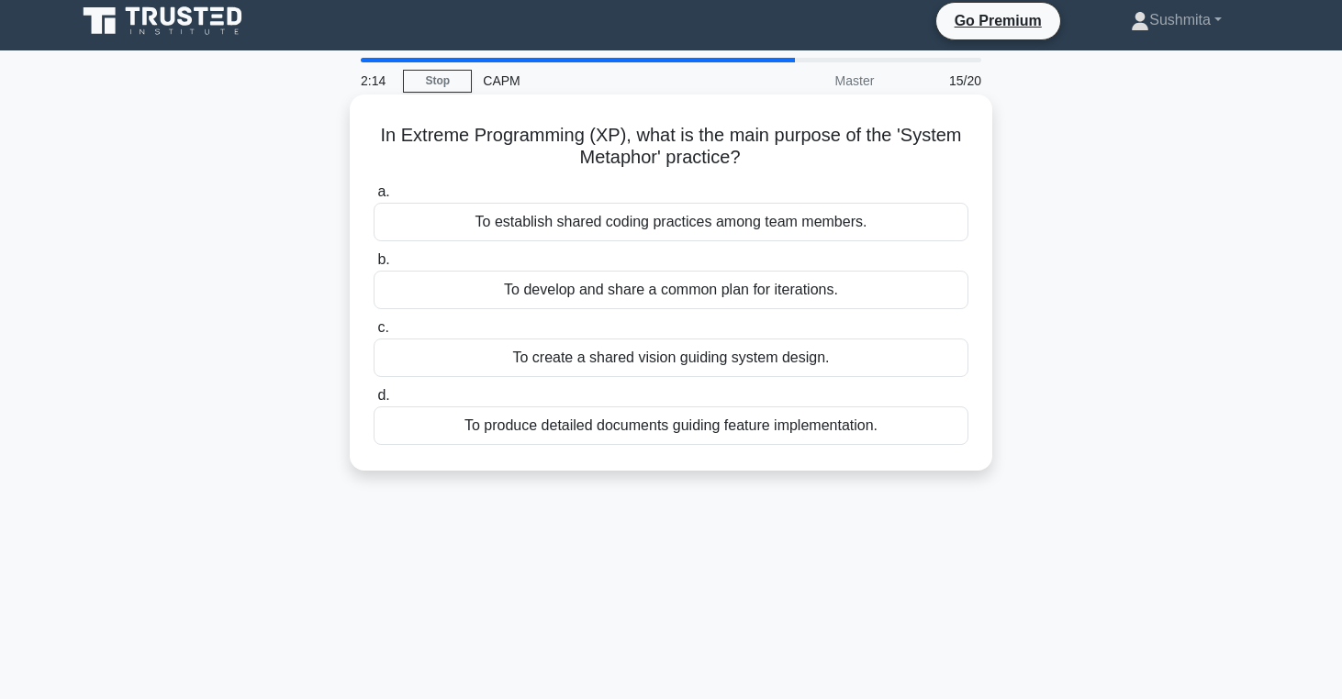
click at [673, 218] on div "To establish shared coding practices among team members." at bounding box center [671, 222] width 595 height 39
click at [374, 198] on input "a. To establish shared coding practices among team members." at bounding box center [374, 192] width 0 height 12
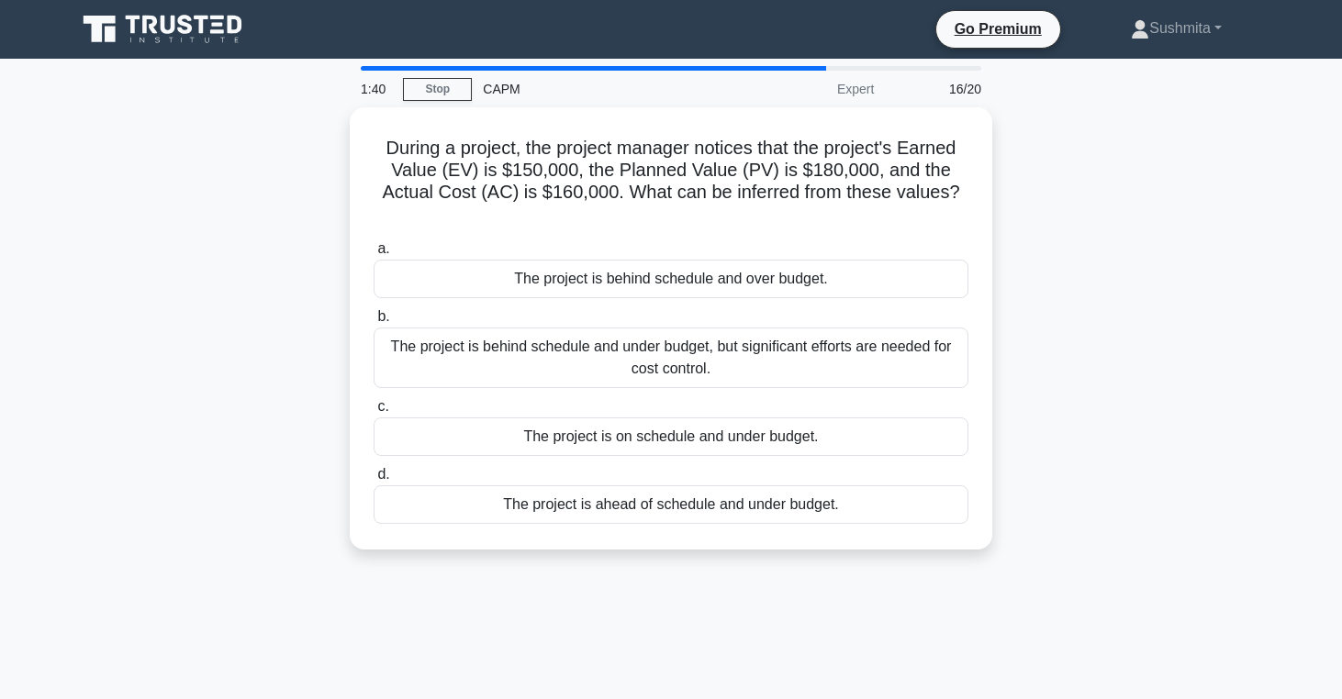
scroll to position [0, 0]
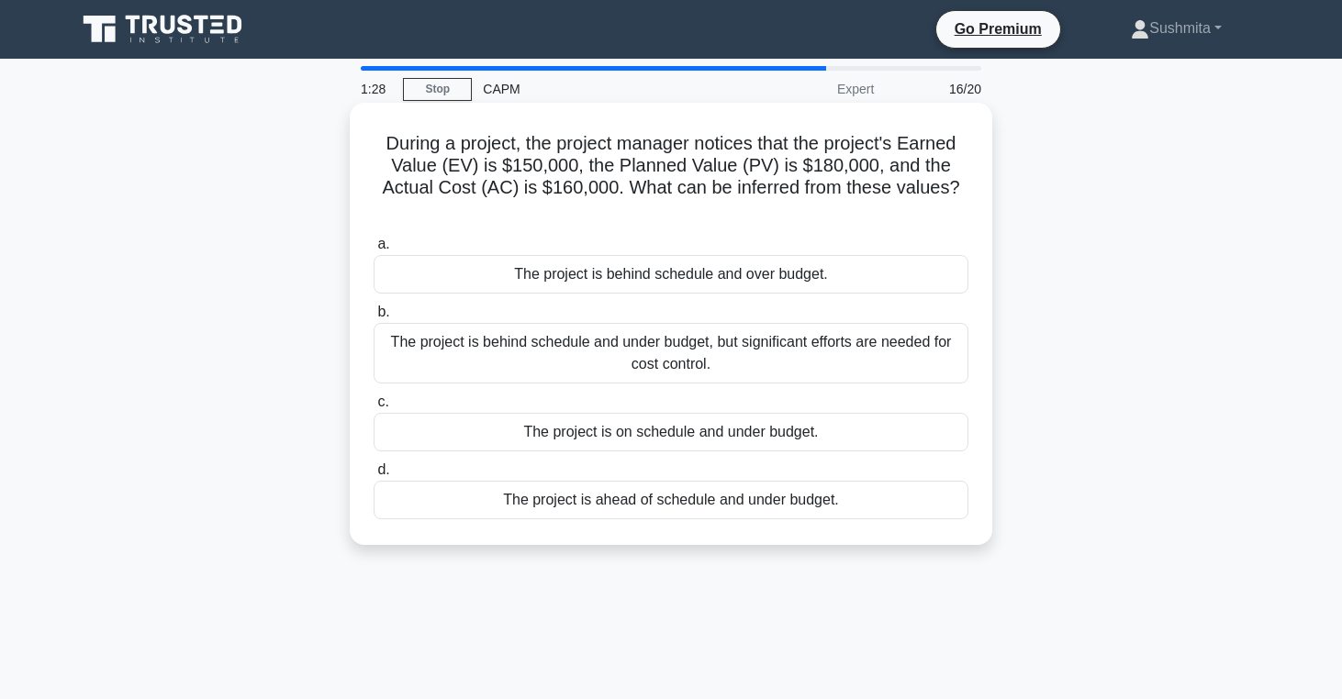
click at [845, 281] on div "The project is behind schedule and over budget." at bounding box center [671, 274] width 595 height 39
click at [374, 251] on input "a. The project is behind schedule and over budget." at bounding box center [374, 245] width 0 height 12
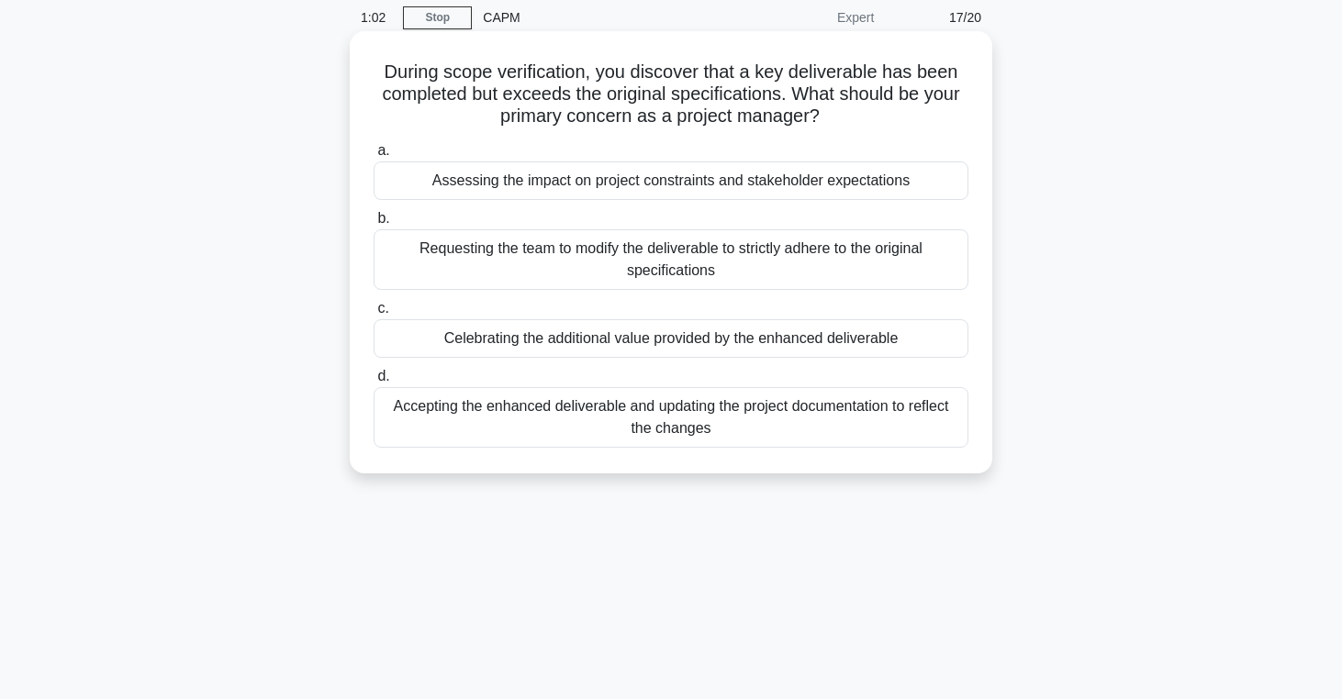
scroll to position [76, 0]
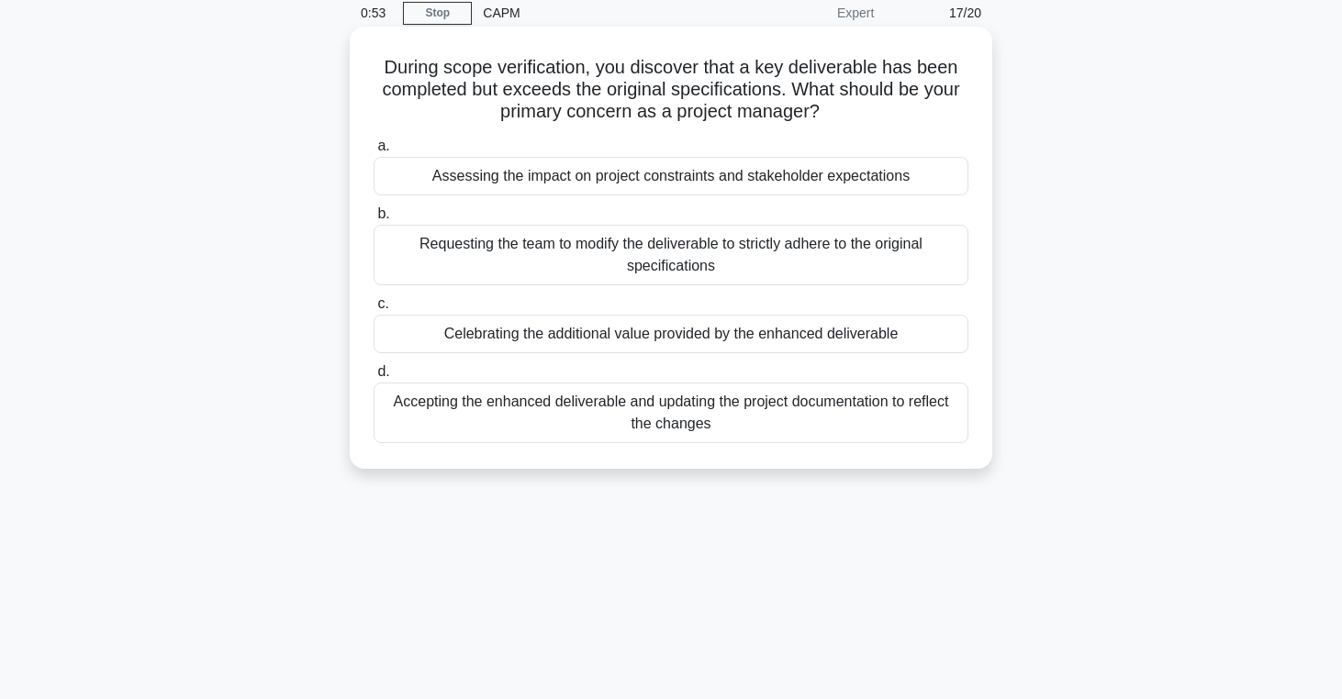
click at [595, 262] on div "Requesting the team to modify the deliverable to strictly adhere to the origina…" at bounding box center [671, 255] width 595 height 61
click at [374, 220] on input "b. Requesting the team to modify the deliverable to strictly adhere to the orig…" at bounding box center [374, 214] width 0 height 12
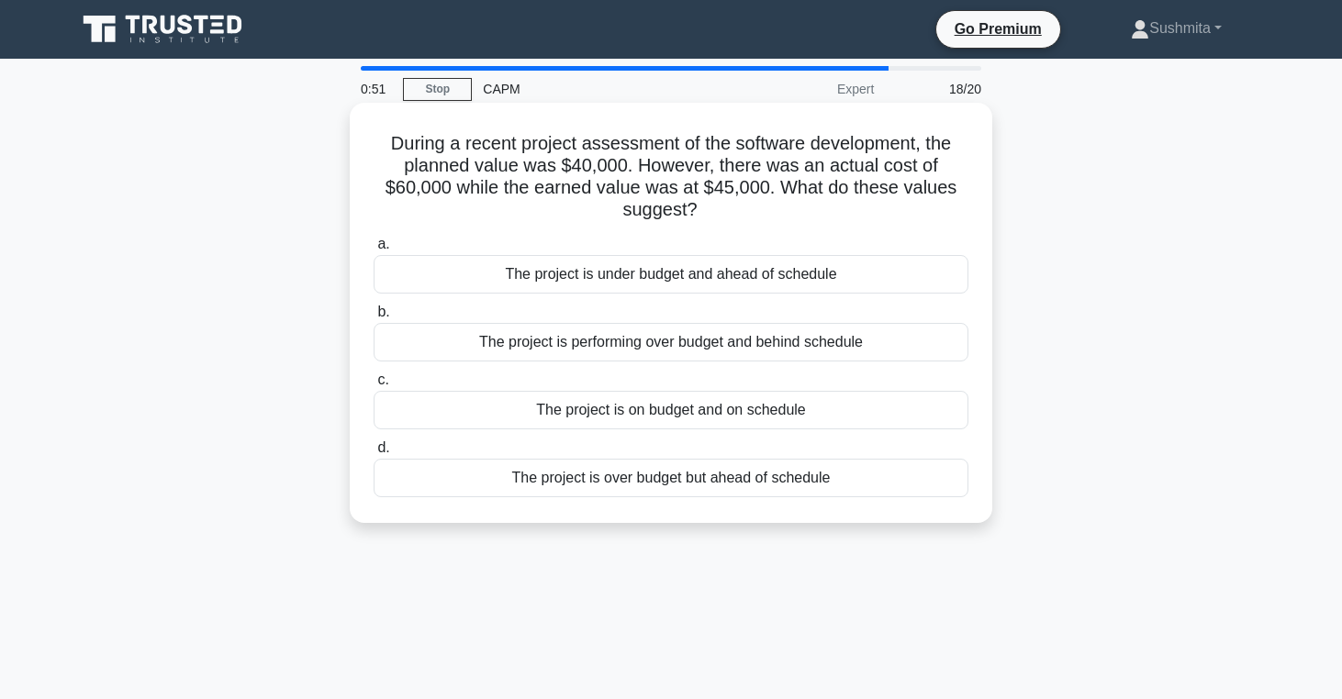
scroll to position [0, 0]
click at [546, 477] on div "The project is over budget but ahead of schedule" at bounding box center [671, 478] width 595 height 39
click at [374, 454] on input "d. The project is over budget but ahead of schedule" at bounding box center [374, 448] width 0 height 12
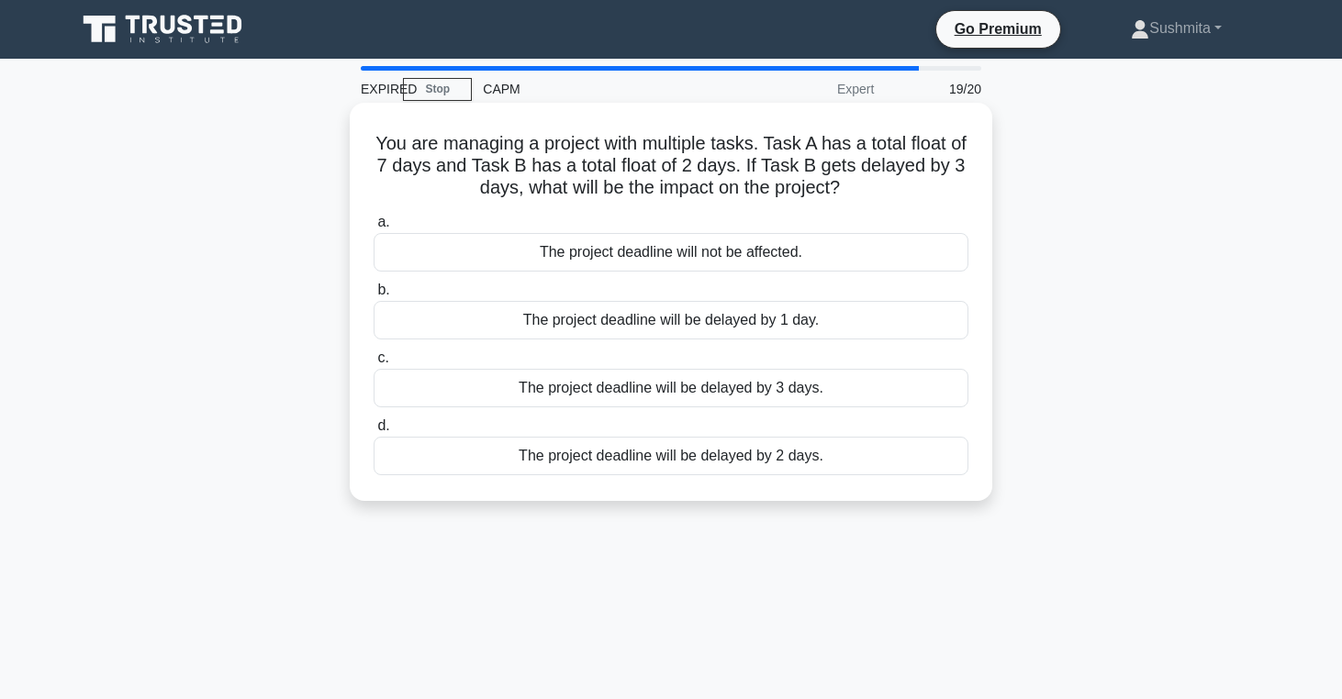
click at [652, 326] on div "The project deadline will be delayed by 1 day." at bounding box center [671, 320] width 595 height 39
click at [374, 296] on input "b. The project deadline will be delayed by 1 day." at bounding box center [374, 290] width 0 height 12
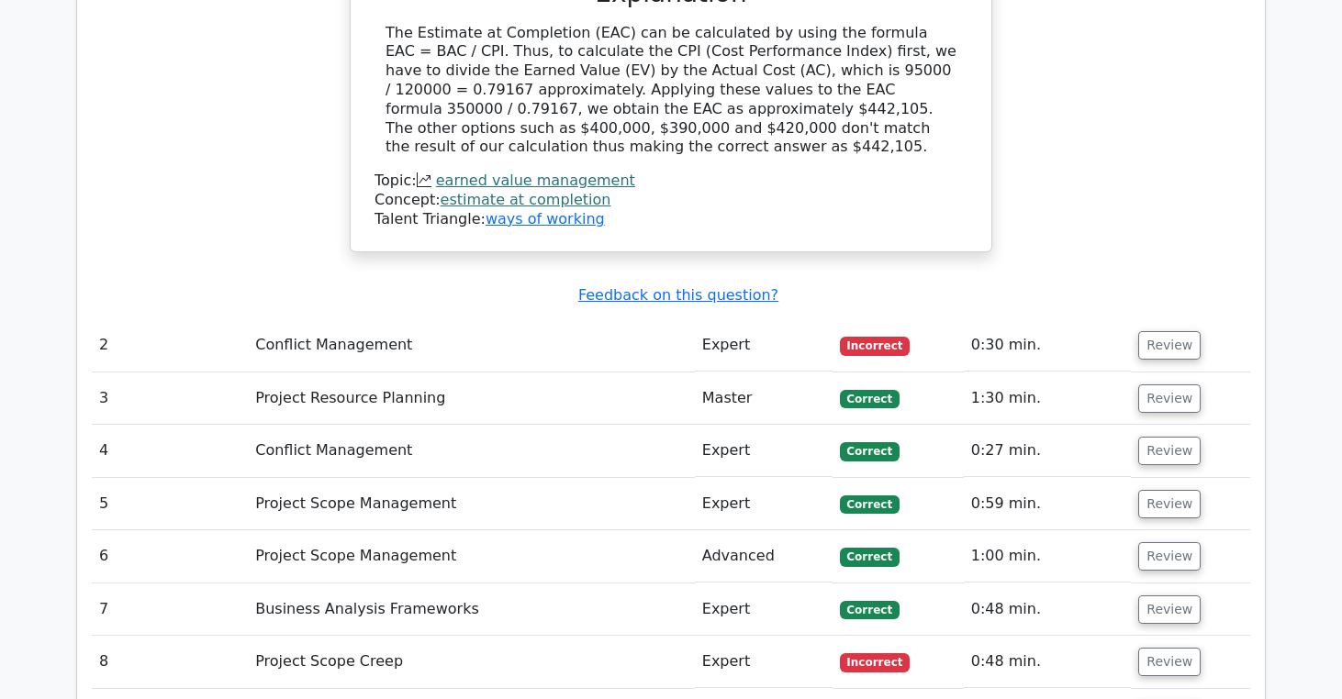
scroll to position [2429, 0]
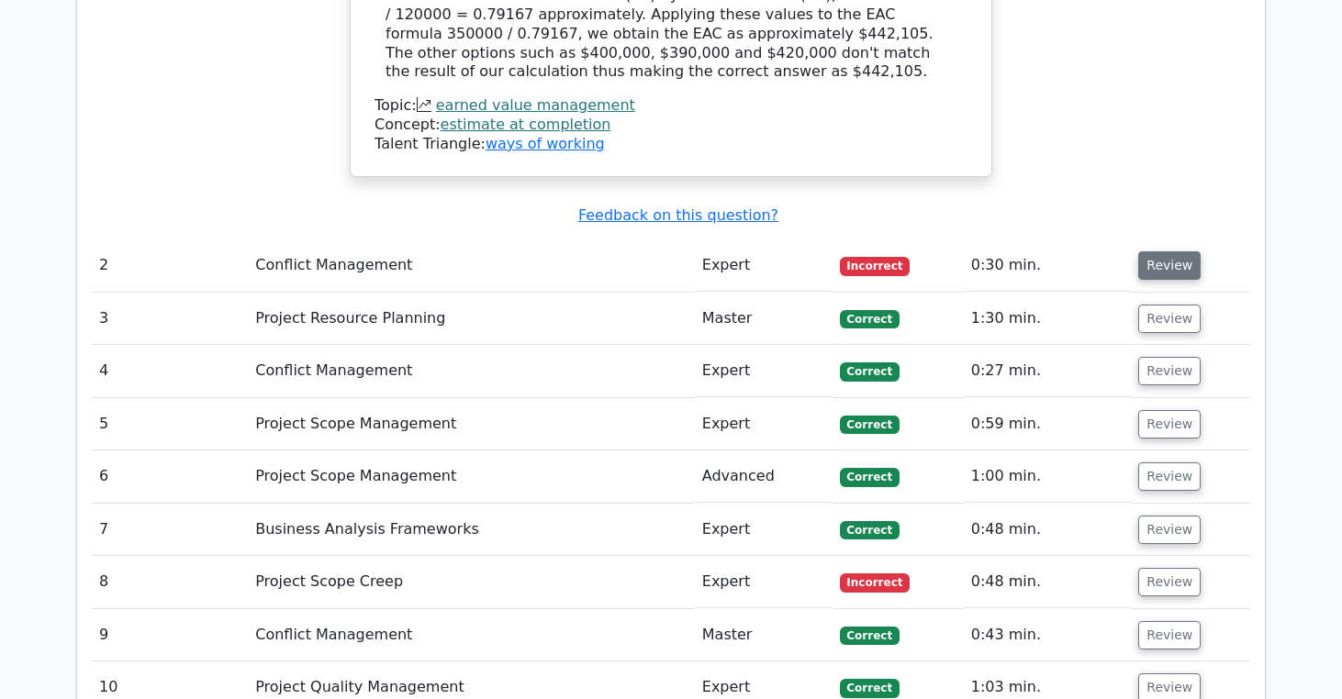
click at [1150, 251] on button "Review" at bounding box center [1169, 265] width 62 height 28
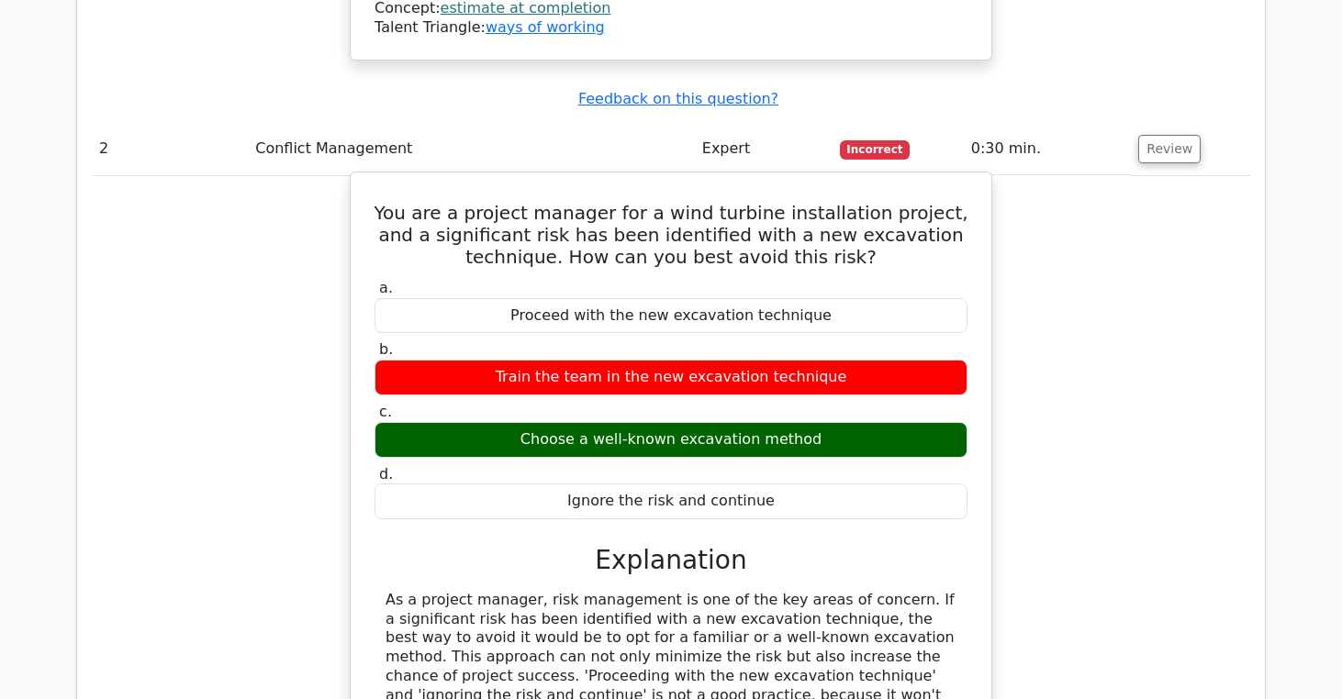
scroll to position [2544, 0]
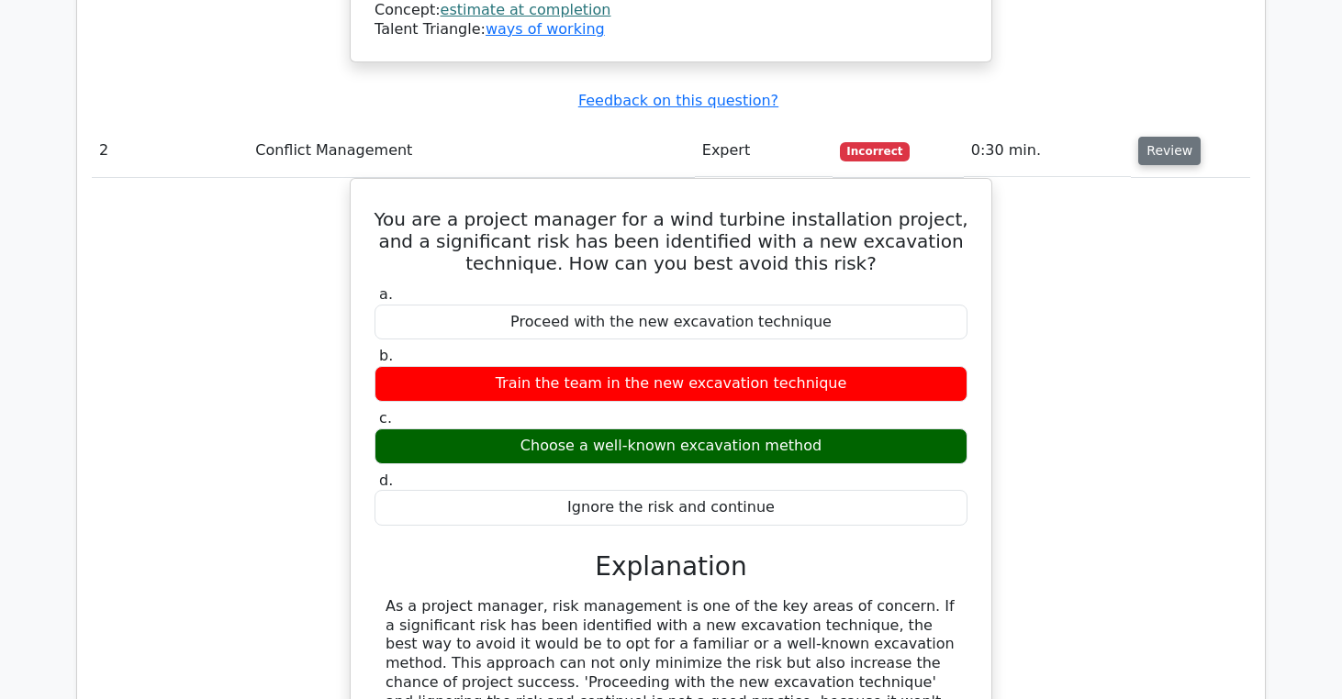
click at [1146, 137] on button "Review" at bounding box center [1169, 151] width 62 height 28
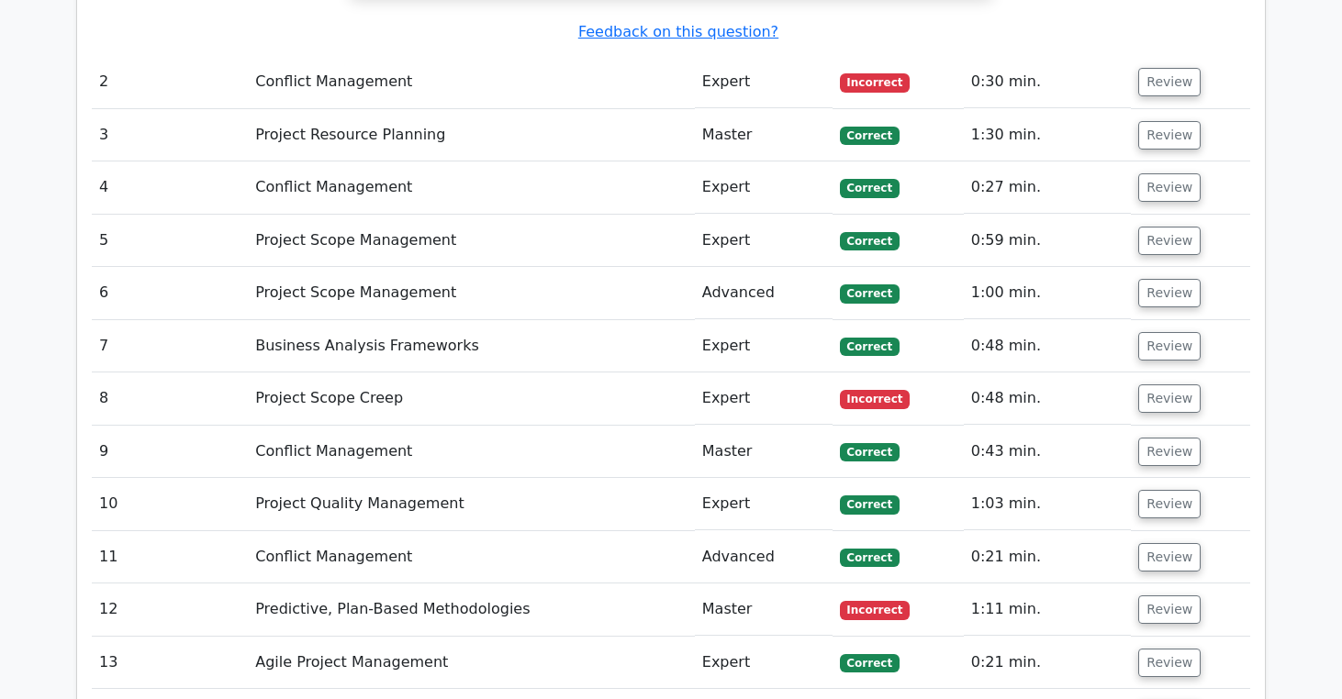
scroll to position [2615, 0]
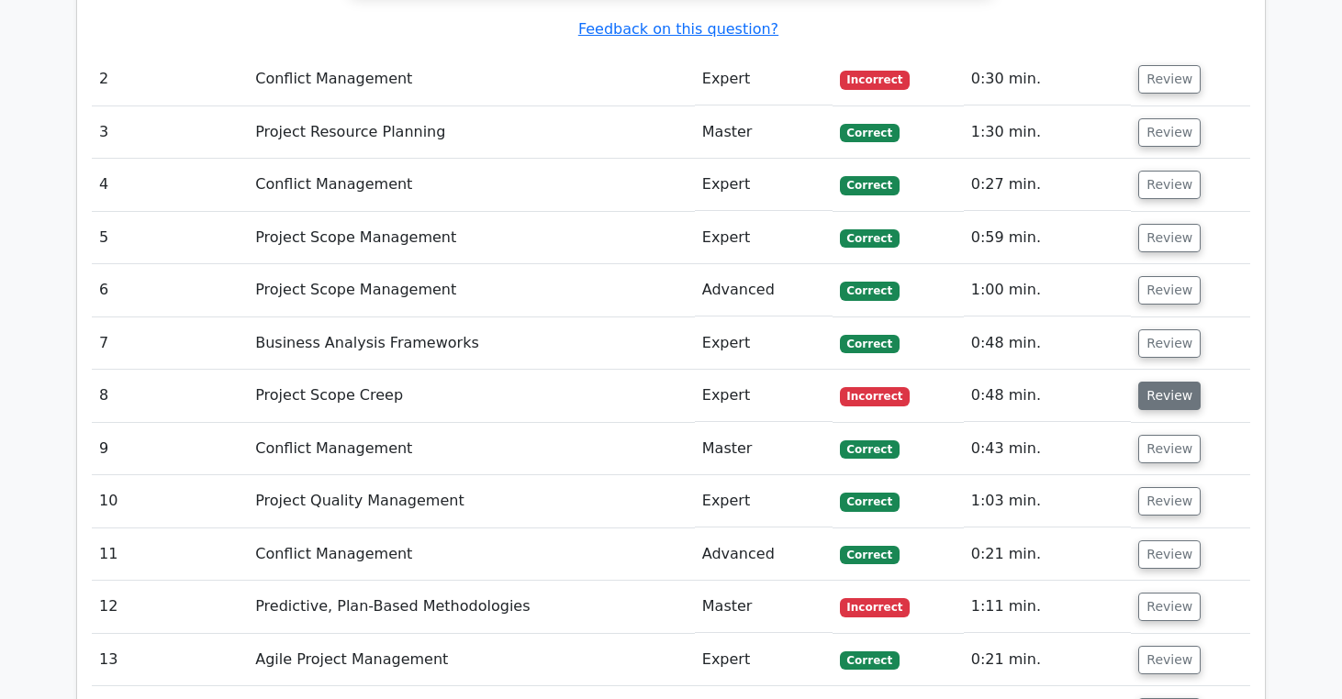
click at [1174, 382] on button "Review" at bounding box center [1169, 396] width 62 height 28
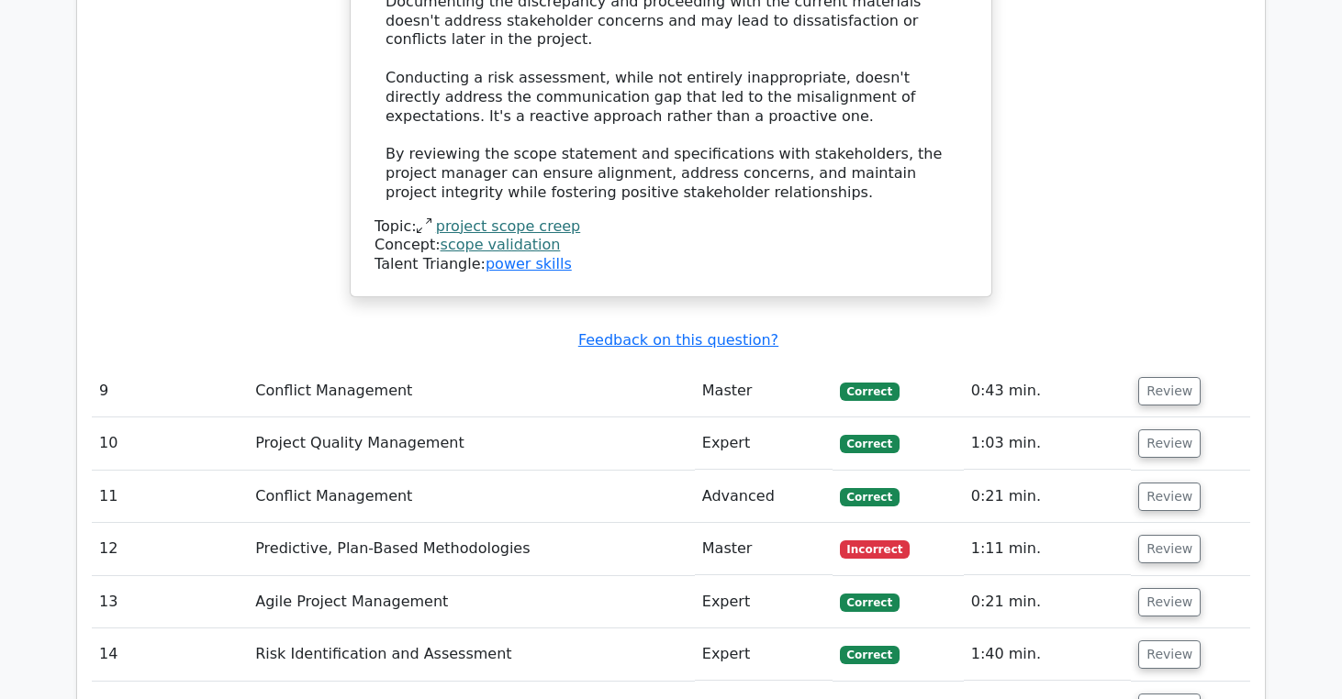
scroll to position [4011, 0]
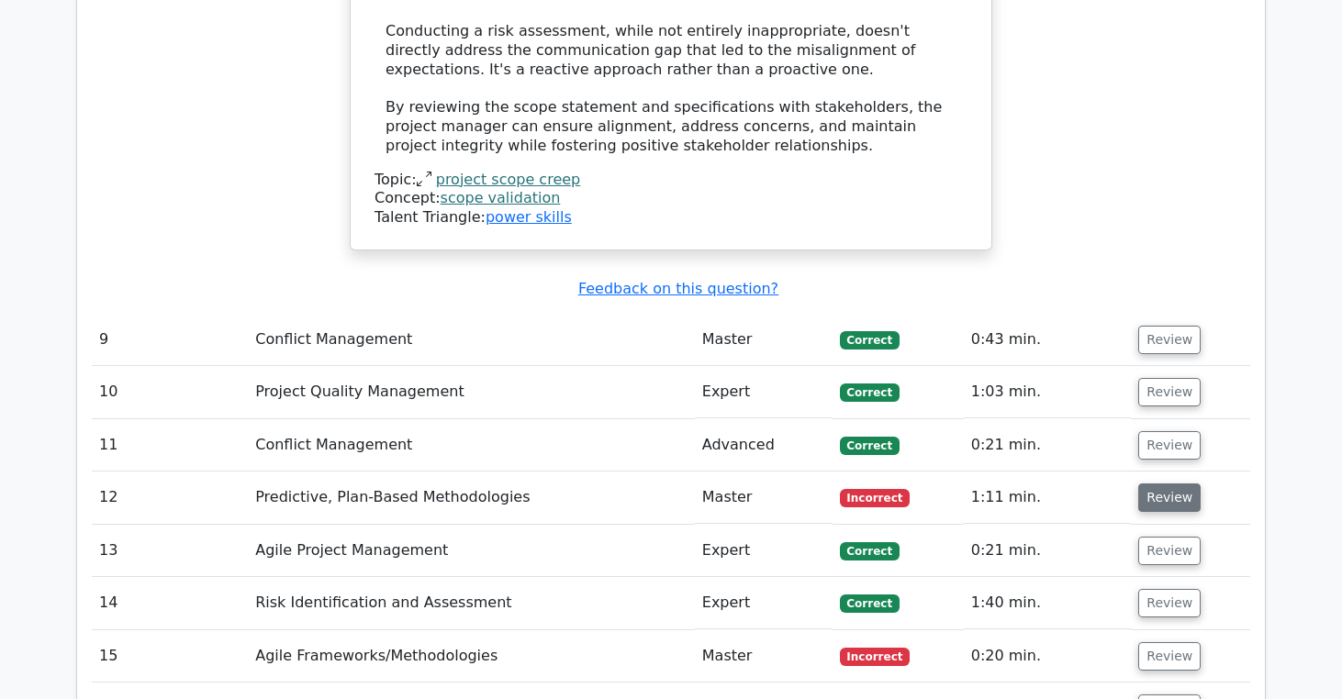
click at [1179, 484] on button "Review" at bounding box center [1169, 498] width 62 height 28
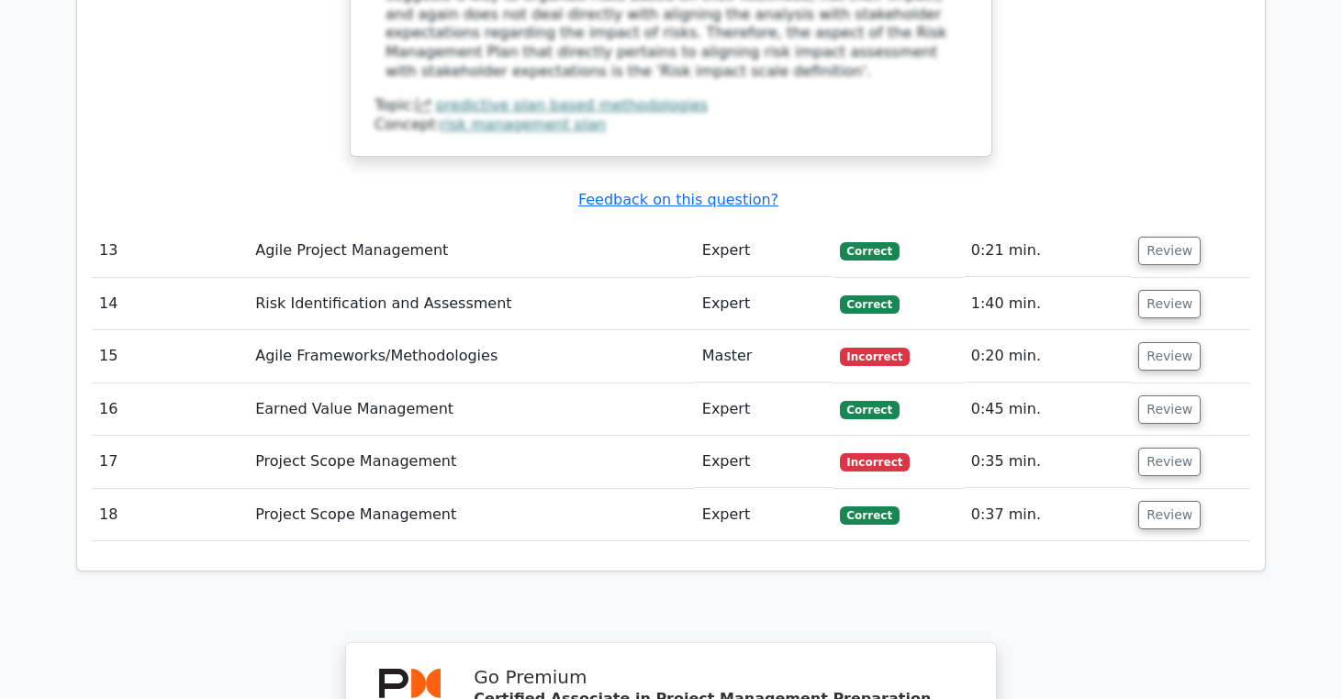
scroll to position [5241, 0]
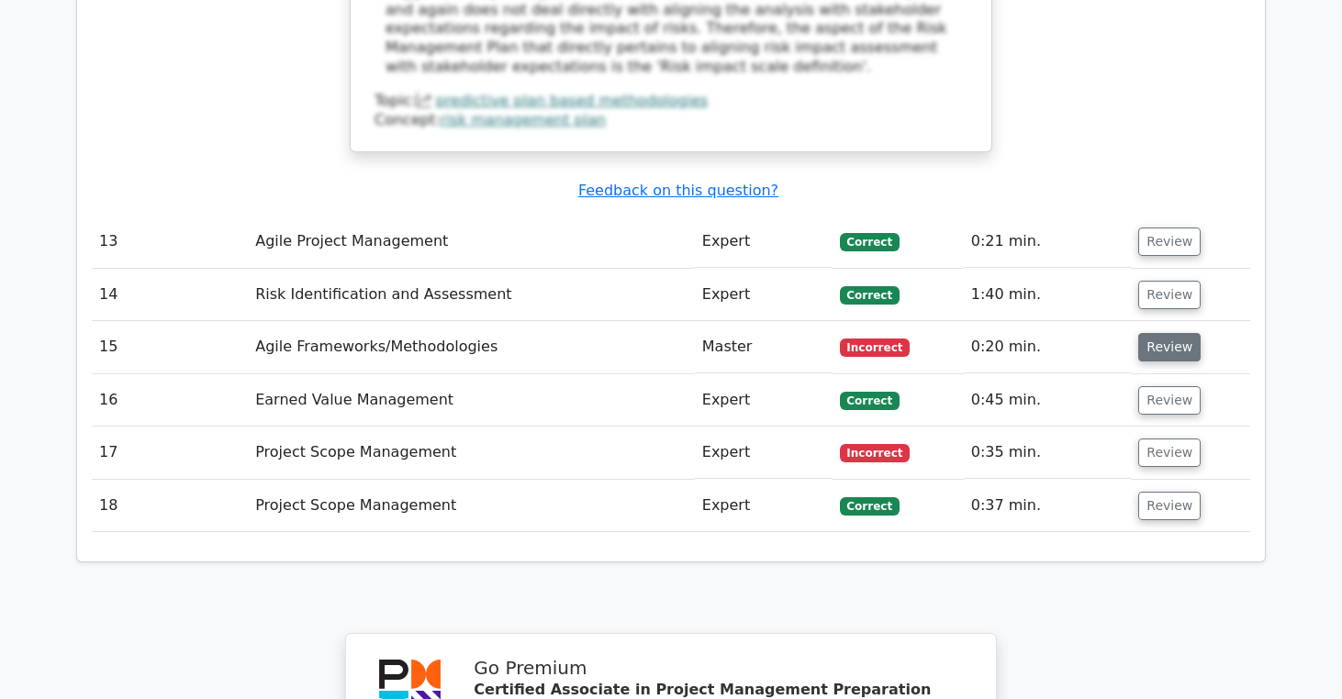
click at [1177, 333] on button "Review" at bounding box center [1169, 347] width 62 height 28
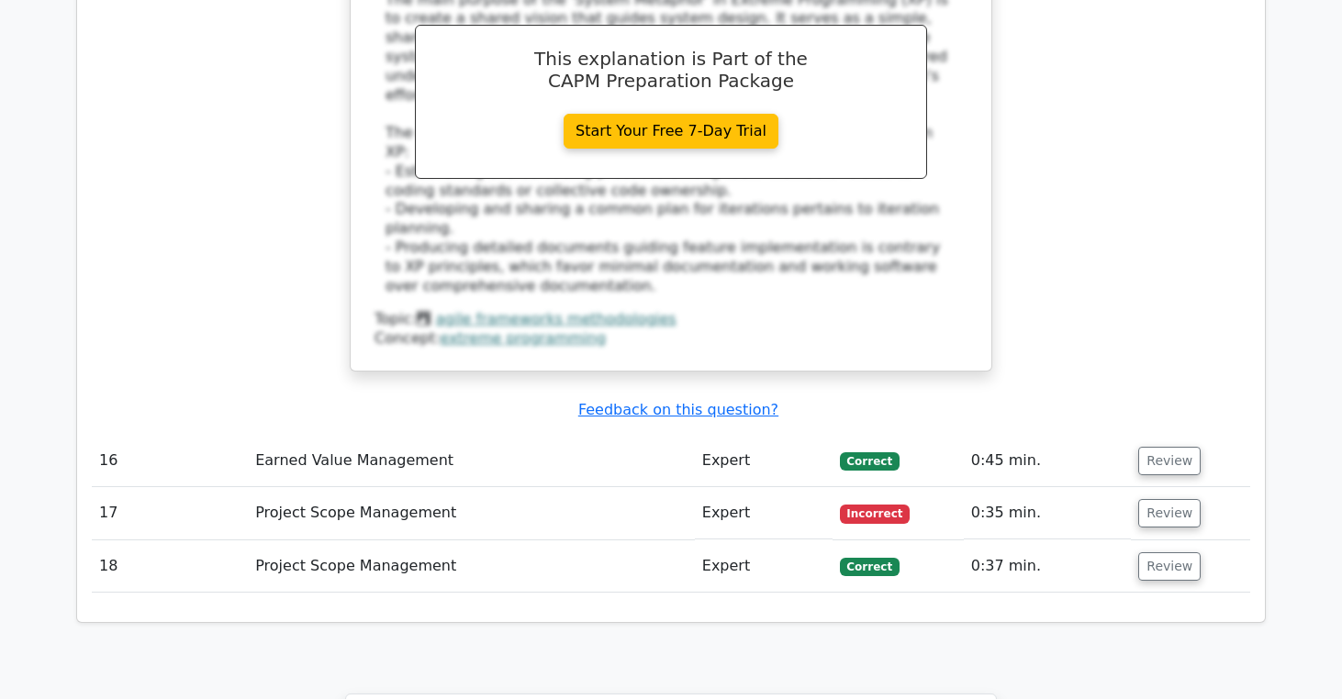
scroll to position [5940, 0]
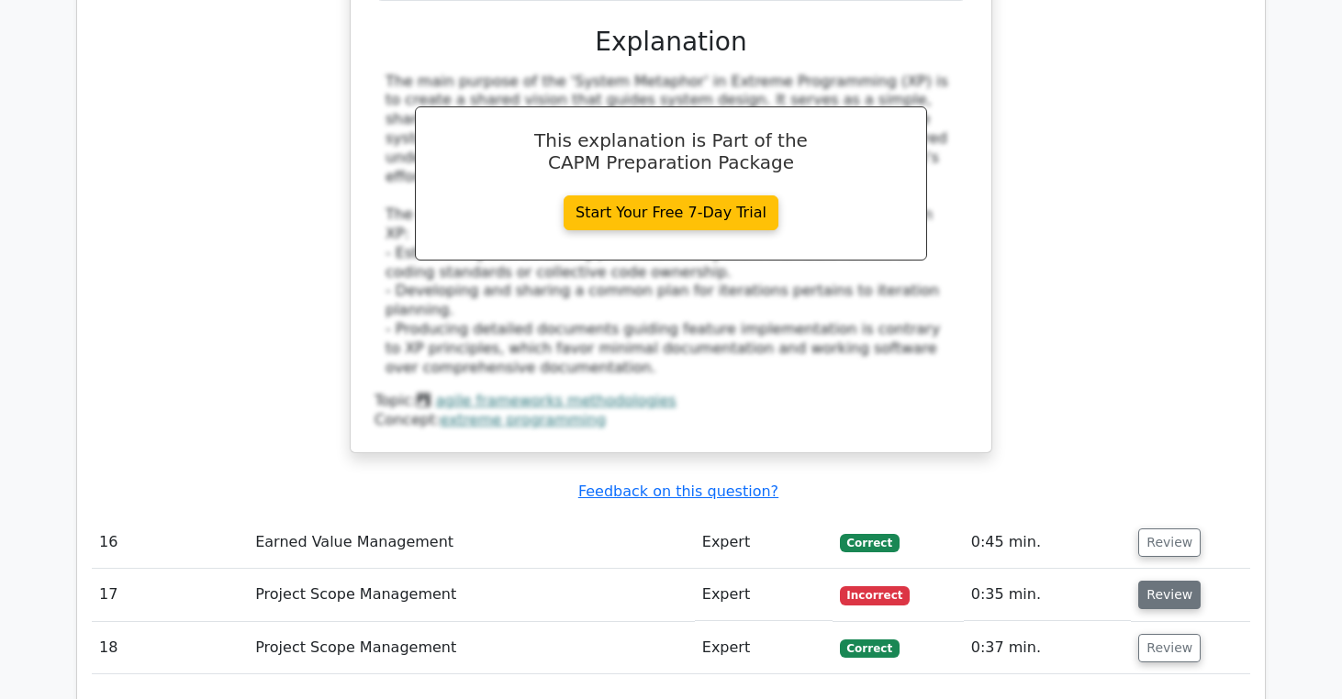
click at [1166, 581] on button "Review" at bounding box center [1169, 595] width 62 height 28
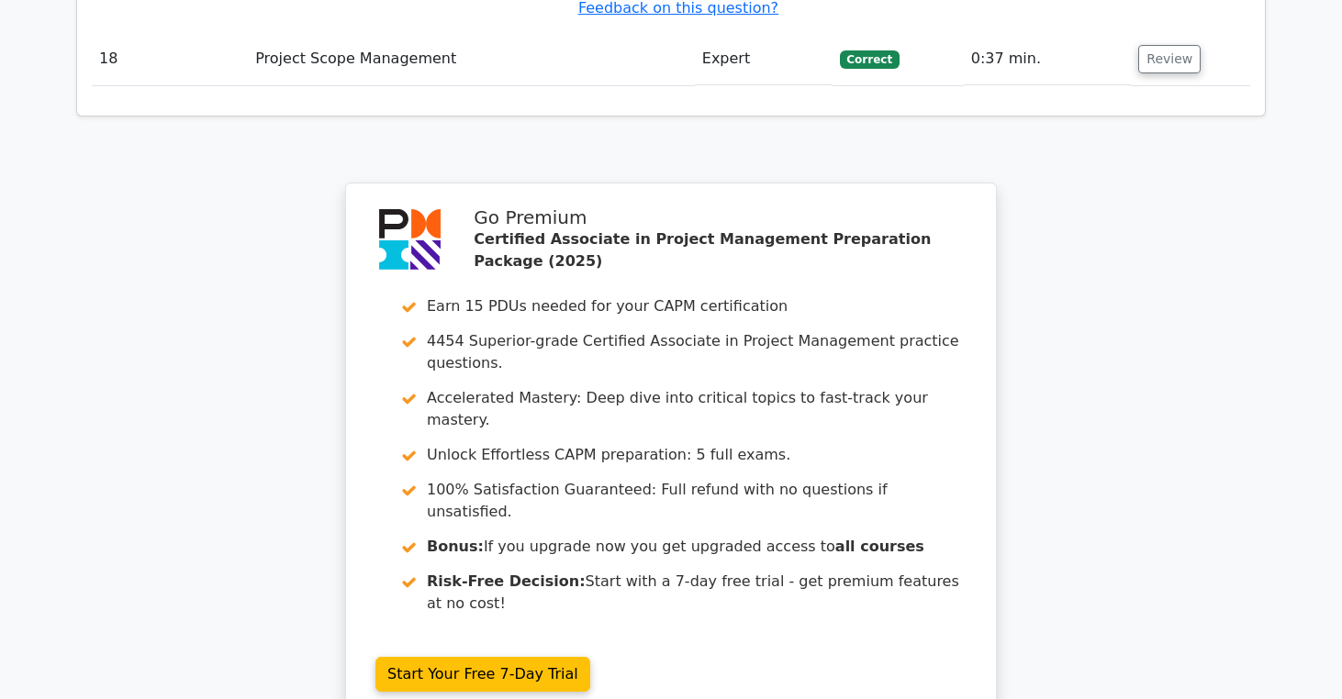
scroll to position [7739, 0]
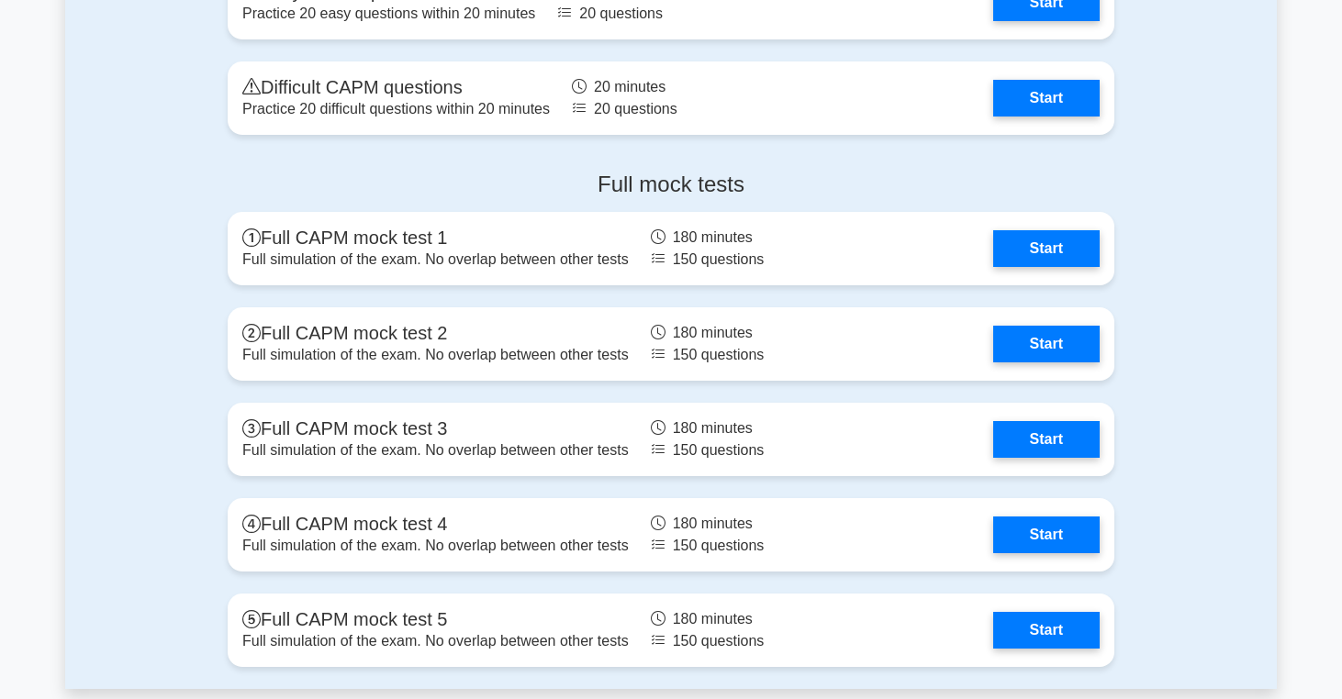
scroll to position [5740, 0]
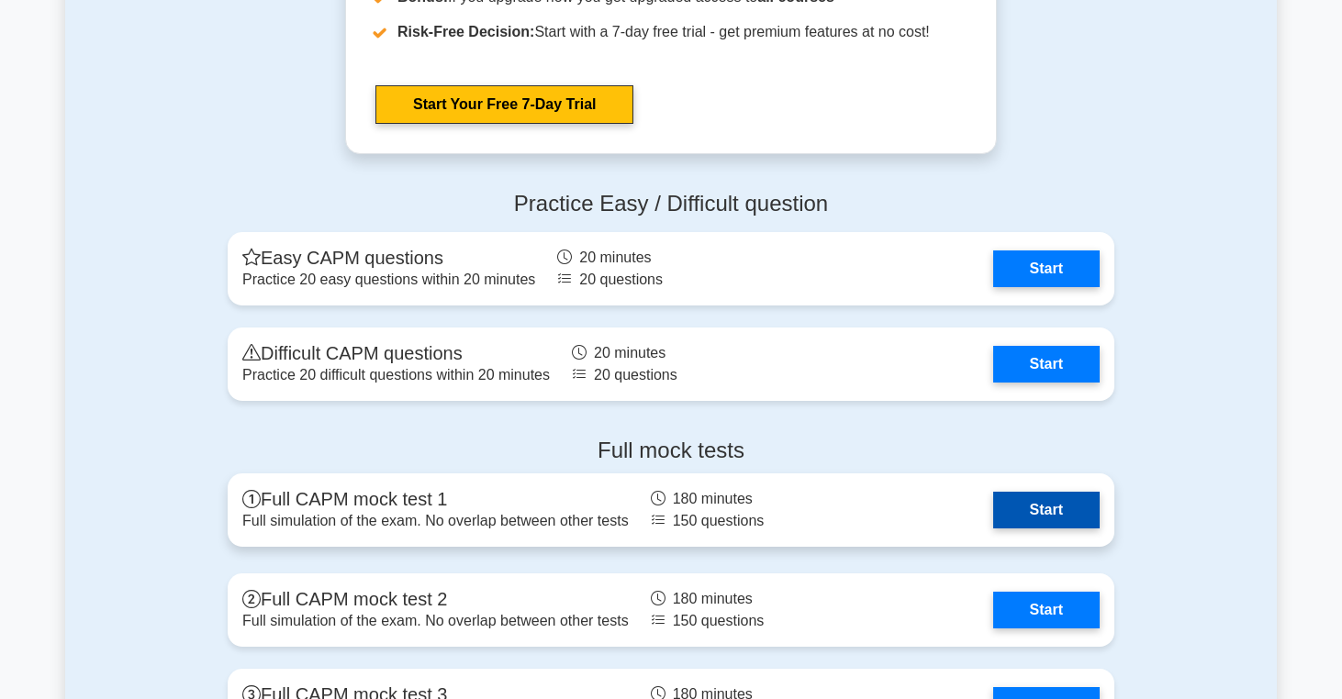
click at [1019, 507] on link "Start" at bounding box center [1046, 510] width 106 height 37
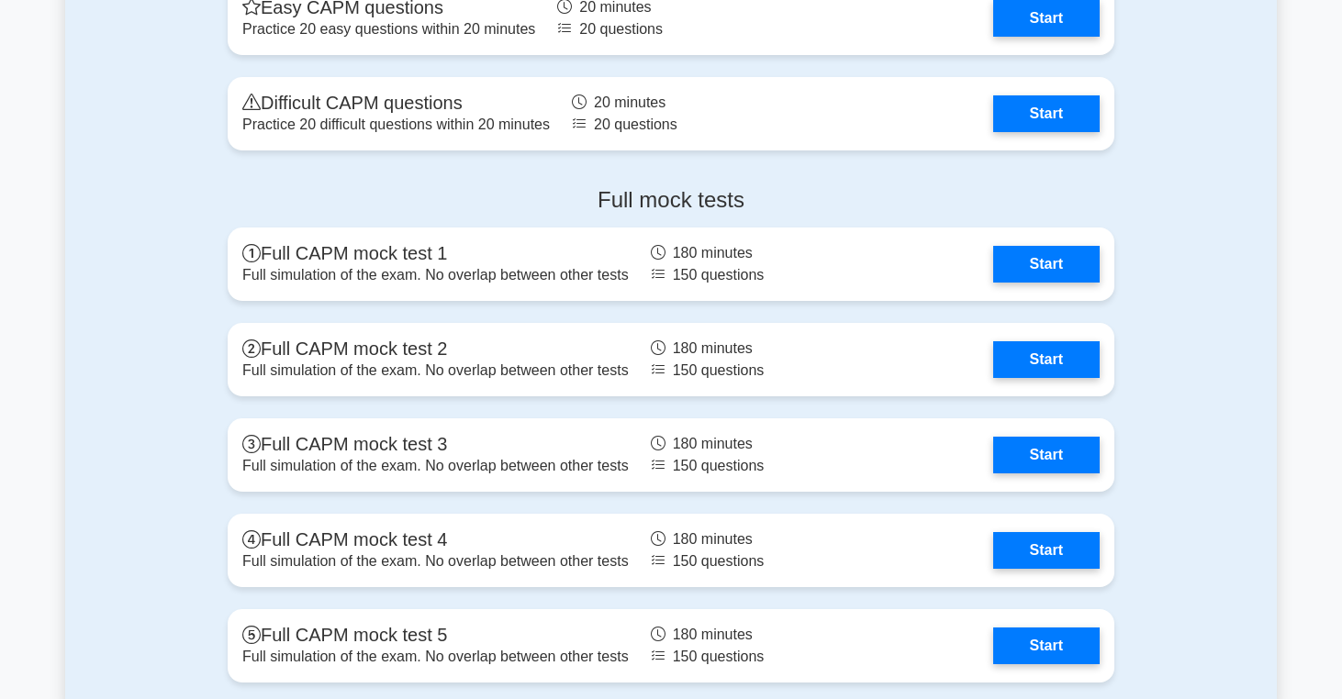
scroll to position [5981, 0]
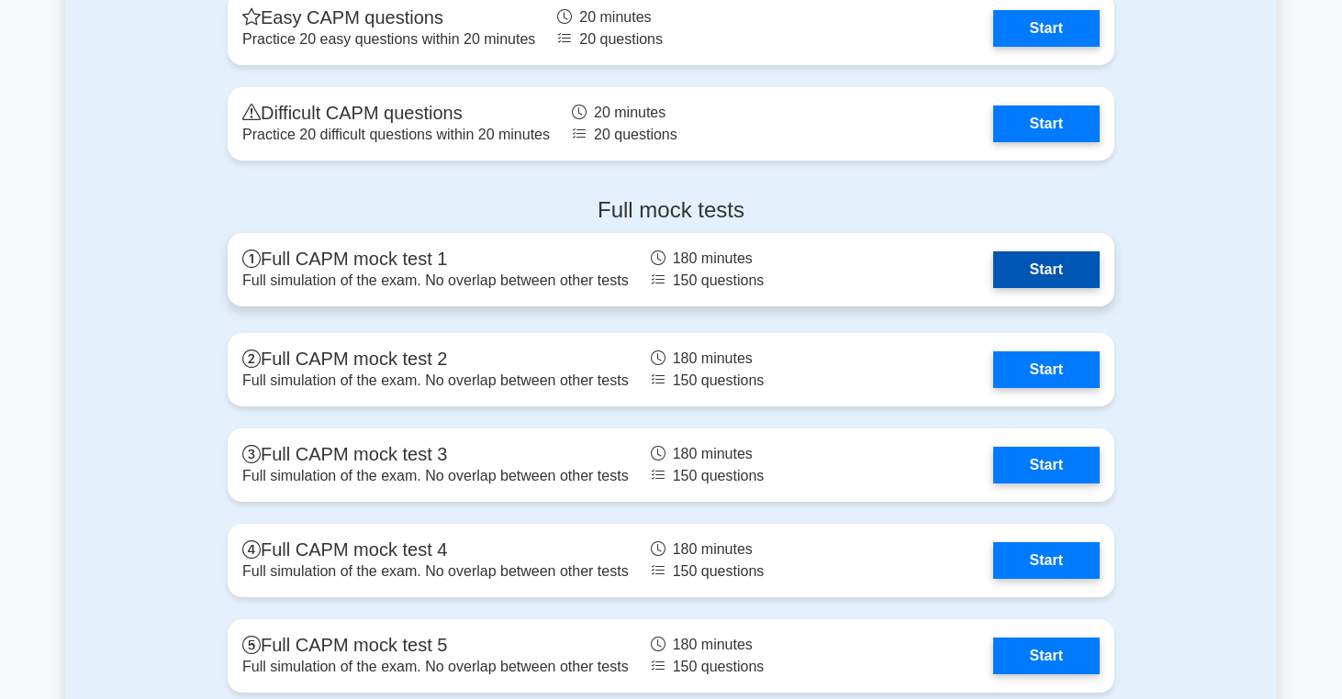
click at [1050, 262] on link "Start" at bounding box center [1046, 269] width 106 height 37
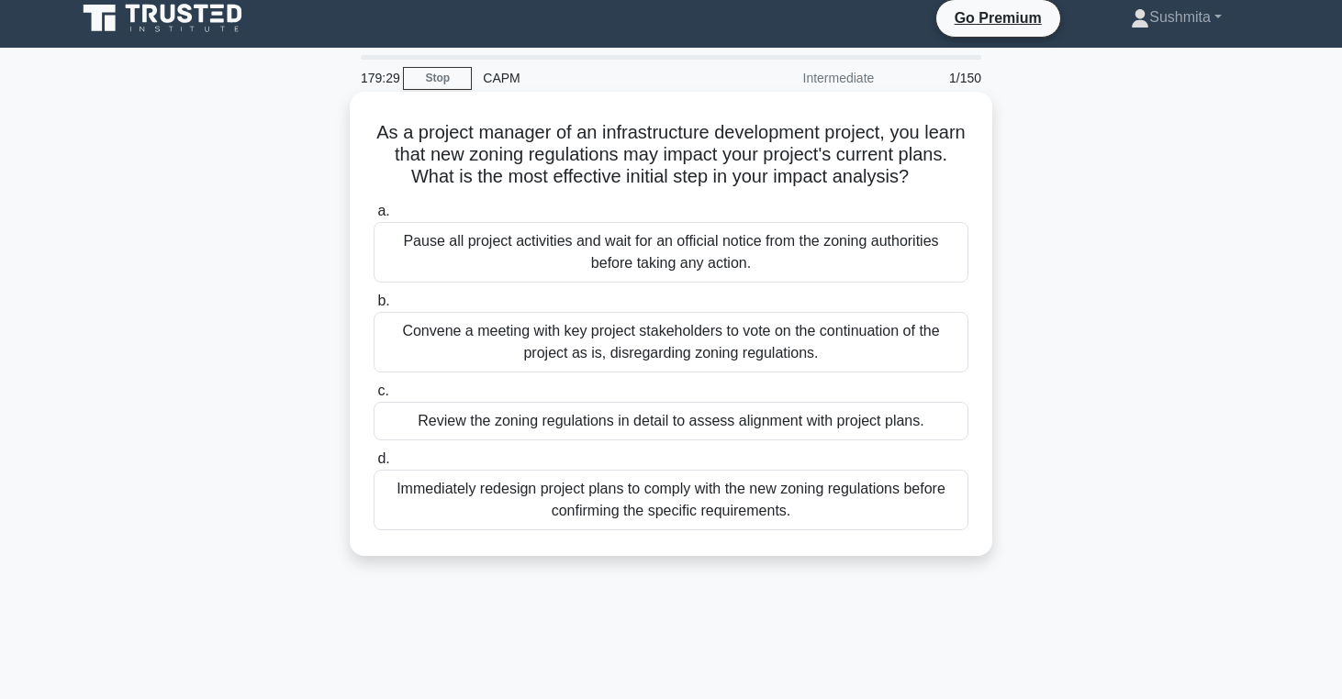
scroll to position [14, 0]
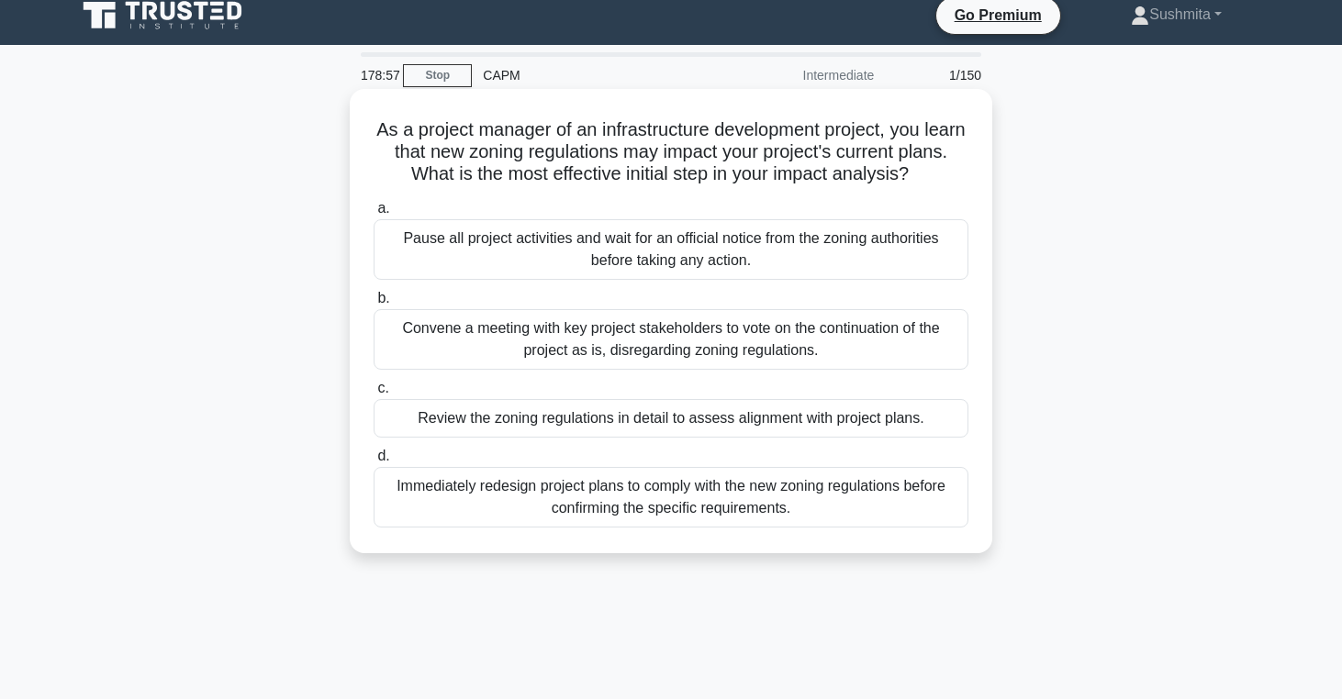
click at [842, 428] on div "Review the zoning regulations in detail to assess alignment with project plans." at bounding box center [671, 418] width 595 height 39
click at [374, 395] on input "c. Review the zoning regulations in detail to assess alignment with project pla…" at bounding box center [374, 389] width 0 height 12
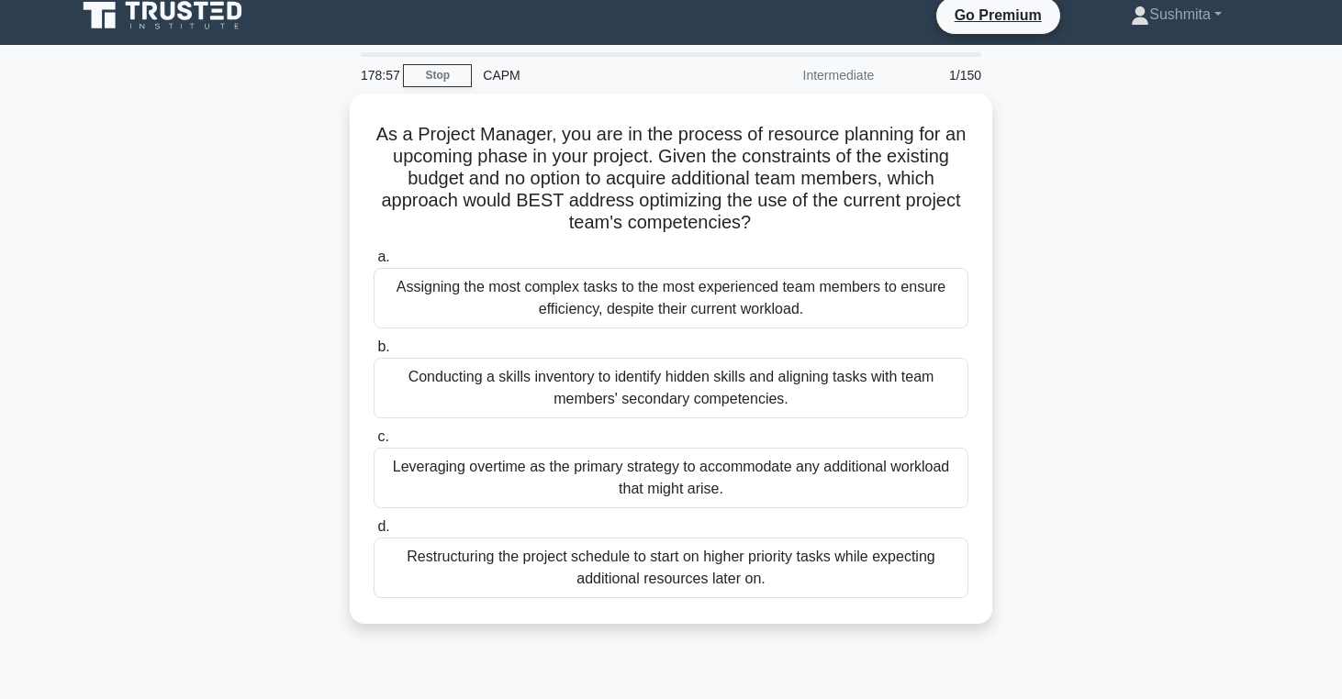
scroll to position [0, 0]
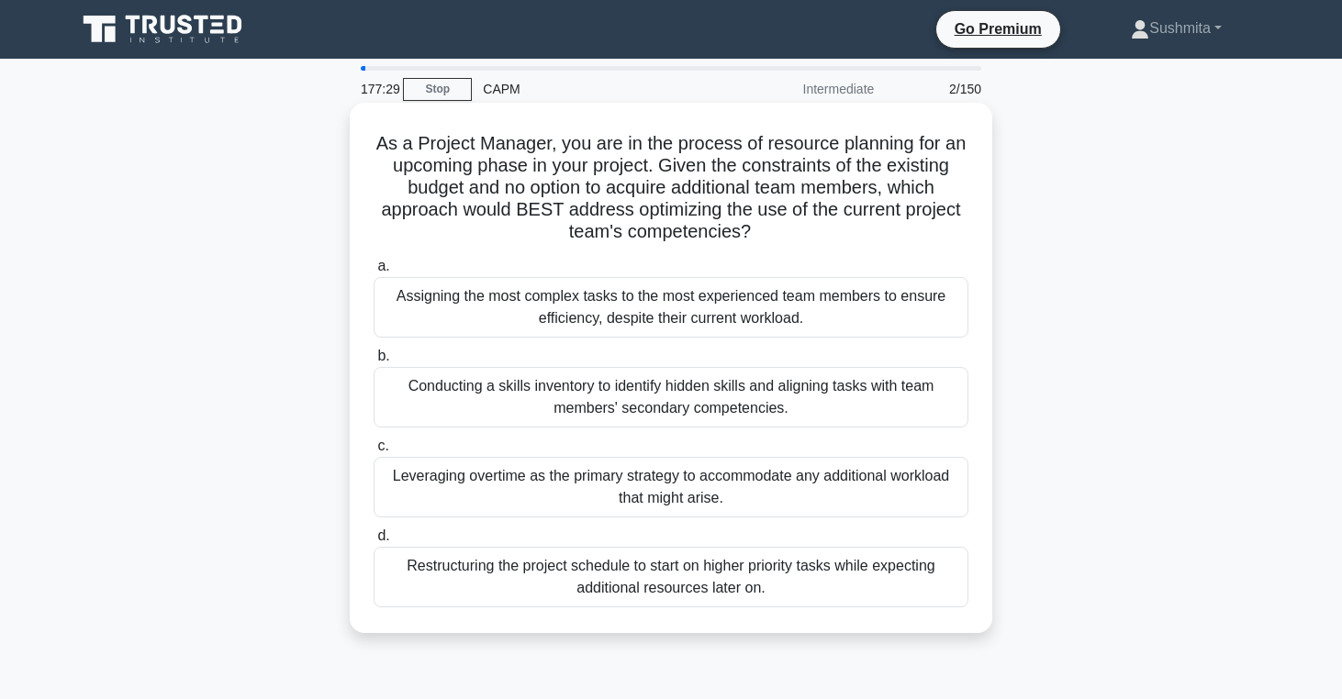
click at [788, 583] on div "Restructuring the project schedule to start on higher priority tasks while expe…" at bounding box center [671, 577] width 595 height 61
click at [374, 542] on input "d. Restructuring the project schedule to start on higher priority tasks while e…" at bounding box center [374, 536] width 0 height 12
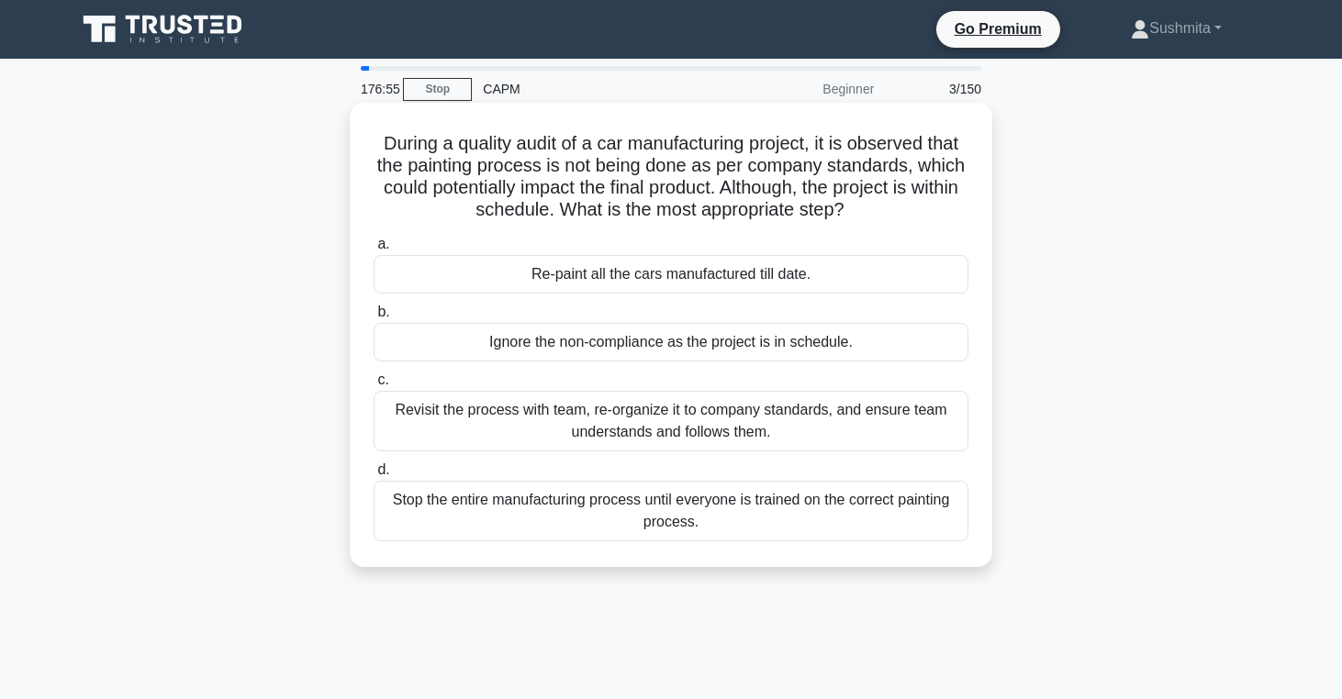
click at [638, 428] on div "Revisit the process with team, re-organize it to company standards, and ensure …" at bounding box center [671, 421] width 595 height 61
click at [374, 386] on input "c. Revisit the process with team, re-organize it to company standards, and ensu…" at bounding box center [374, 380] width 0 height 12
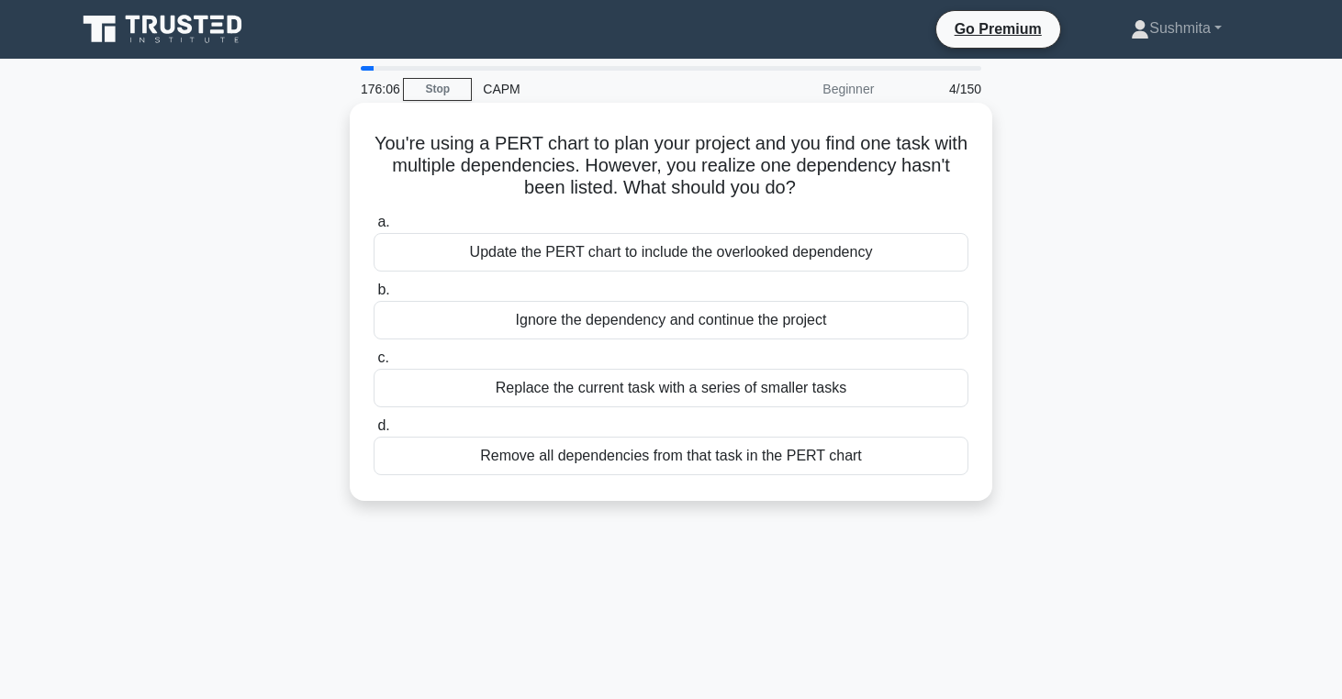
click at [668, 246] on div "Update the PERT chart to include the overlooked dependency" at bounding box center [671, 252] width 595 height 39
click at [374, 229] on input "a. Update the PERT chart to include the overlooked dependency" at bounding box center [374, 223] width 0 height 12
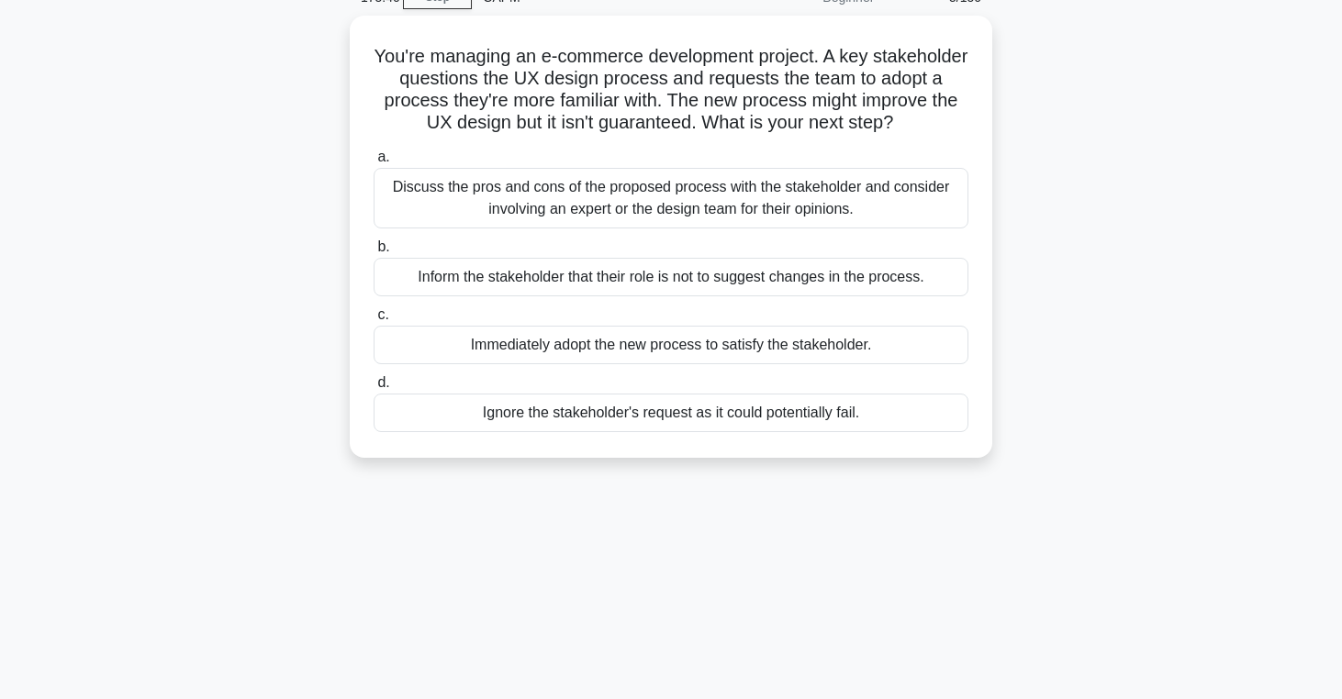
scroll to position [93, 0]
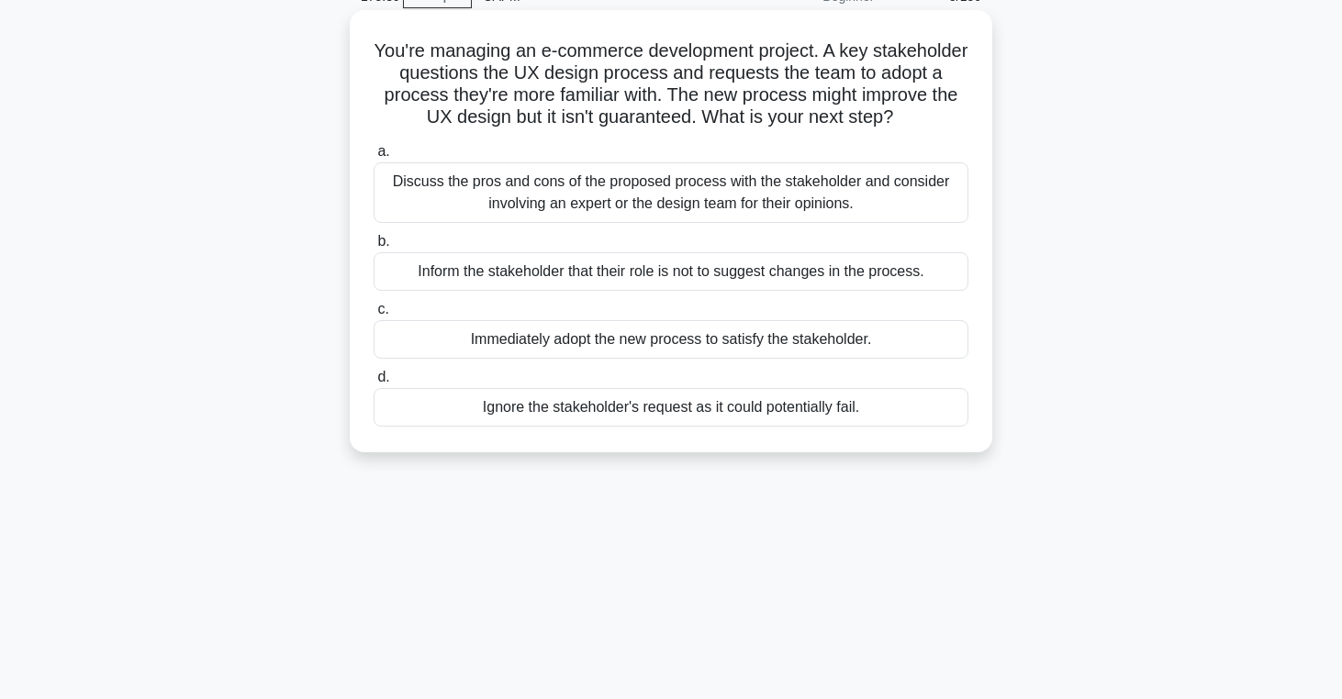
click at [767, 195] on div "Discuss the pros and cons of the proposed process with the stakeholder and cons…" at bounding box center [671, 192] width 595 height 61
click at [374, 158] on input "a. Discuss the pros and cons of the proposed process with the stakeholder and c…" at bounding box center [374, 152] width 0 height 12
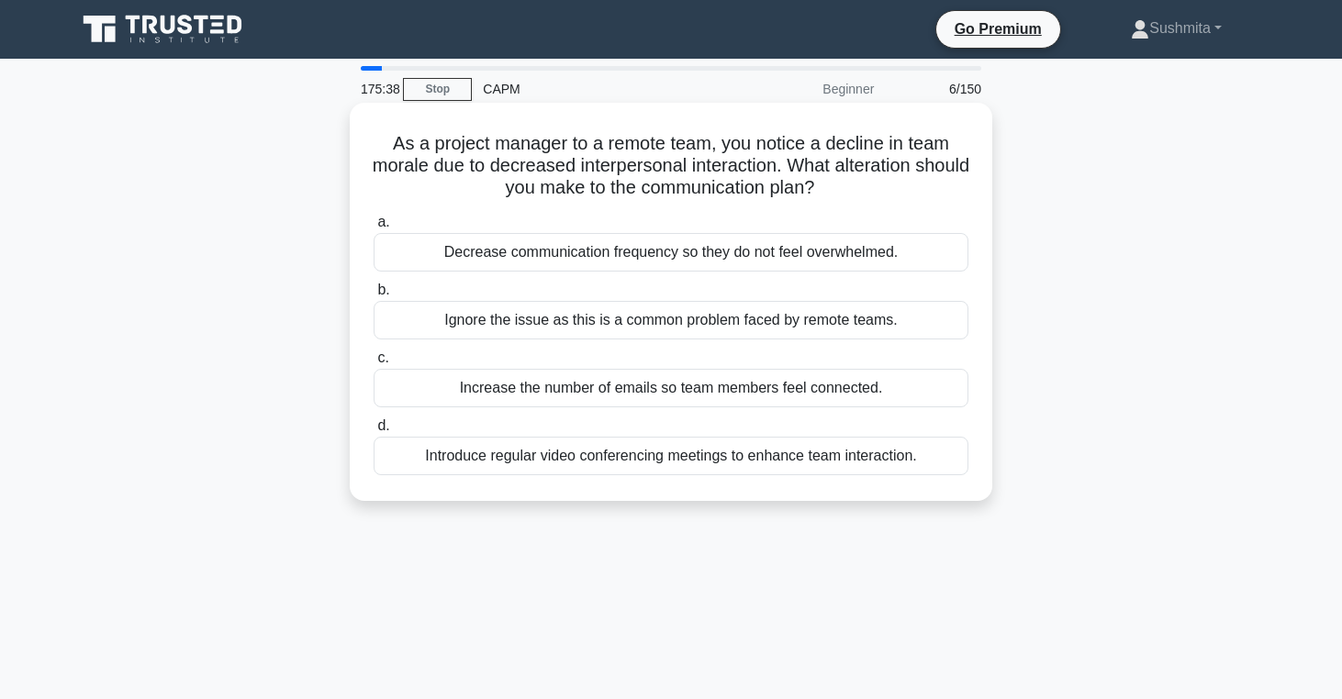
scroll to position [0, 0]
click at [667, 465] on div "Introduce regular video conferencing meetings to enhance team interaction." at bounding box center [671, 456] width 595 height 39
click at [374, 432] on input "d. Introduce regular video conferencing meetings to enhance team interaction." at bounding box center [374, 426] width 0 height 12
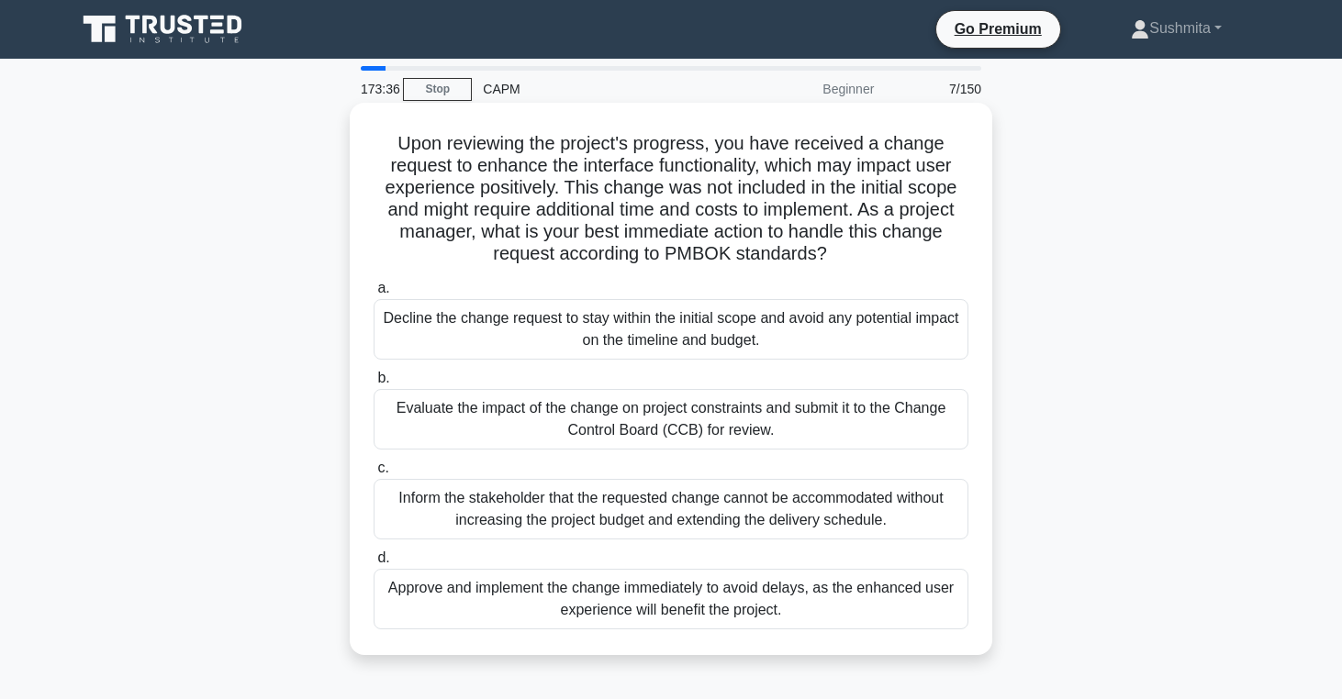
click at [529, 500] on div "Inform the stakeholder that the requested change cannot be accommodated without…" at bounding box center [671, 509] width 595 height 61
click at [374, 474] on input "c. Inform the stakeholder that the requested change cannot be accommodated with…" at bounding box center [374, 469] width 0 height 12
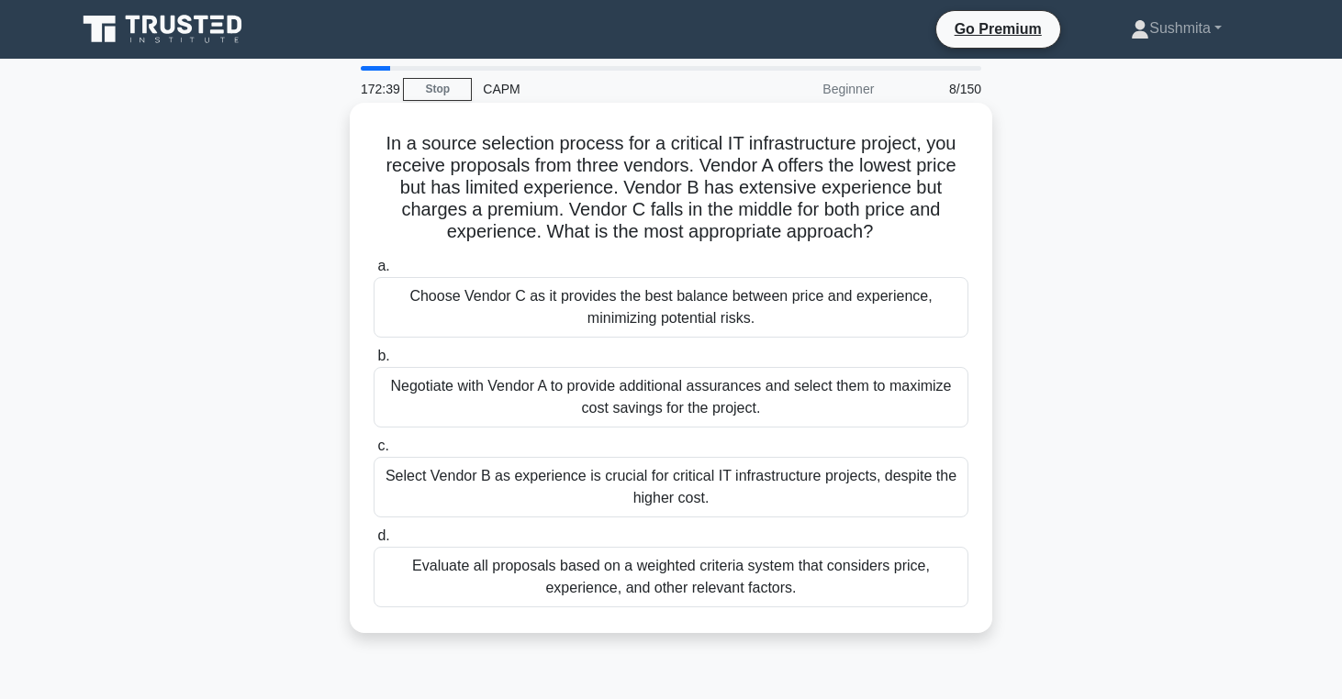
click at [605, 578] on div "Evaluate all proposals based on a weighted criteria system that considers price…" at bounding box center [671, 577] width 595 height 61
click at [374, 542] on input "d. Evaluate all proposals based on a weighted criteria system that considers pr…" at bounding box center [374, 536] width 0 height 12
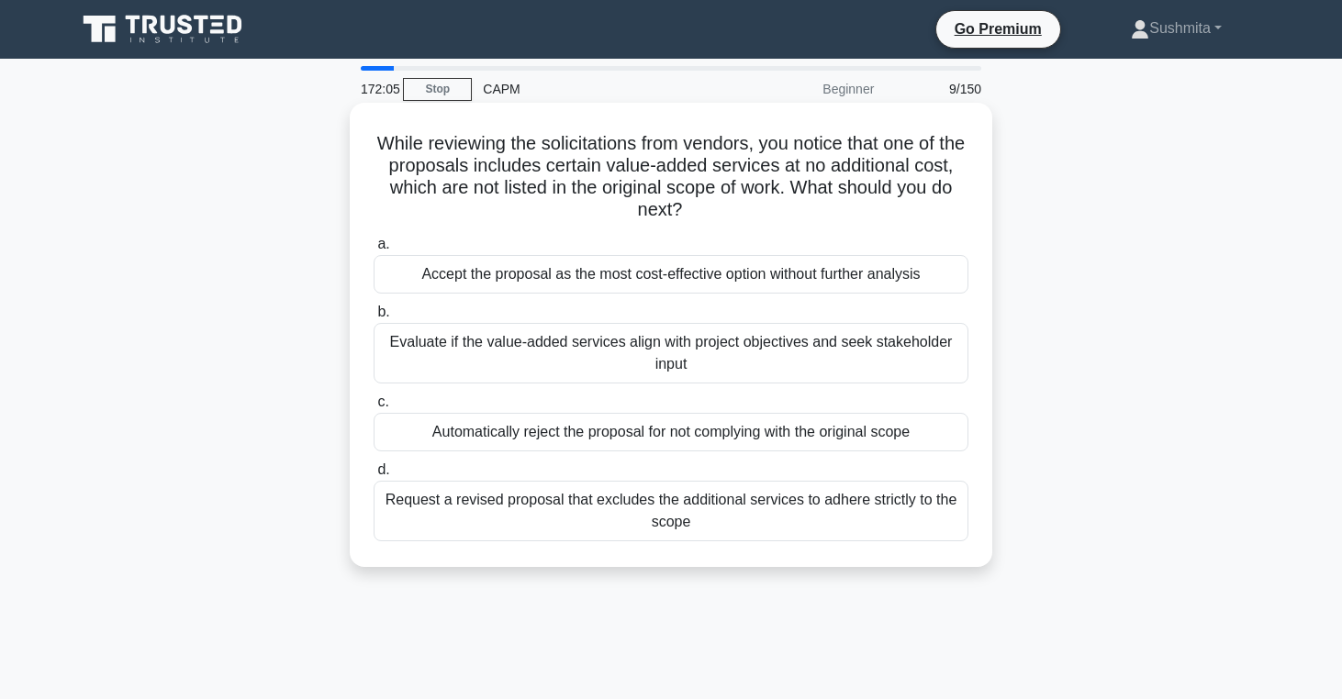
click at [723, 361] on div "Evaluate if the value-added services align with project objectives and seek sta…" at bounding box center [671, 353] width 595 height 61
click at [374, 318] on input "b. Evaluate if the value-added services align with project objectives and seek …" at bounding box center [374, 313] width 0 height 12
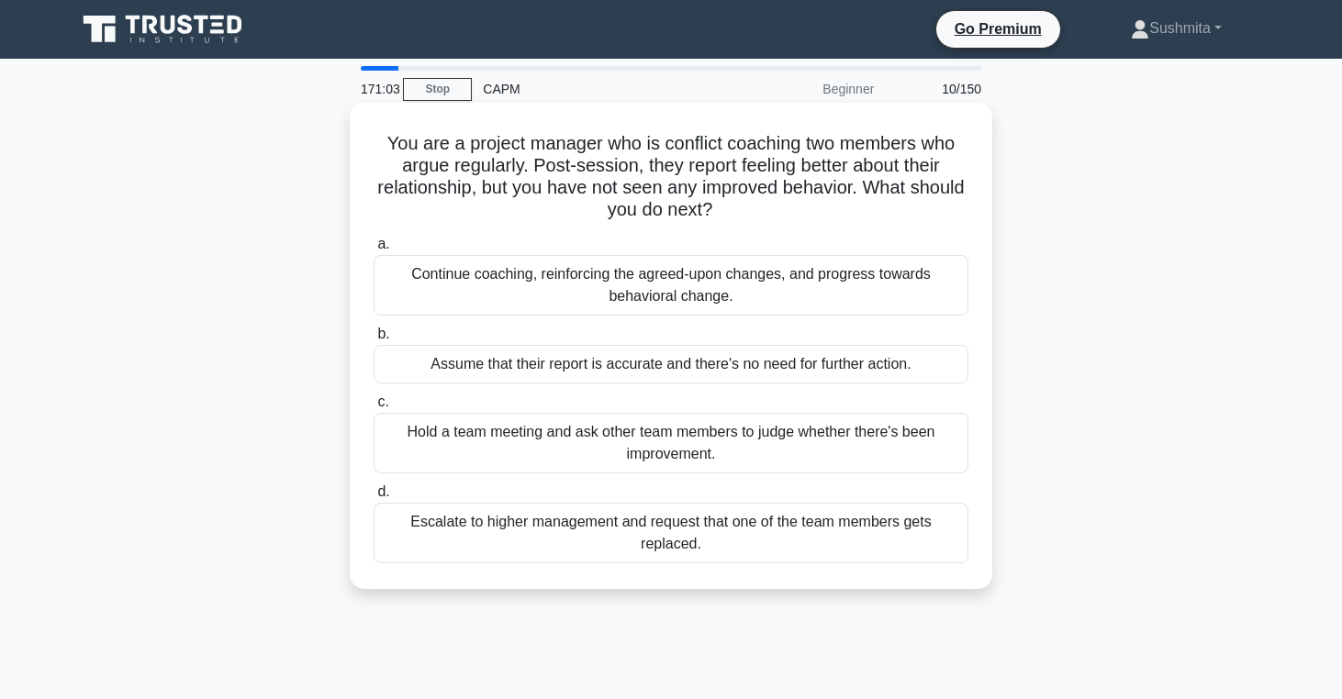
click at [775, 289] on div "Continue coaching, reinforcing the agreed-upon changes, and progress towards be…" at bounding box center [671, 285] width 595 height 61
click at [374, 251] on input "a. Continue coaching, reinforcing the agreed-upon changes, and progress towards…" at bounding box center [374, 245] width 0 height 12
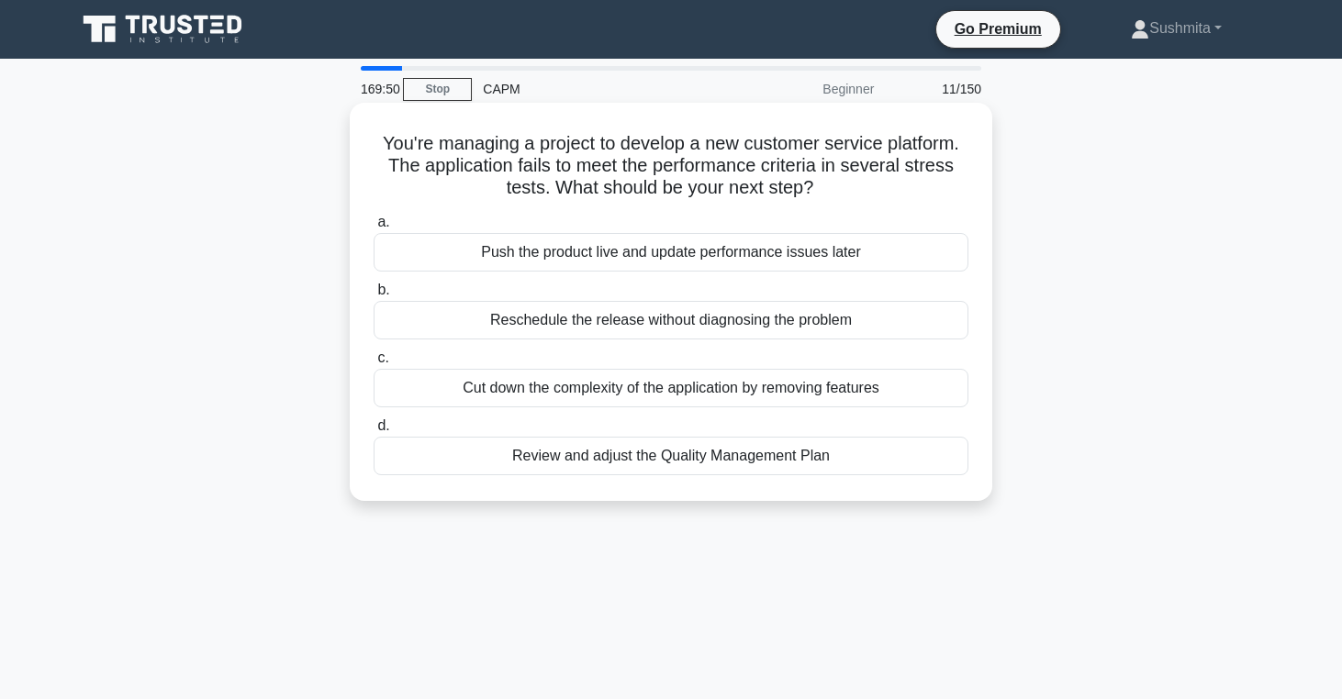
click at [733, 461] on div "Review and adjust the Quality Management Plan" at bounding box center [671, 456] width 595 height 39
click at [374, 432] on input "d. Review and adjust the Quality Management Plan" at bounding box center [374, 426] width 0 height 12
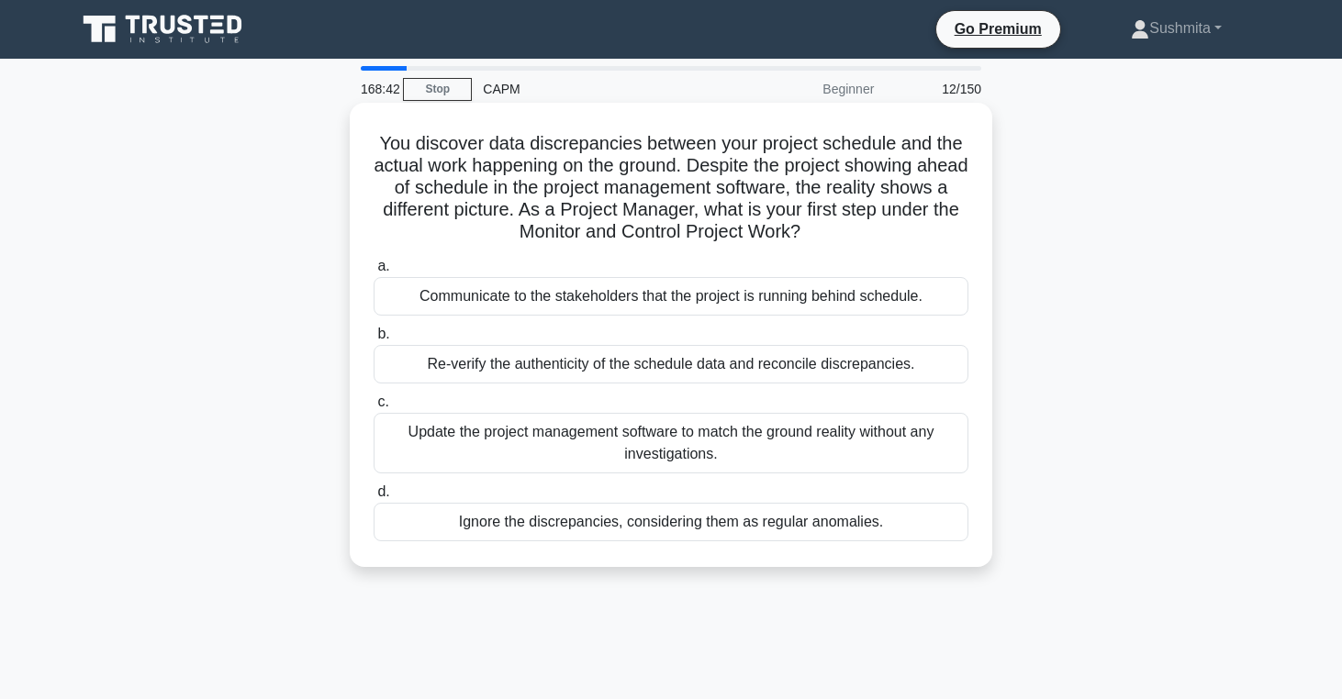
click at [564, 372] on div "Re-verify the authenticity of the schedule data and reconcile discrepancies." at bounding box center [671, 364] width 595 height 39
click at [374, 340] on input "b. Re-verify the authenticity of the schedule data and reconcile discrepancies." at bounding box center [374, 335] width 0 height 12
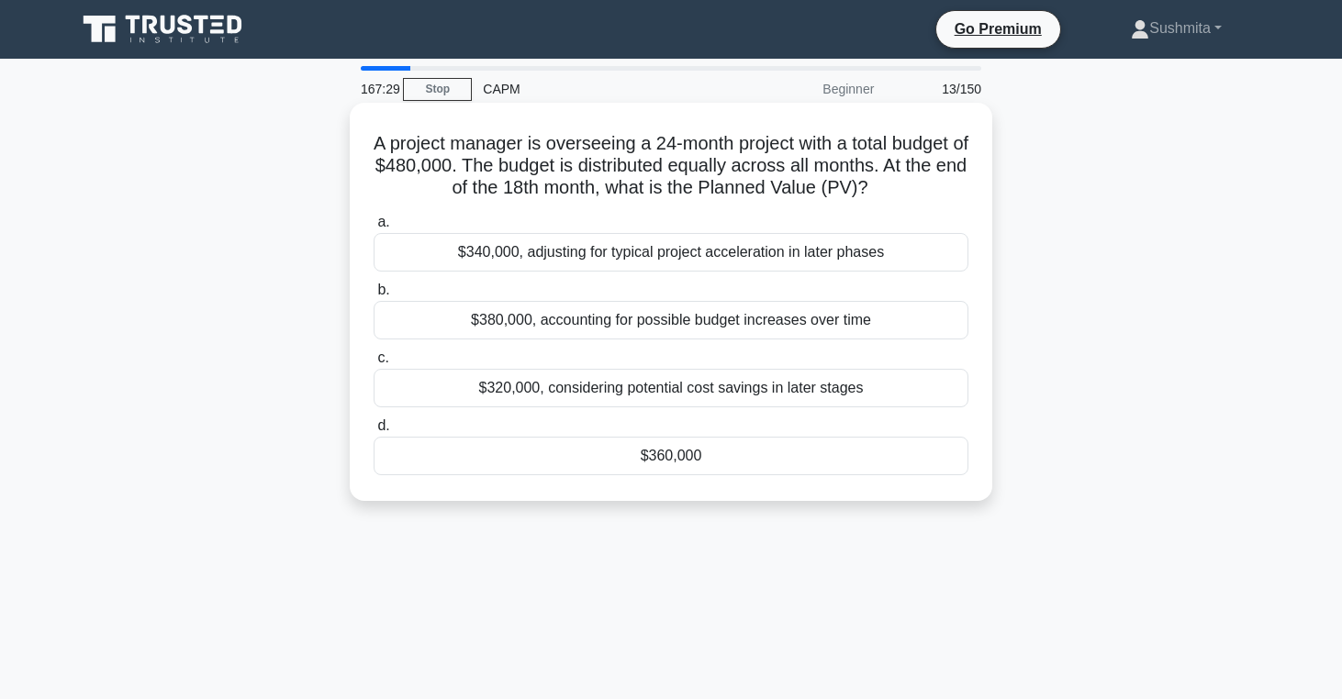
click at [636, 463] on div "$360,000" at bounding box center [671, 456] width 595 height 39
click at [374, 432] on input "d. $360,000" at bounding box center [374, 426] width 0 height 12
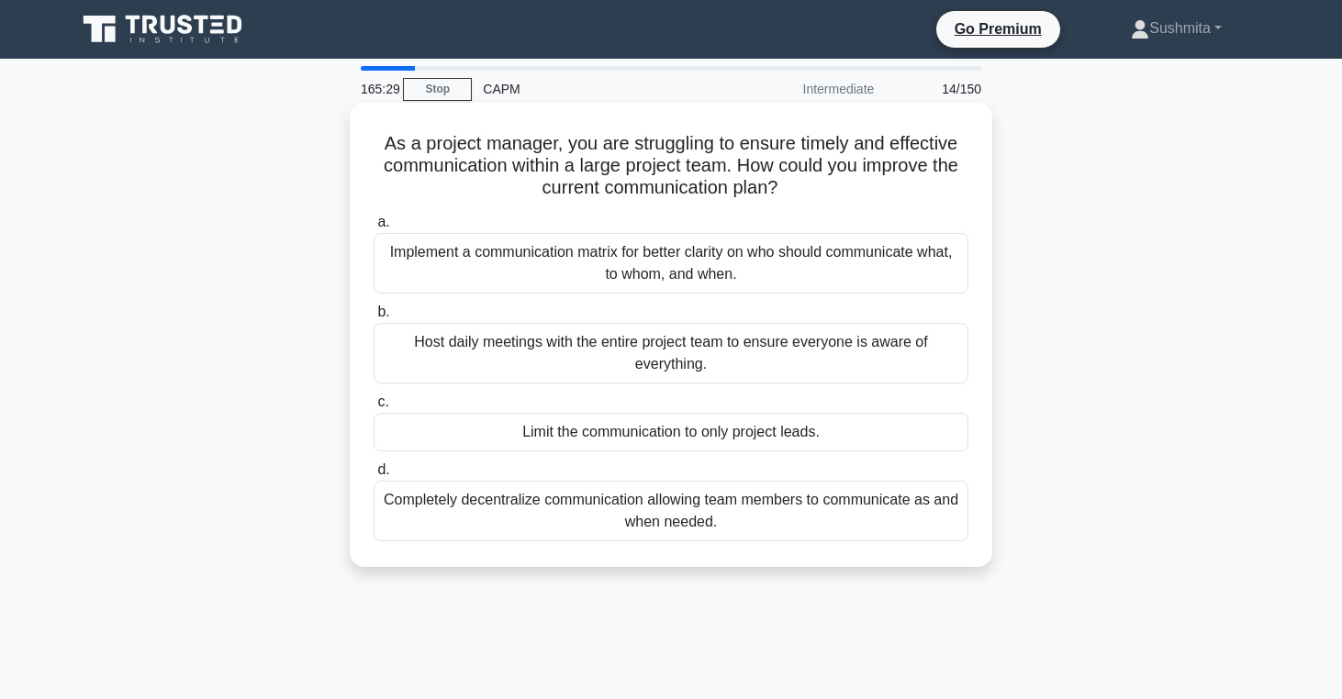
click at [786, 357] on div "Host daily meetings with the entire project team to ensure everyone is aware of…" at bounding box center [671, 353] width 595 height 61
click at [374, 318] on input "b. Host daily meetings with the entire project team to ensure everyone is aware…" at bounding box center [374, 313] width 0 height 12
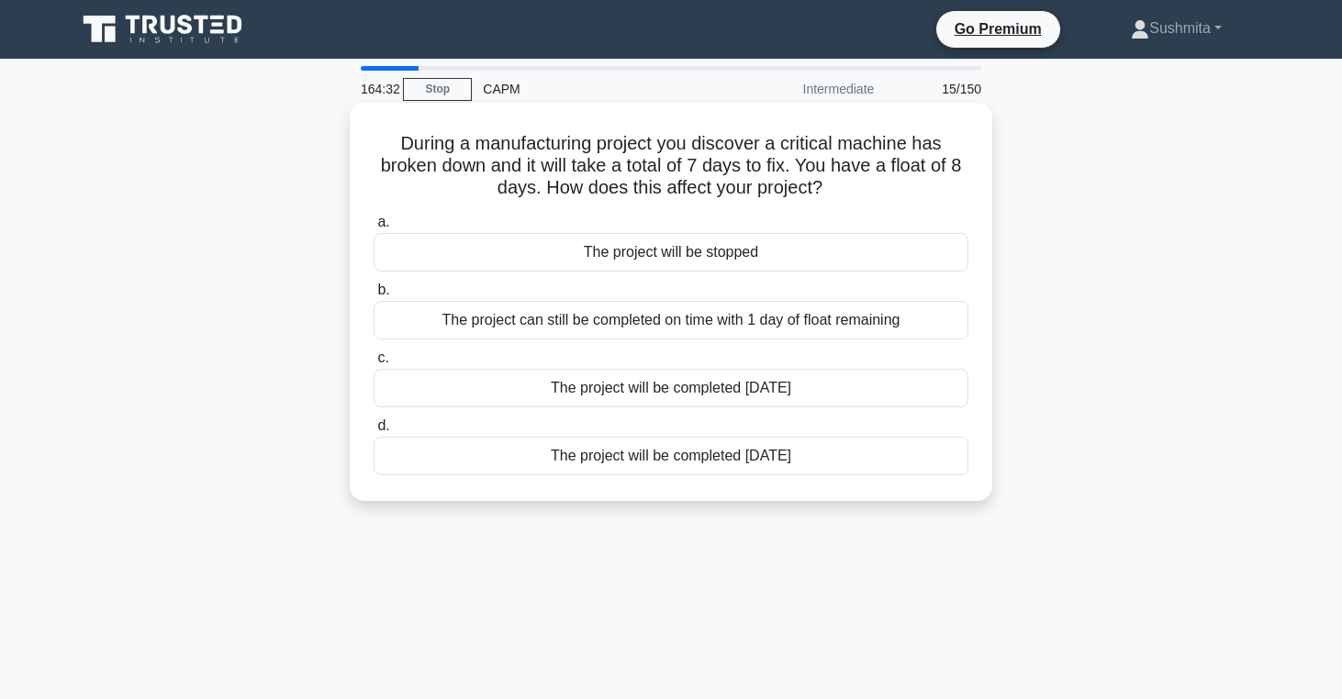
click at [833, 324] on div "The project can still be completed on time with 1 day of float remaining" at bounding box center [671, 320] width 595 height 39
click at [374, 296] on input "b. The project can still be completed on time with 1 day of float remaining" at bounding box center [374, 290] width 0 height 12
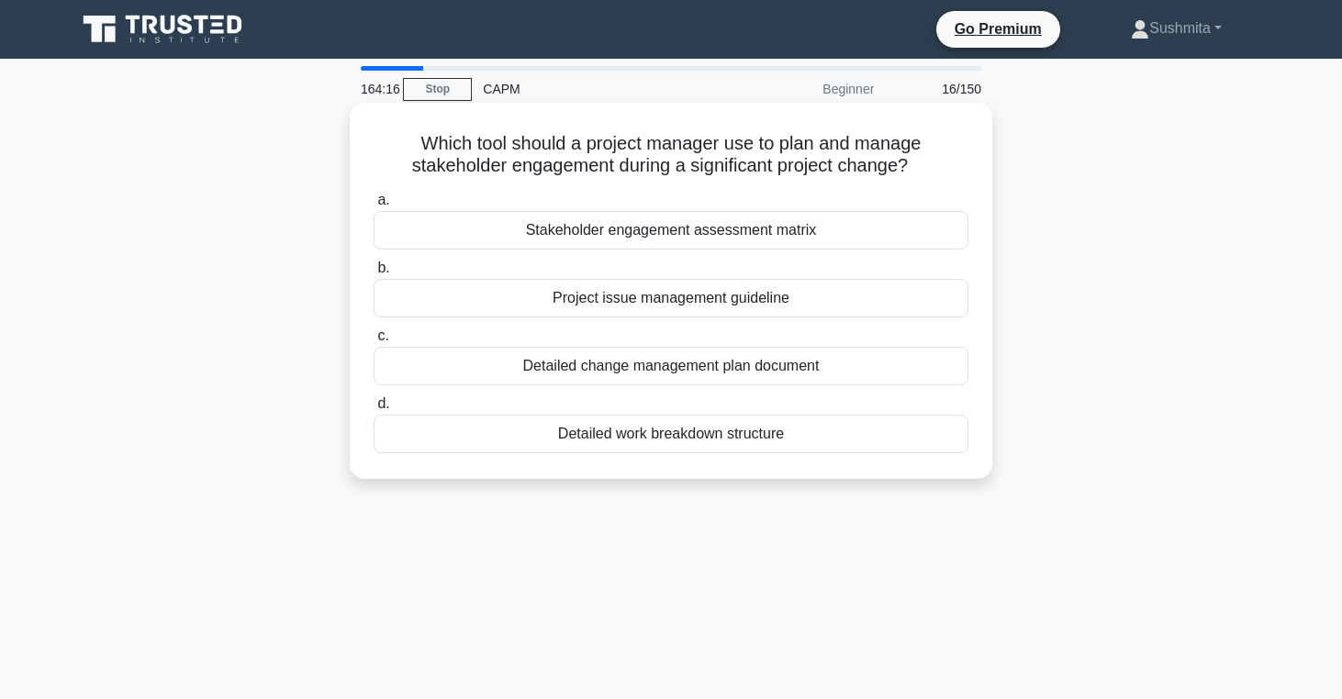
click at [669, 229] on div "Stakeholder engagement assessment matrix" at bounding box center [671, 230] width 595 height 39
click at [374, 206] on input "a. Stakeholder engagement assessment matrix" at bounding box center [374, 201] width 0 height 12
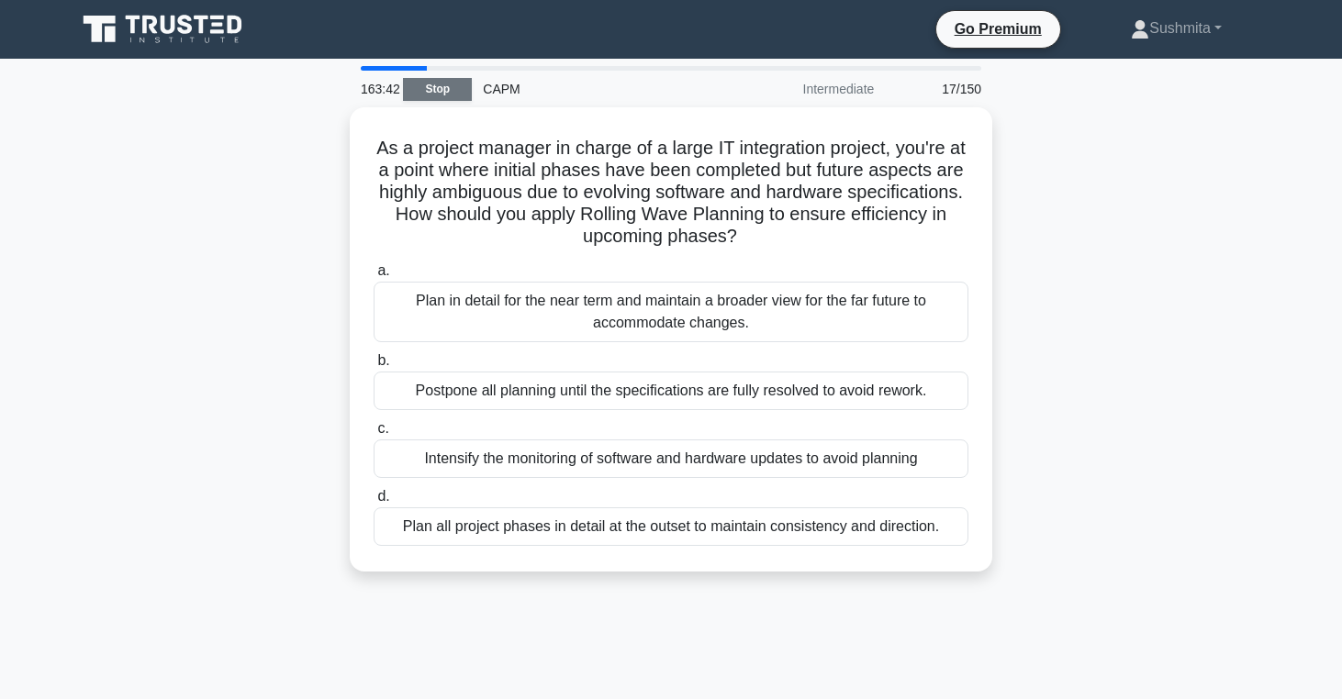
click at [450, 88] on link "Stop" at bounding box center [437, 89] width 69 height 23
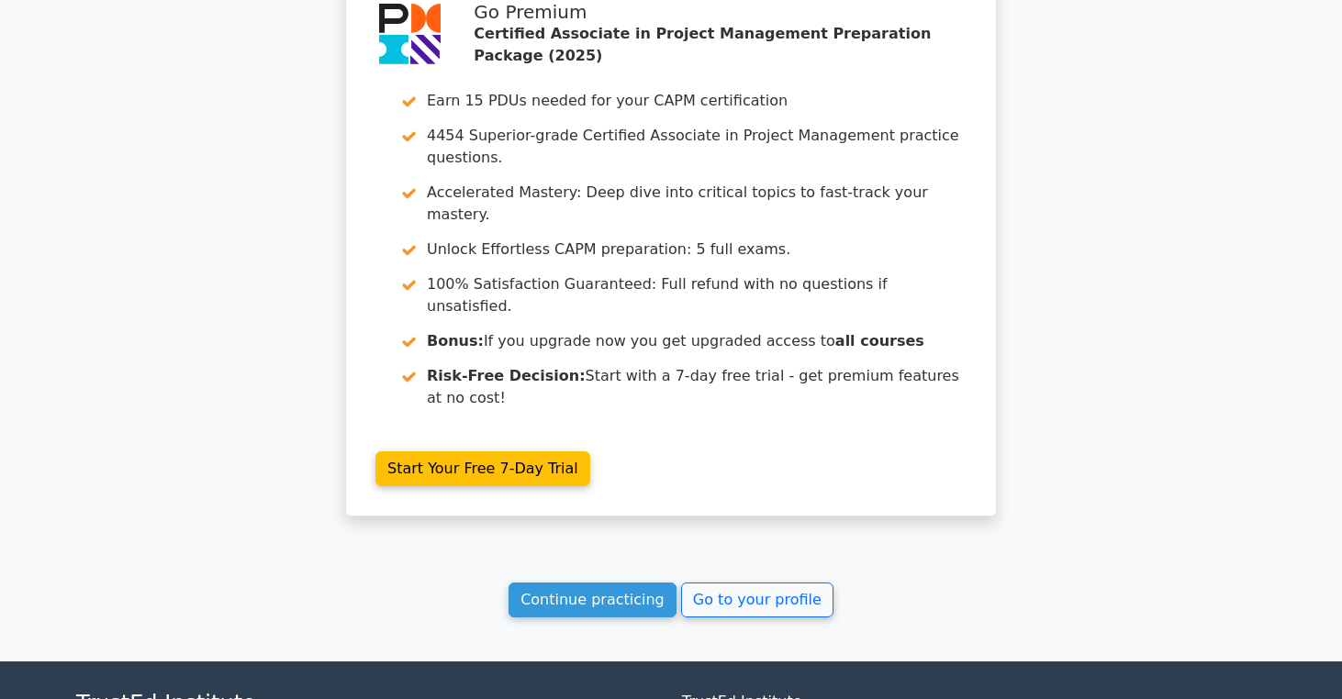
scroll to position [3821, 0]
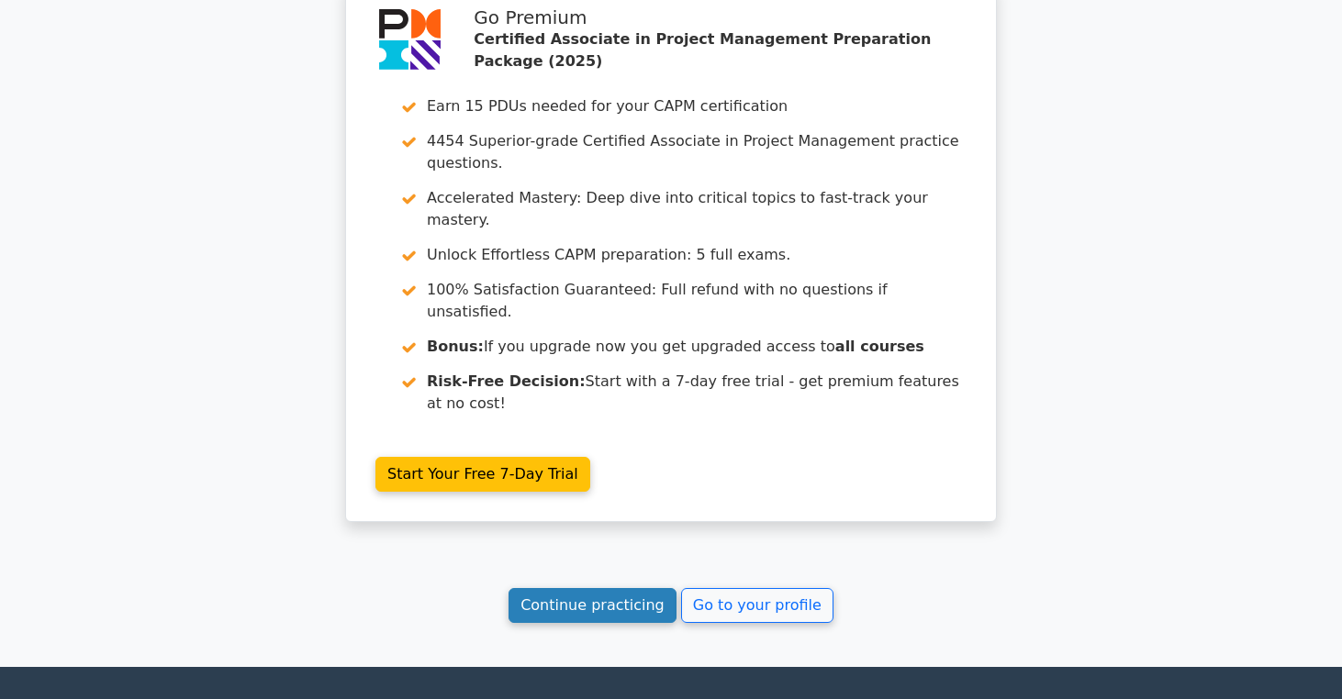
click at [604, 588] on link "Continue practicing" at bounding box center [592, 605] width 168 height 35
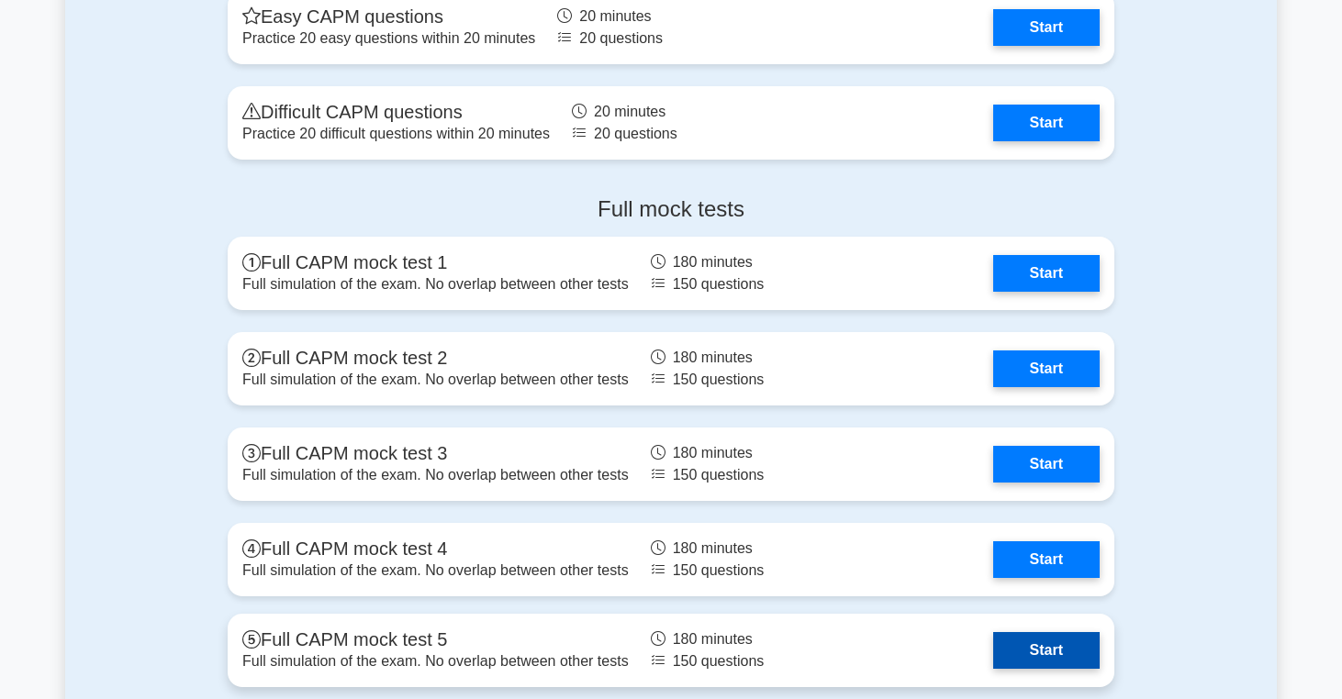
scroll to position [6061, 0]
